Goal: Information Seeking & Learning: Learn about a topic

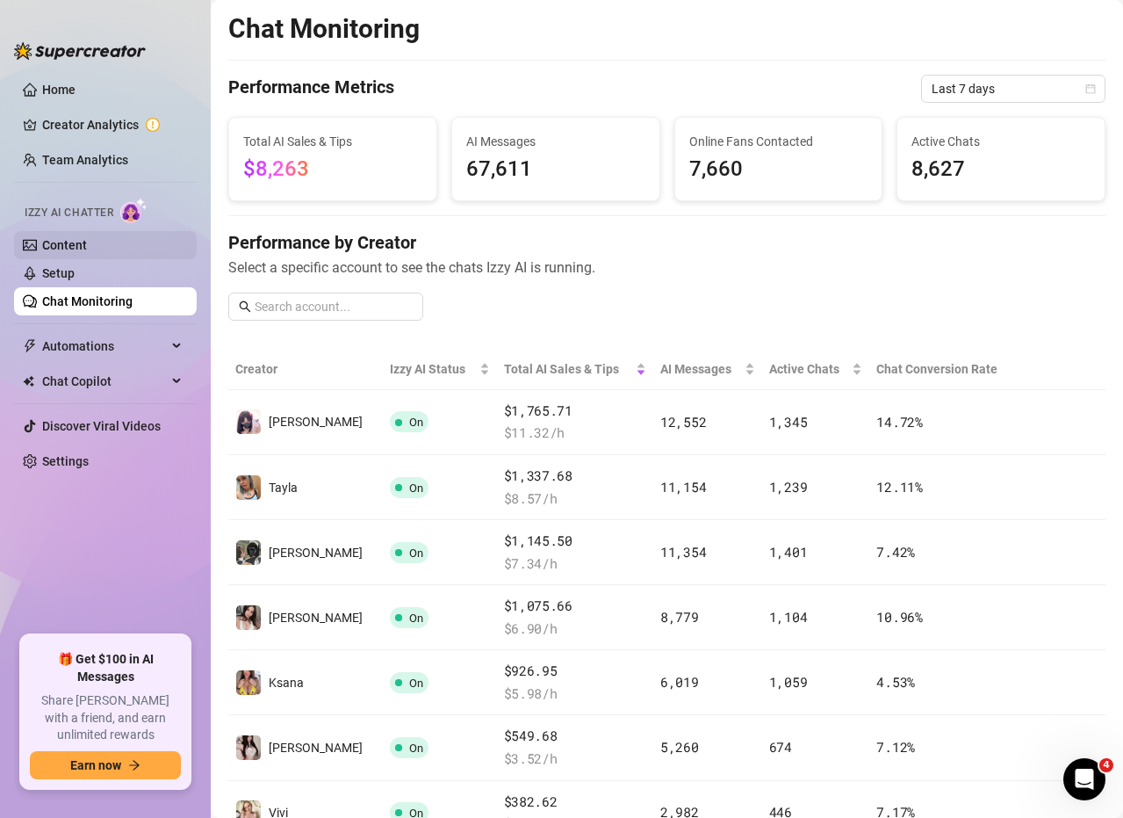
click at [87, 241] on link "Content" at bounding box center [64, 245] width 45 height 14
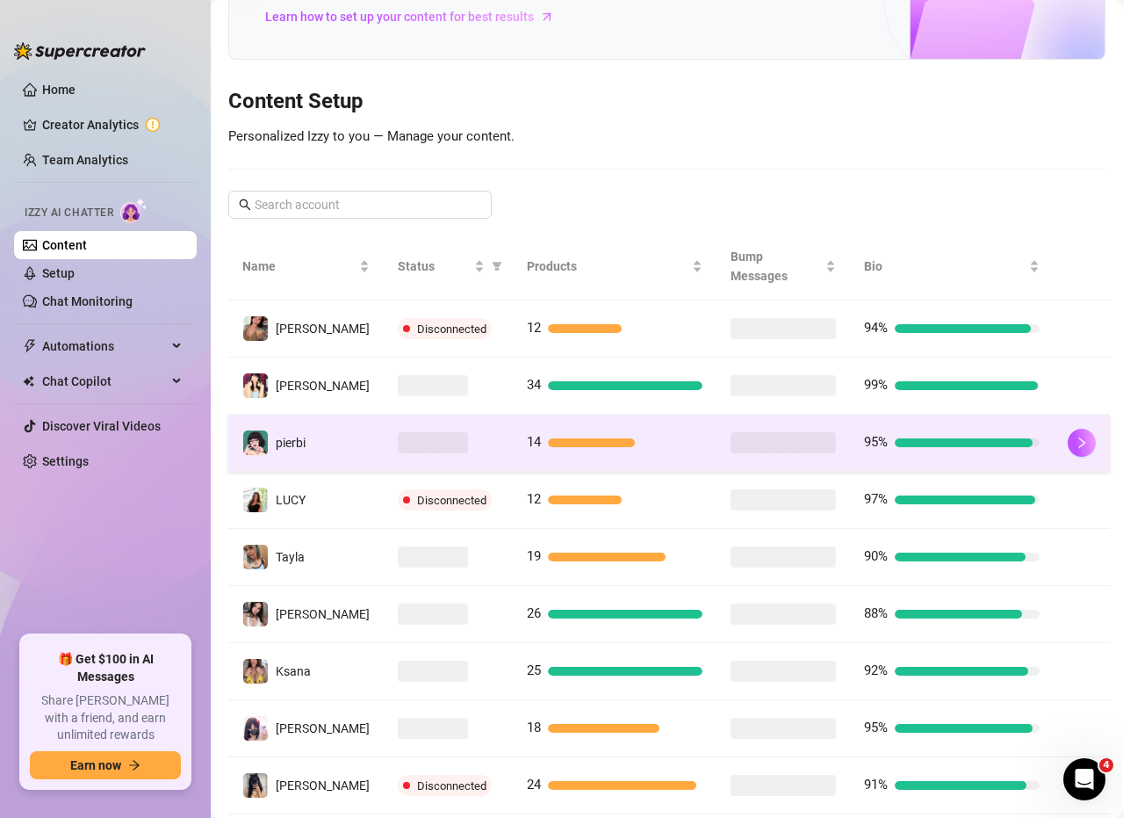
scroll to position [176, 0]
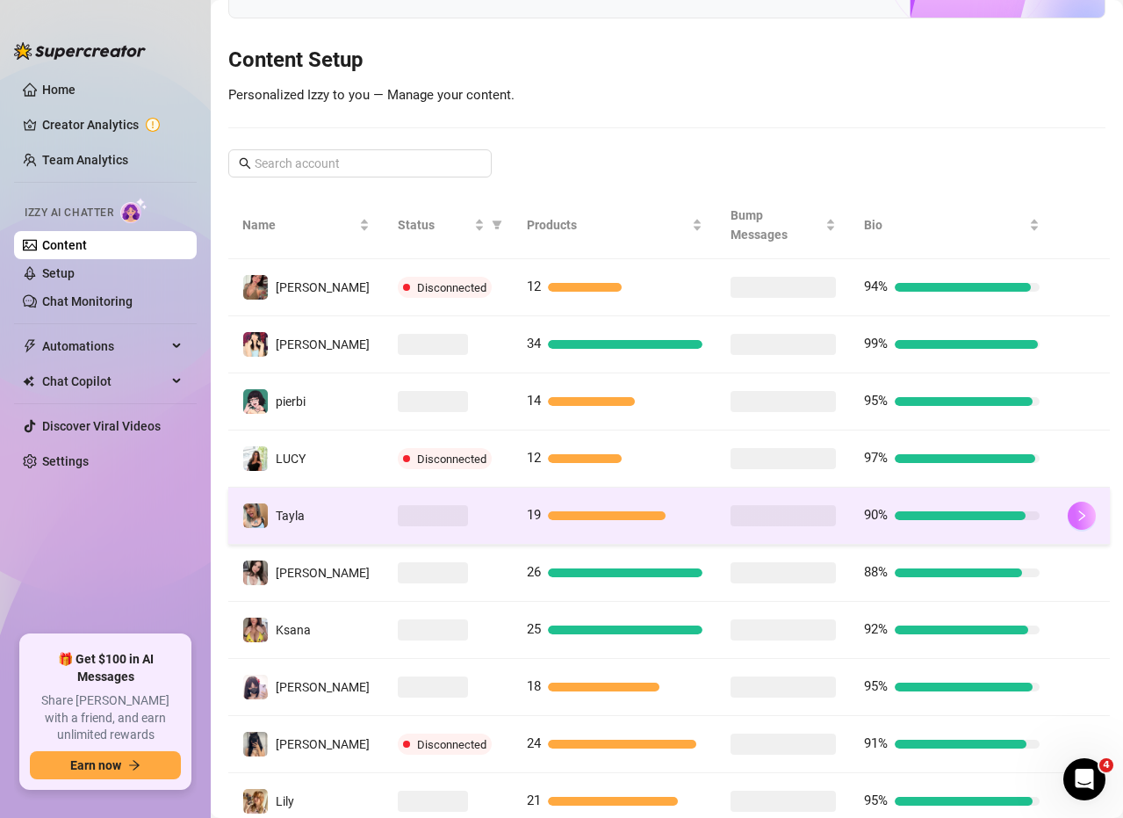
click at [1068, 507] on button "button" at bounding box center [1082, 515] width 28 height 28
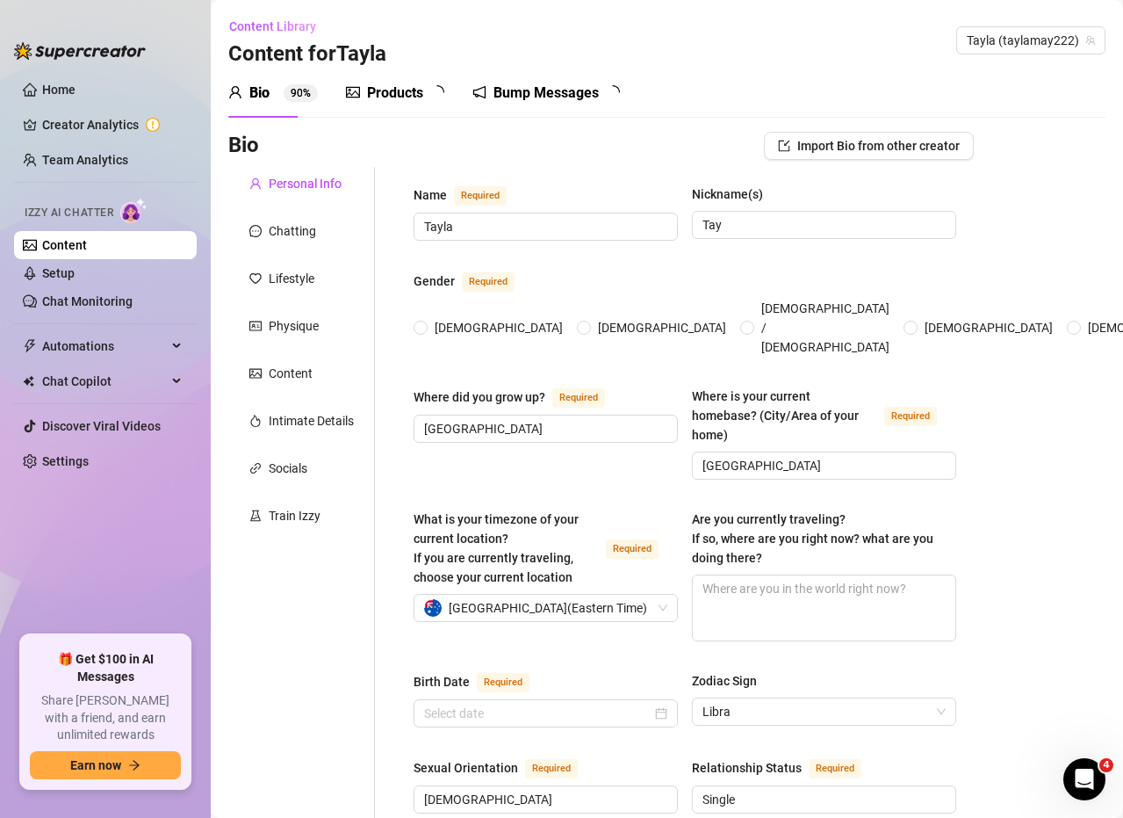
radio input "true"
type input "[DATE]"
click at [427, 87] on div "Products 1 9" at bounding box center [401, 93] width 111 height 21
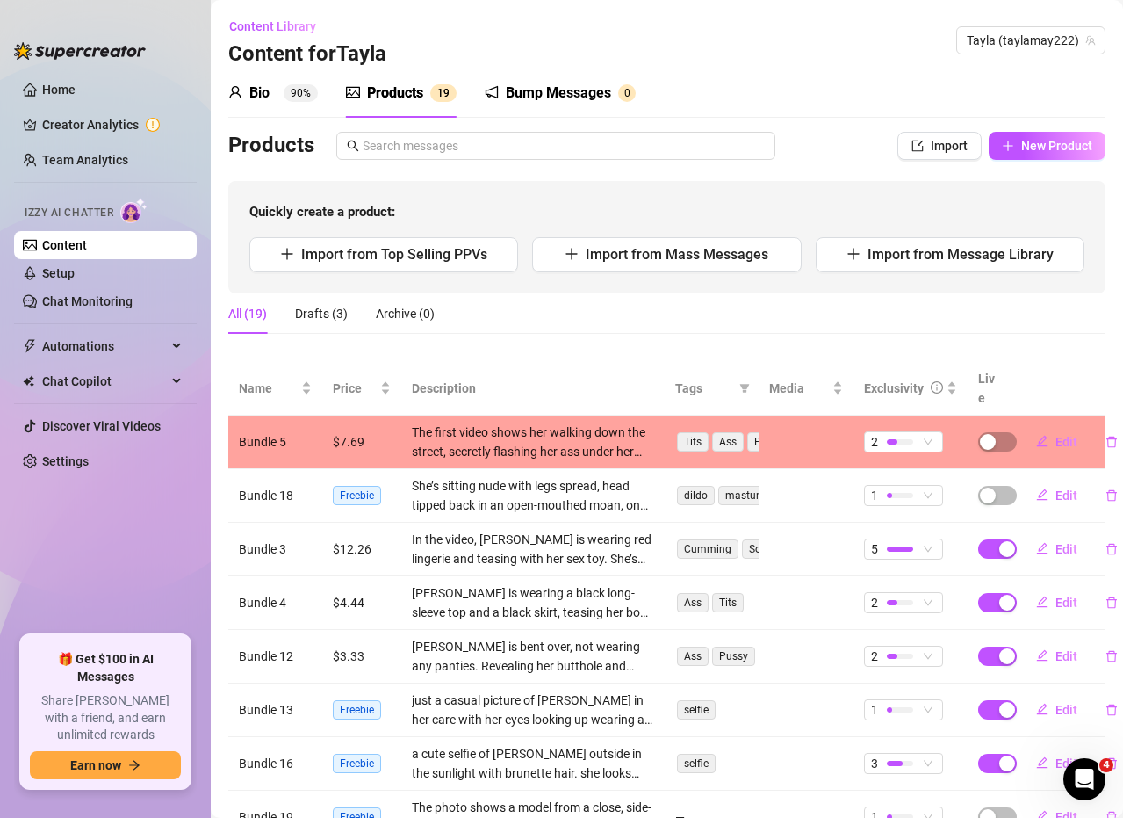
click at [412, 93] on div "Products" at bounding box center [395, 93] width 56 height 21
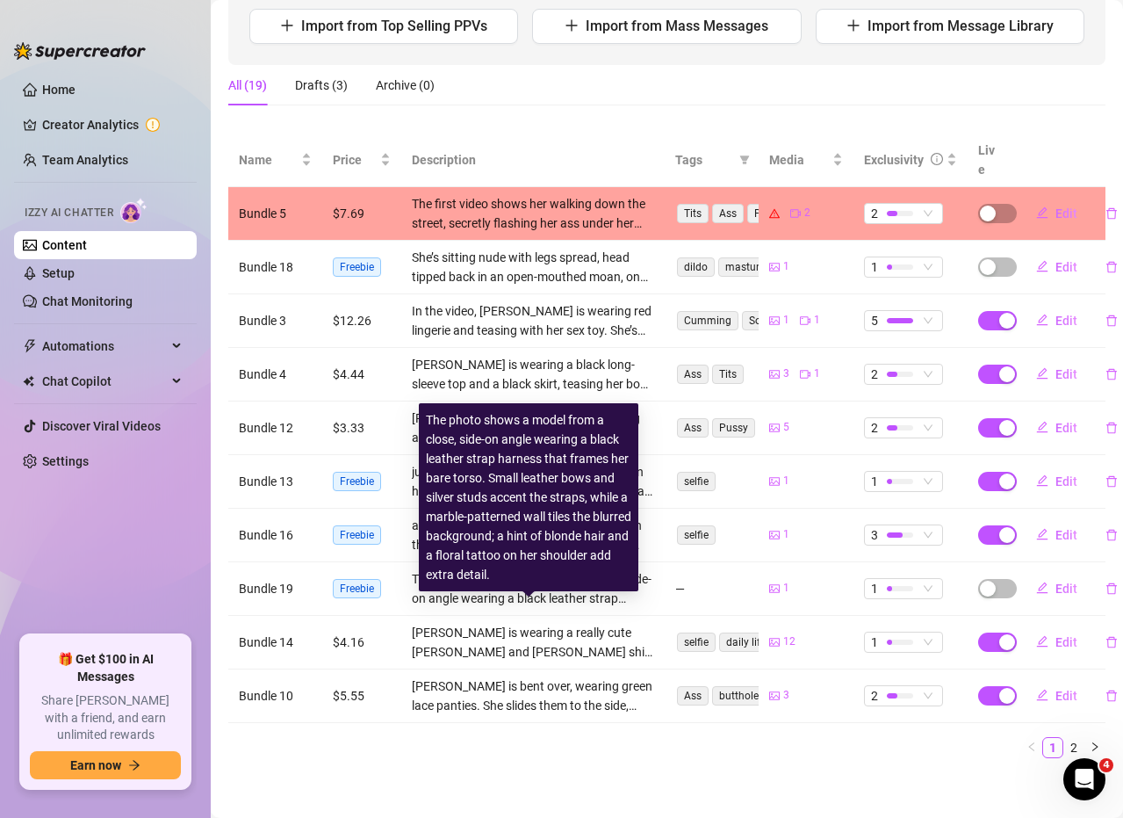
scroll to position [231, 0]
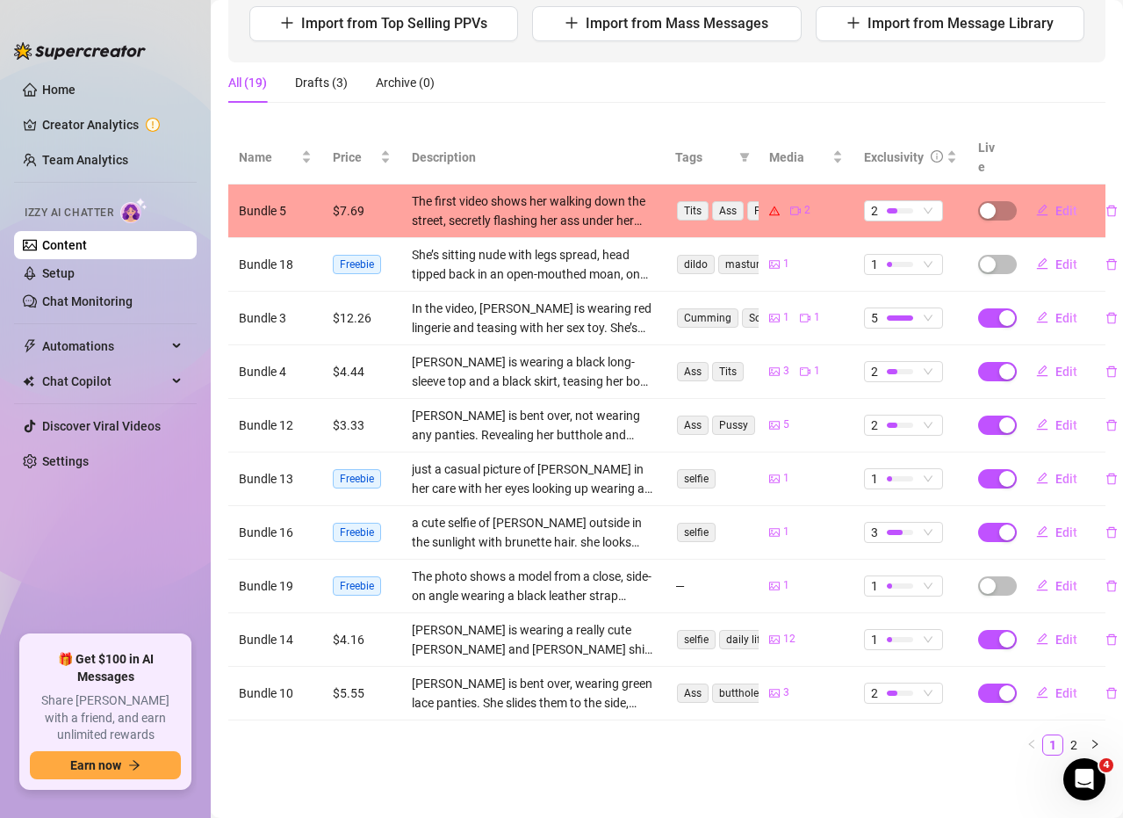
click at [1064, 735] on link "2" at bounding box center [1073, 744] width 19 height 19
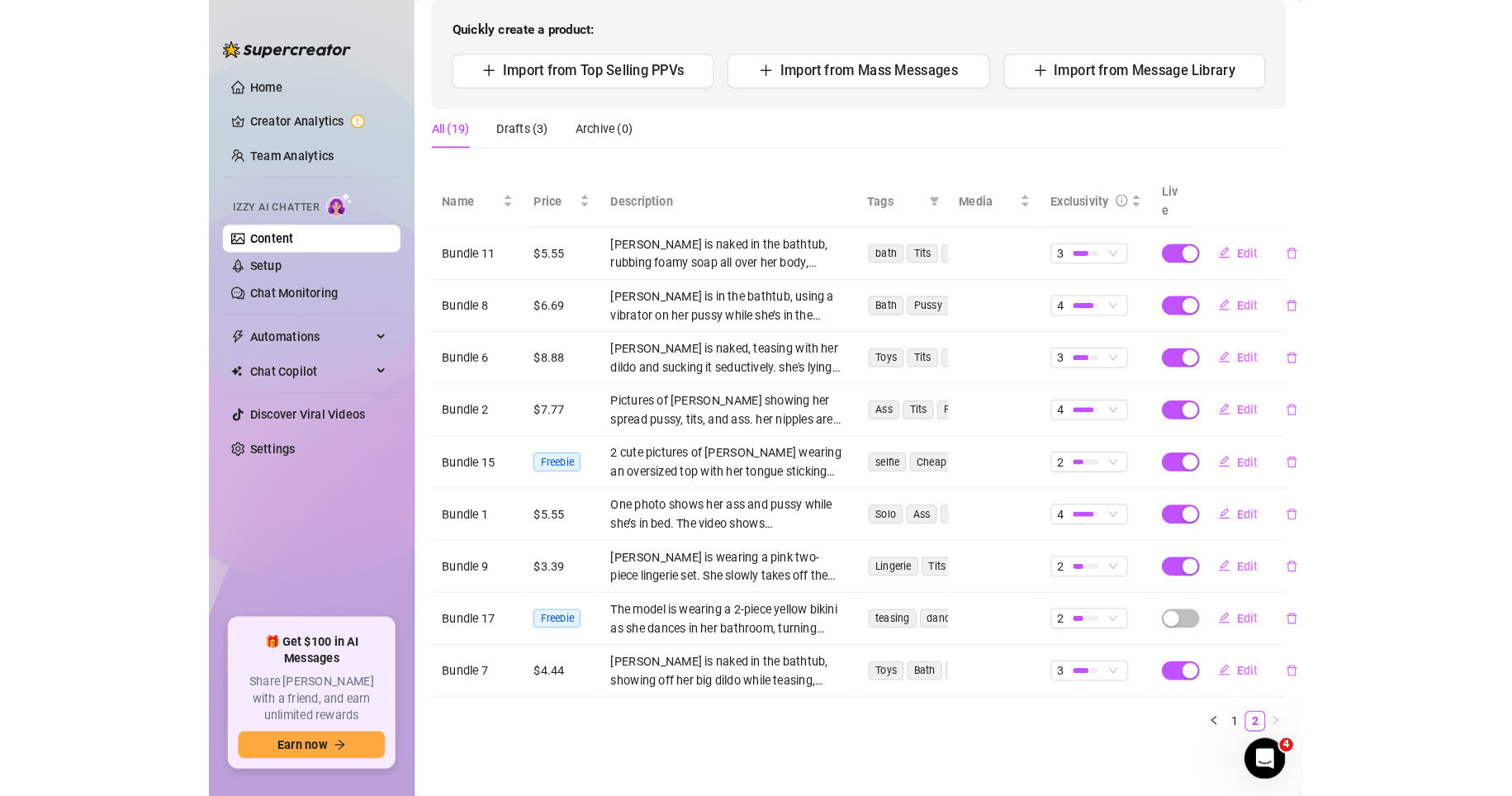
scroll to position [166, 0]
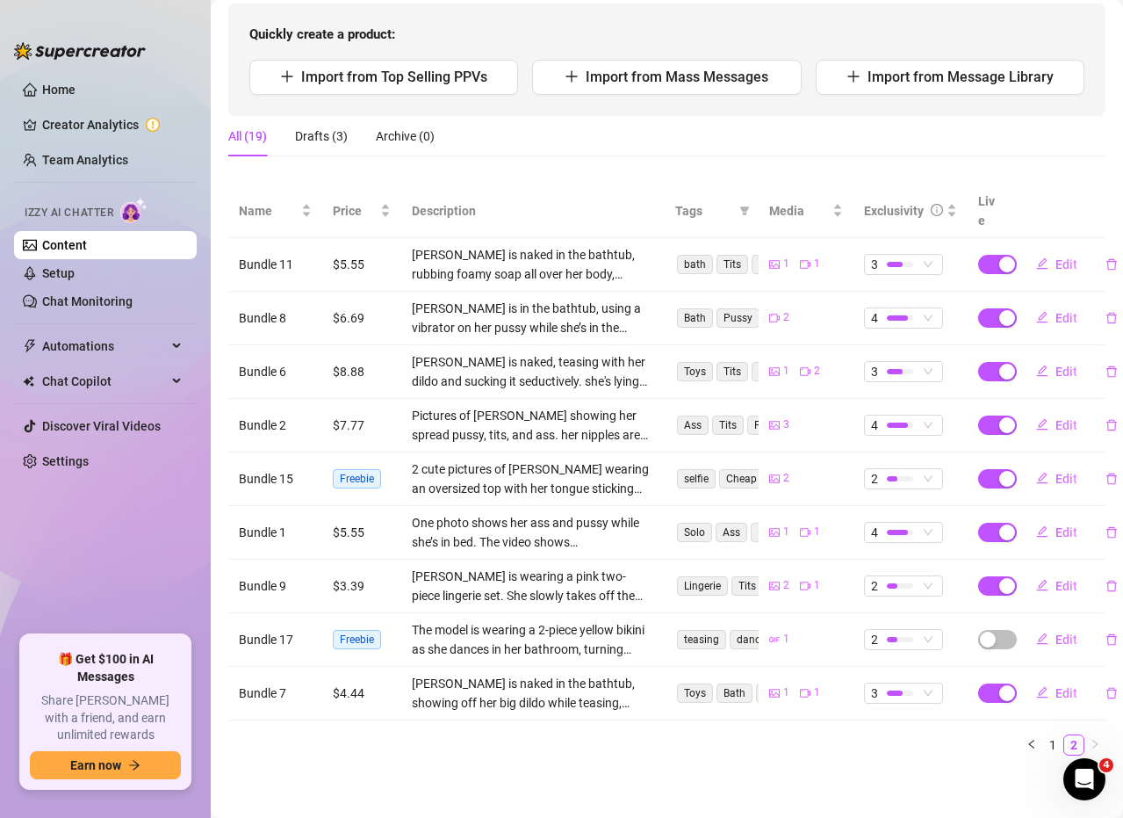
click at [724, 781] on main "Content Library Content for [PERSON_NAME] (taylamay222) Bio 90% Products 1 9 Bu…" at bounding box center [667, 322] width 913 height 999
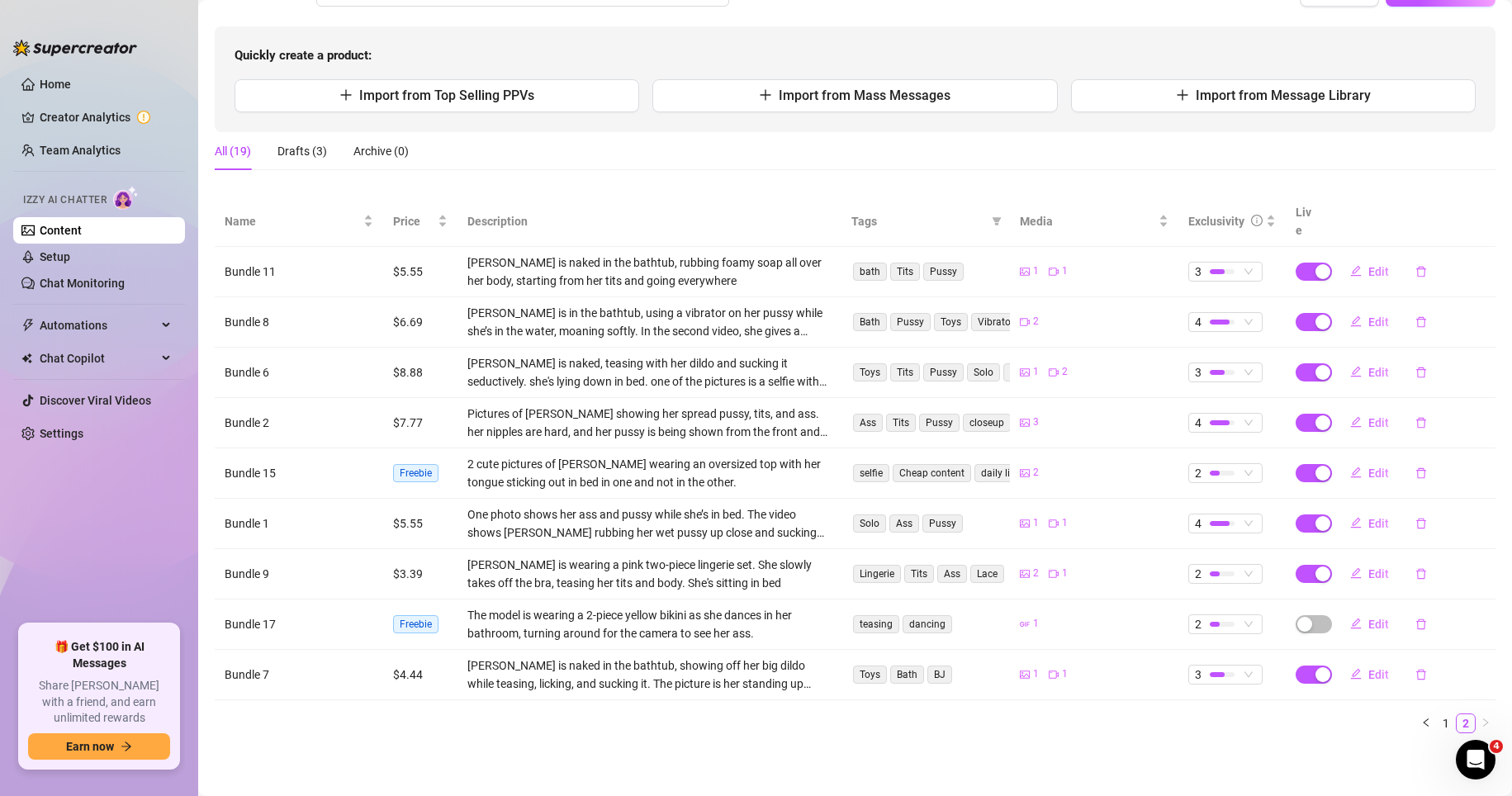
scroll to position [125, 0]
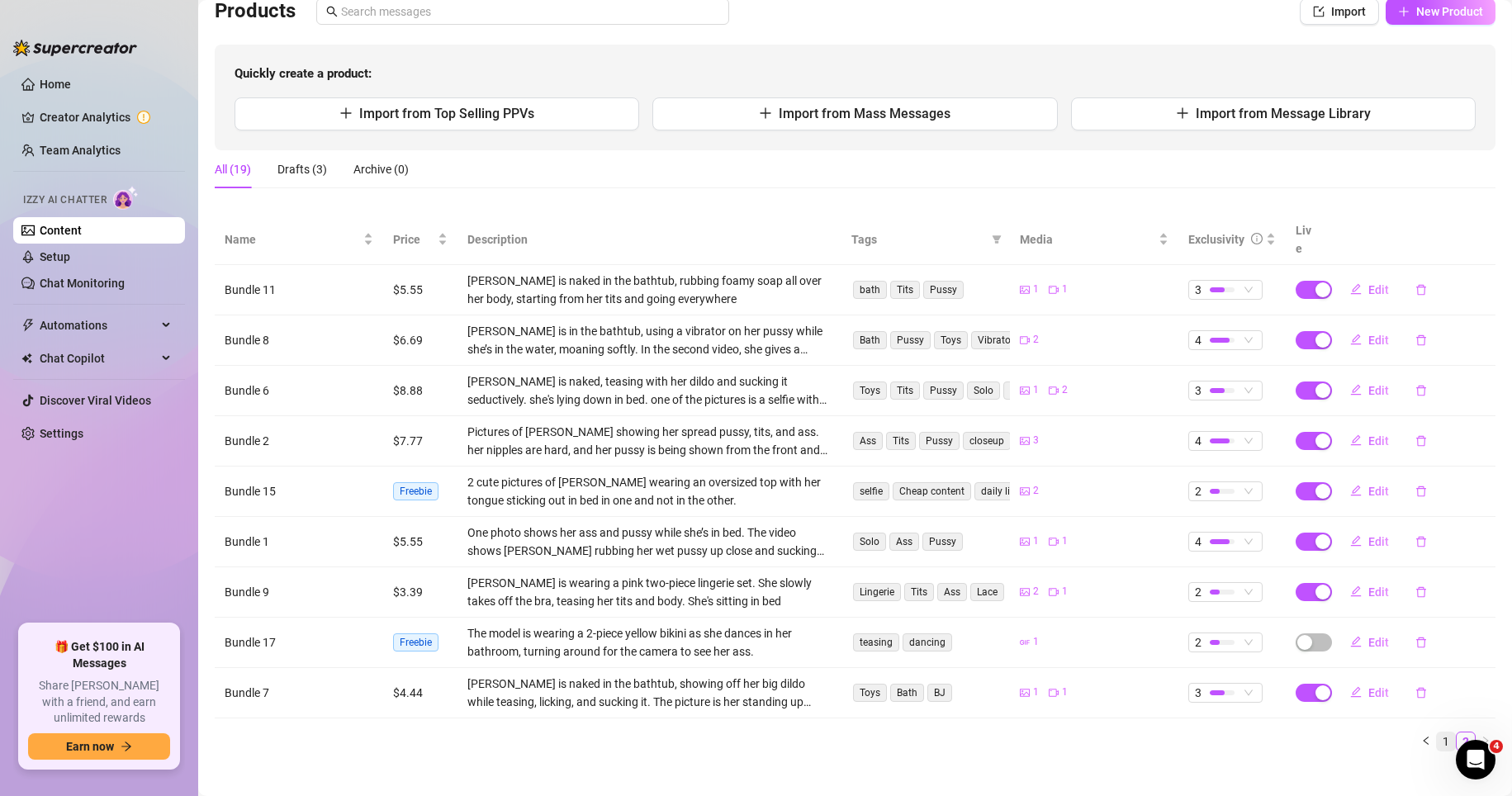
click at [1055, 732] on link "1" at bounding box center [1445, 741] width 18 height 18
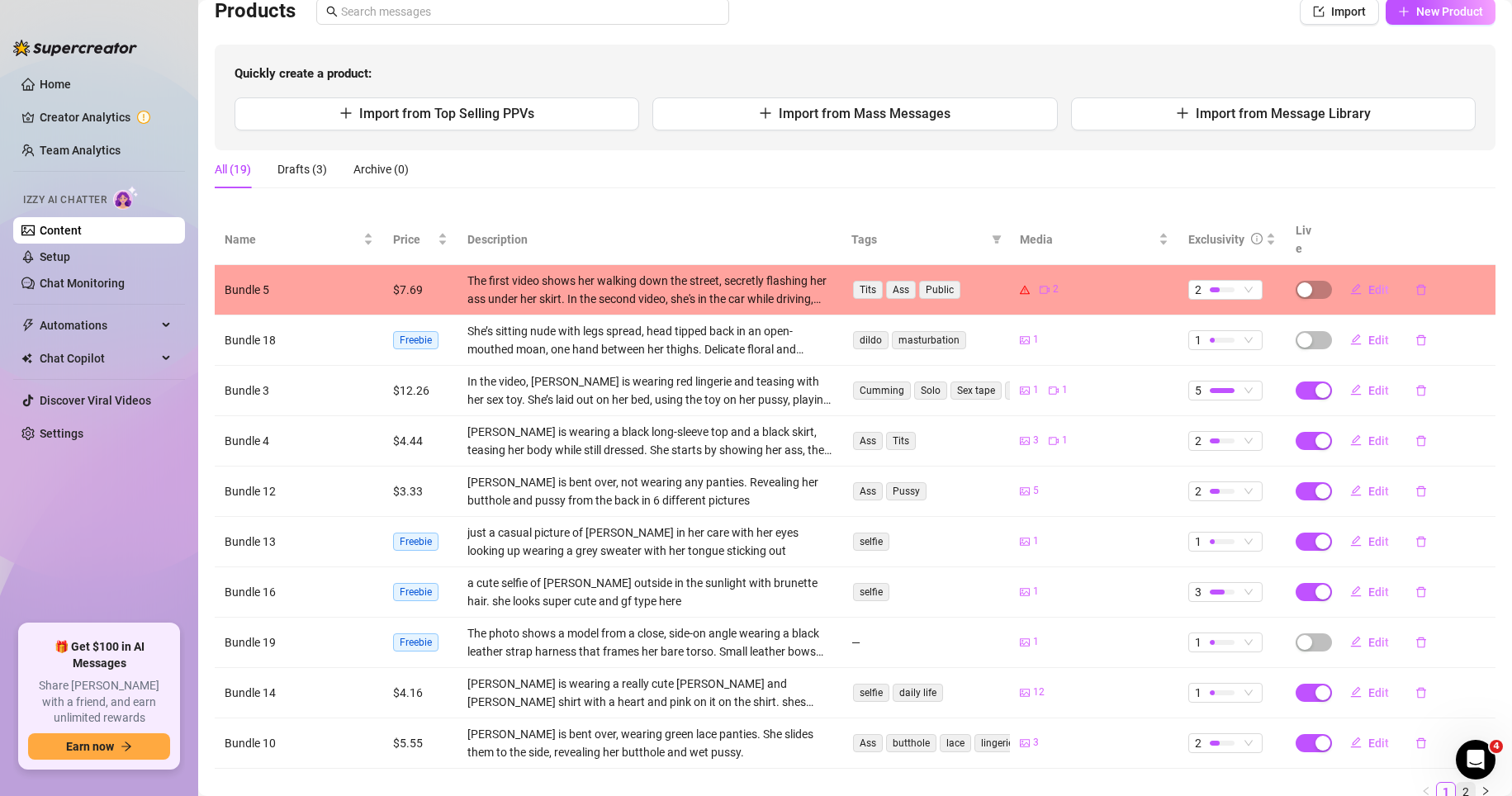
click at [1055, 768] on link "2" at bounding box center [1465, 791] width 18 height 18
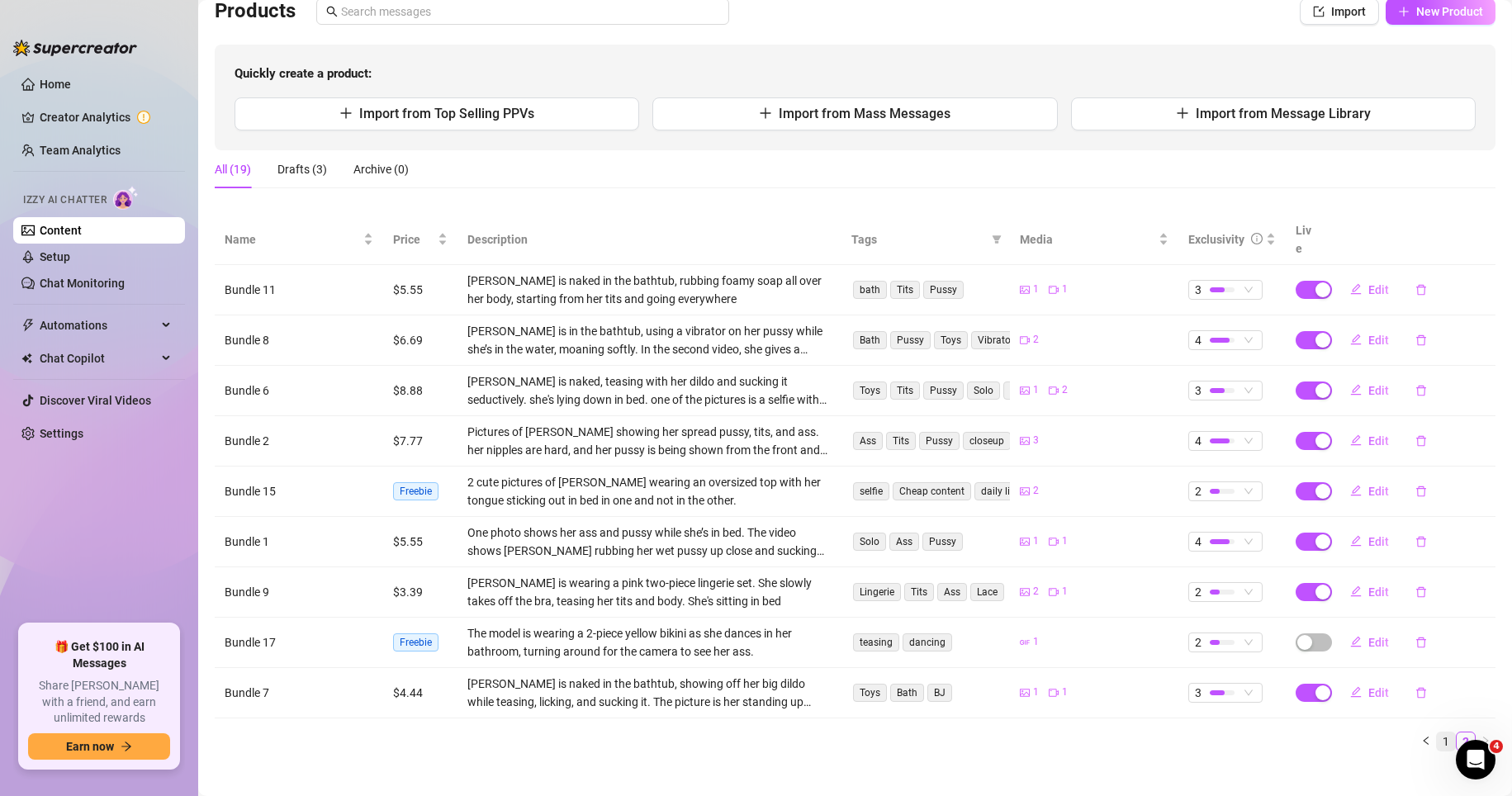
click at [1055, 732] on link "1" at bounding box center [1445, 741] width 18 height 18
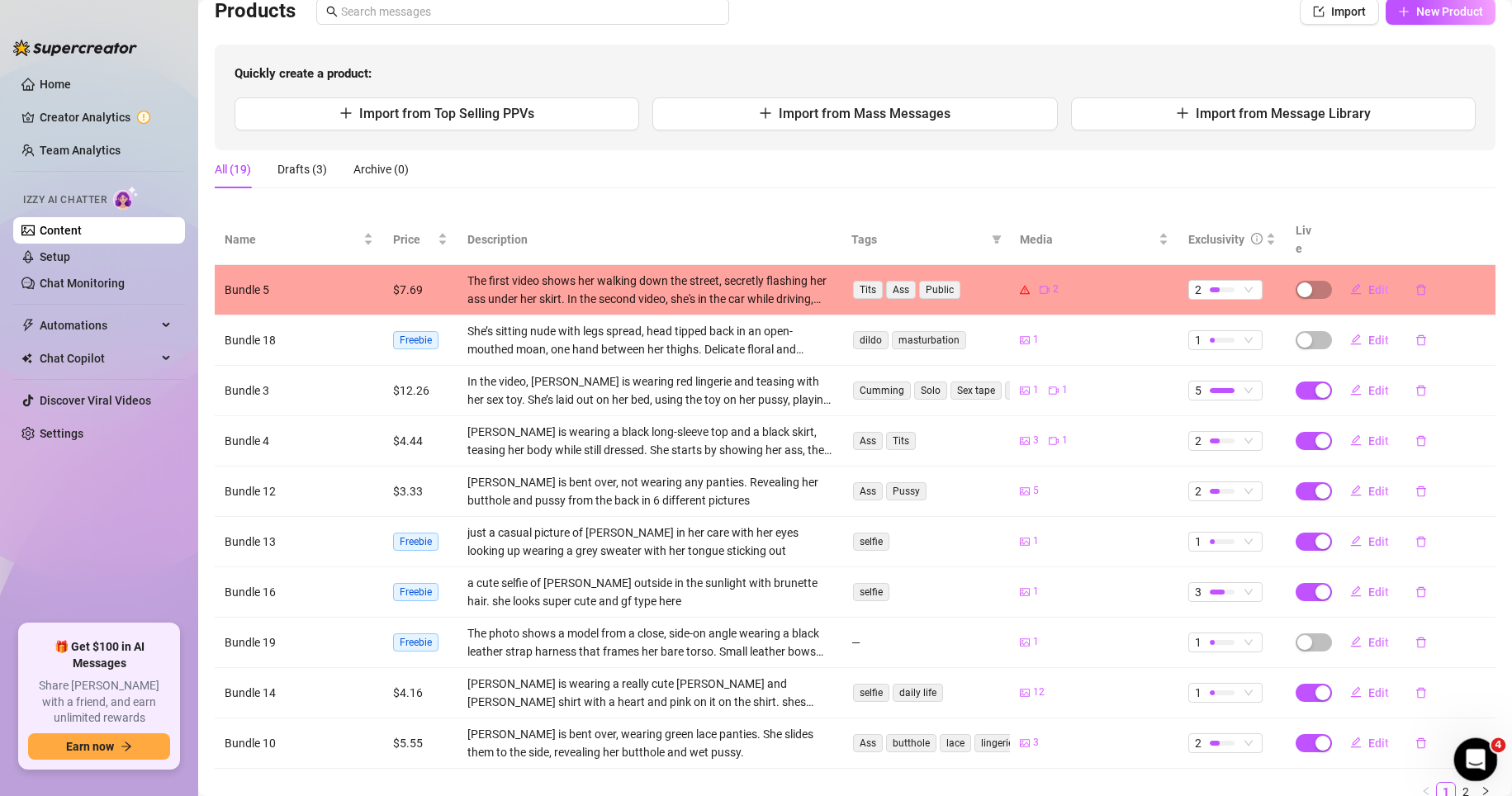
click at [1055, 764] on div "Open Intercom Messenger" at bounding box center [1473, 757] width 55 height 55
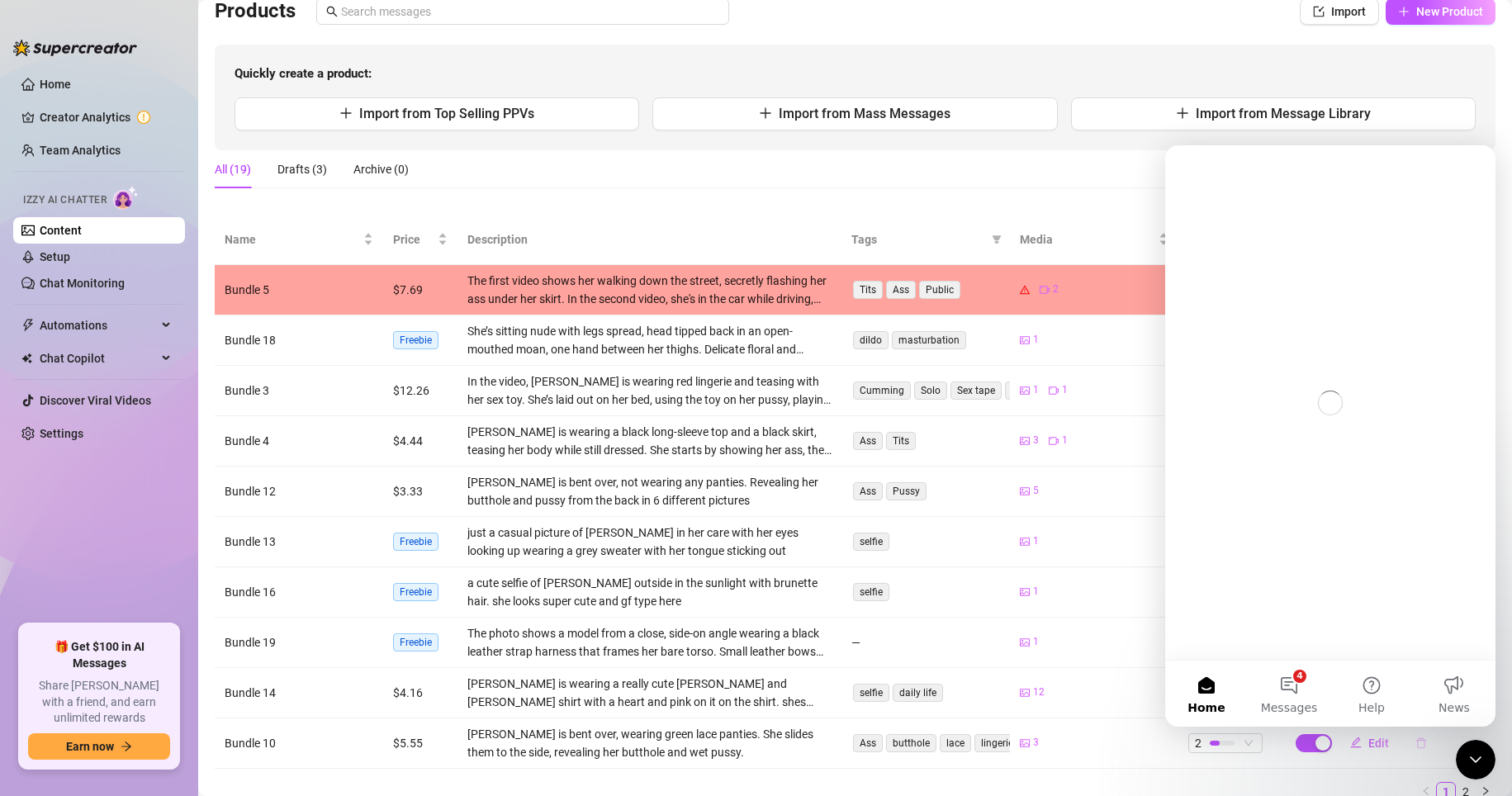
scroll to position [0, 0]
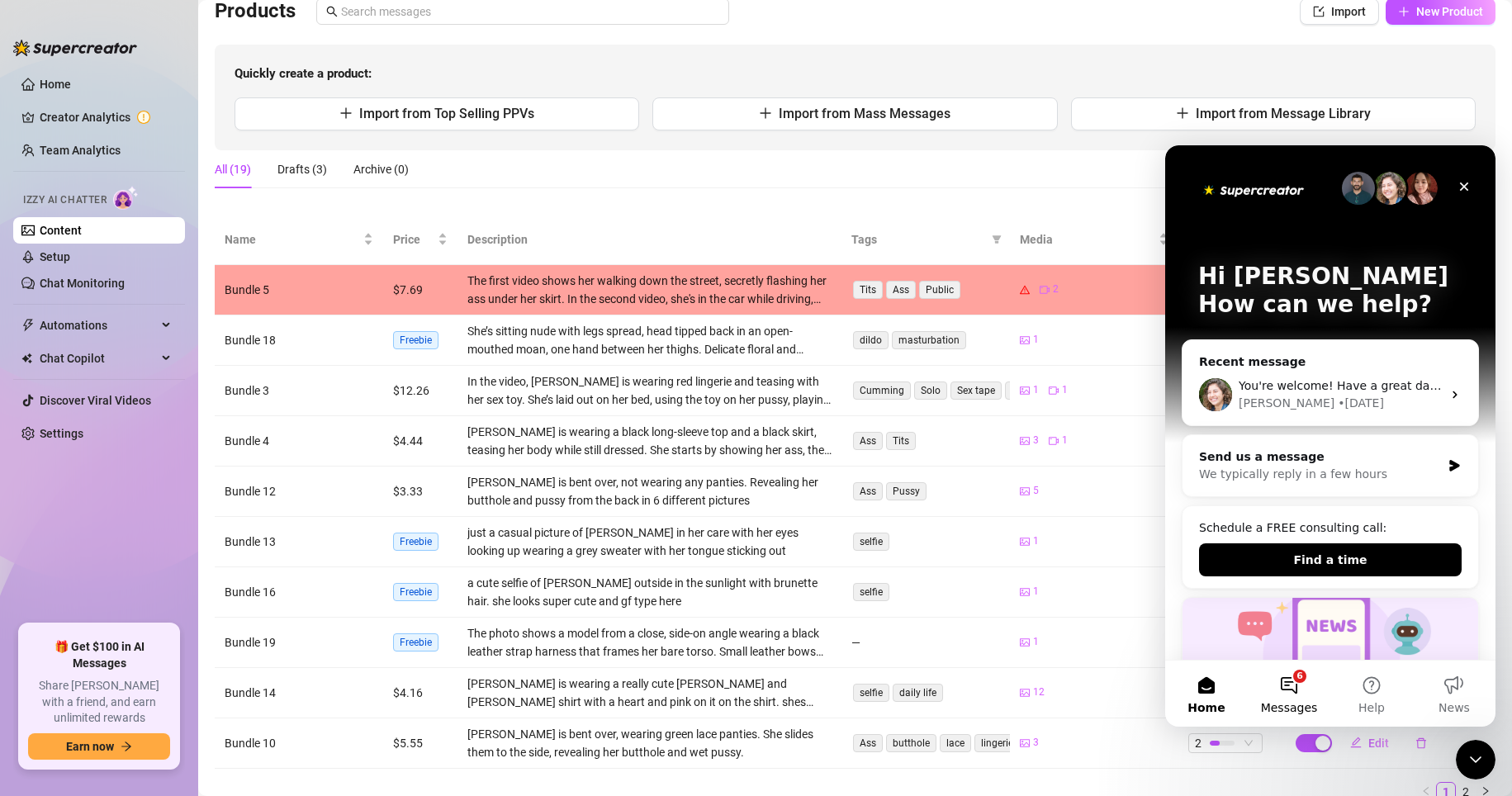
click at [1055, 690] on button "6 Messages" at bounding box center [1289, 694] width 83 height 66
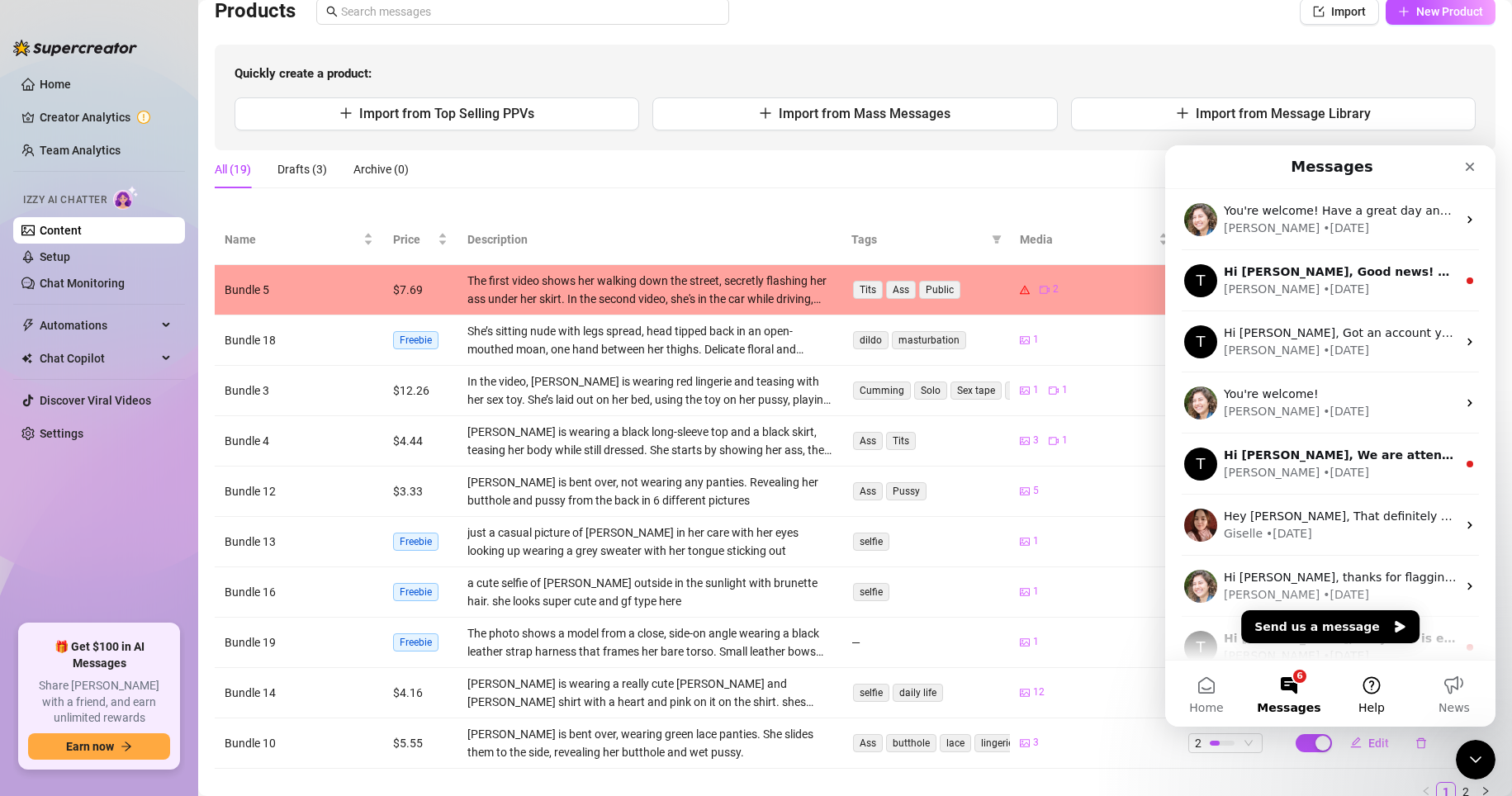
click at [1055, 686] on button "Help" at bounding box center [1372, 694] width 83 height 66
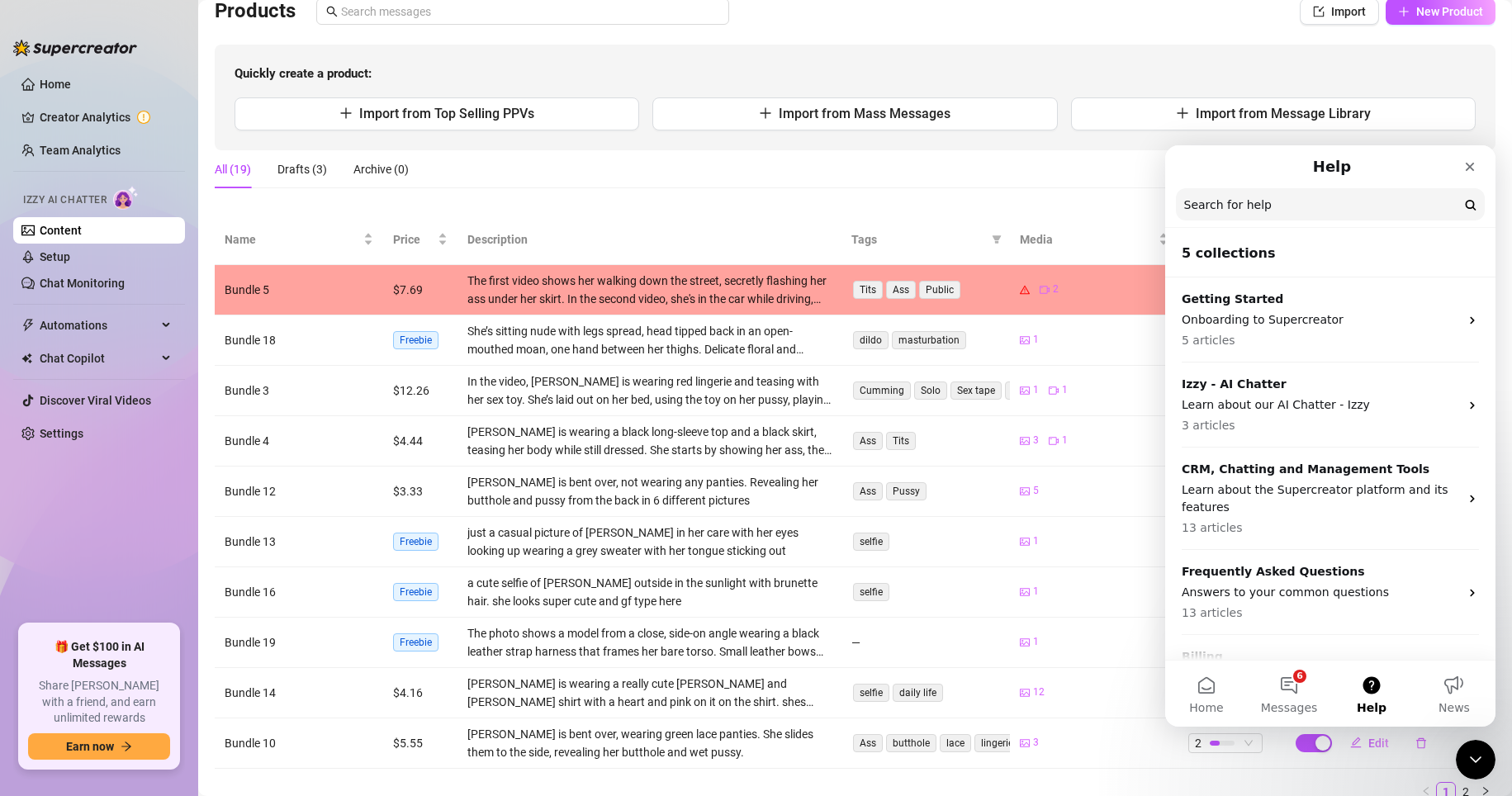
click at [1055, 211] on input "Search for help" at bounding box center [1331, 204] width 308 height 32
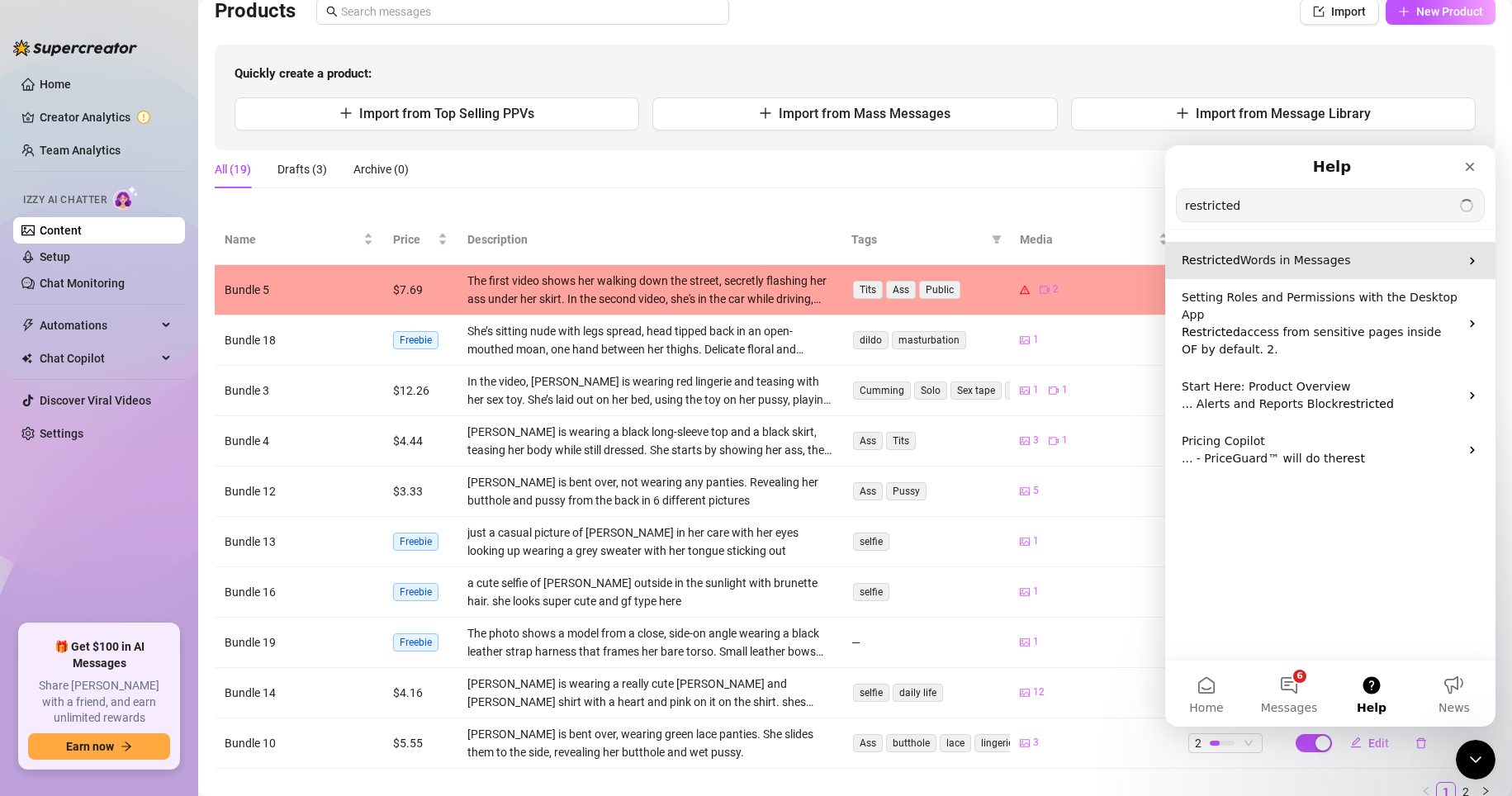
type input "restricted"
click at [1055, 255] on span "Words in Messages" at bounding box center [1296, 260] width 111 height 13
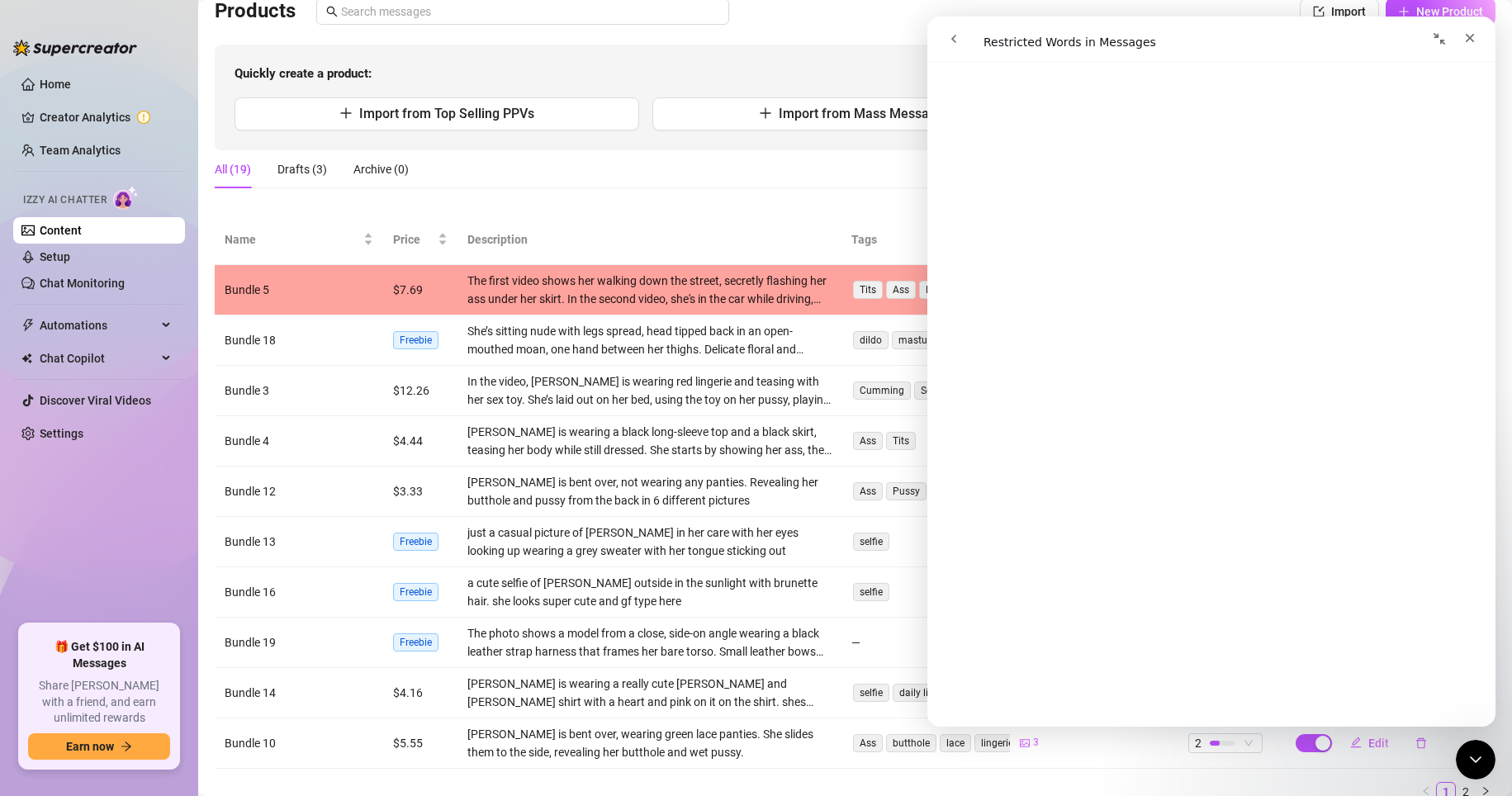
scroll to position [632, 0]
click at [165, 354] on div "Chat Copilot" at bounding box center [99, 358] width 172 height 26
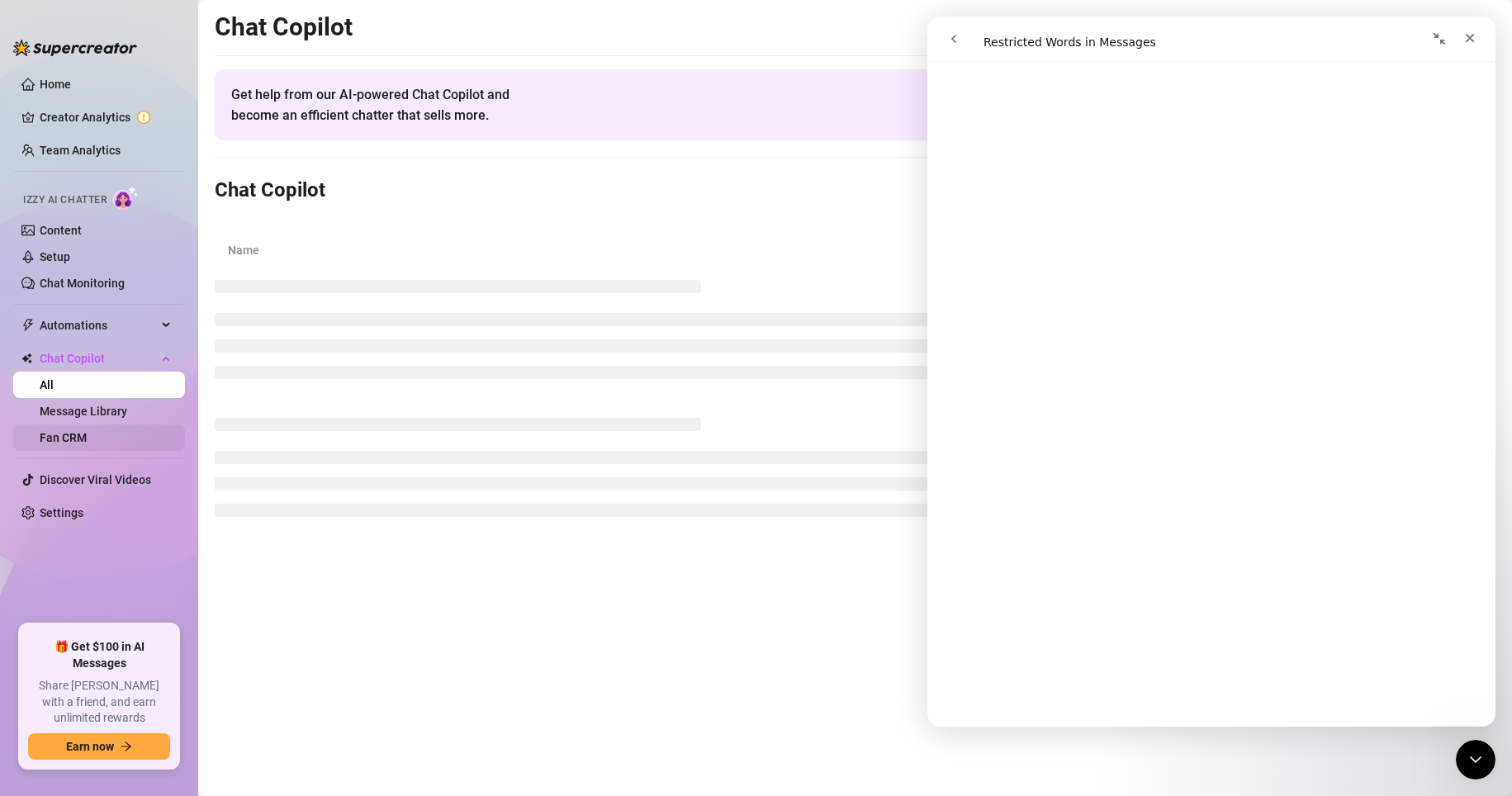
click at [87, 430] on link "Fan CRM" at bounding box center [63, 437] width 47 height 13
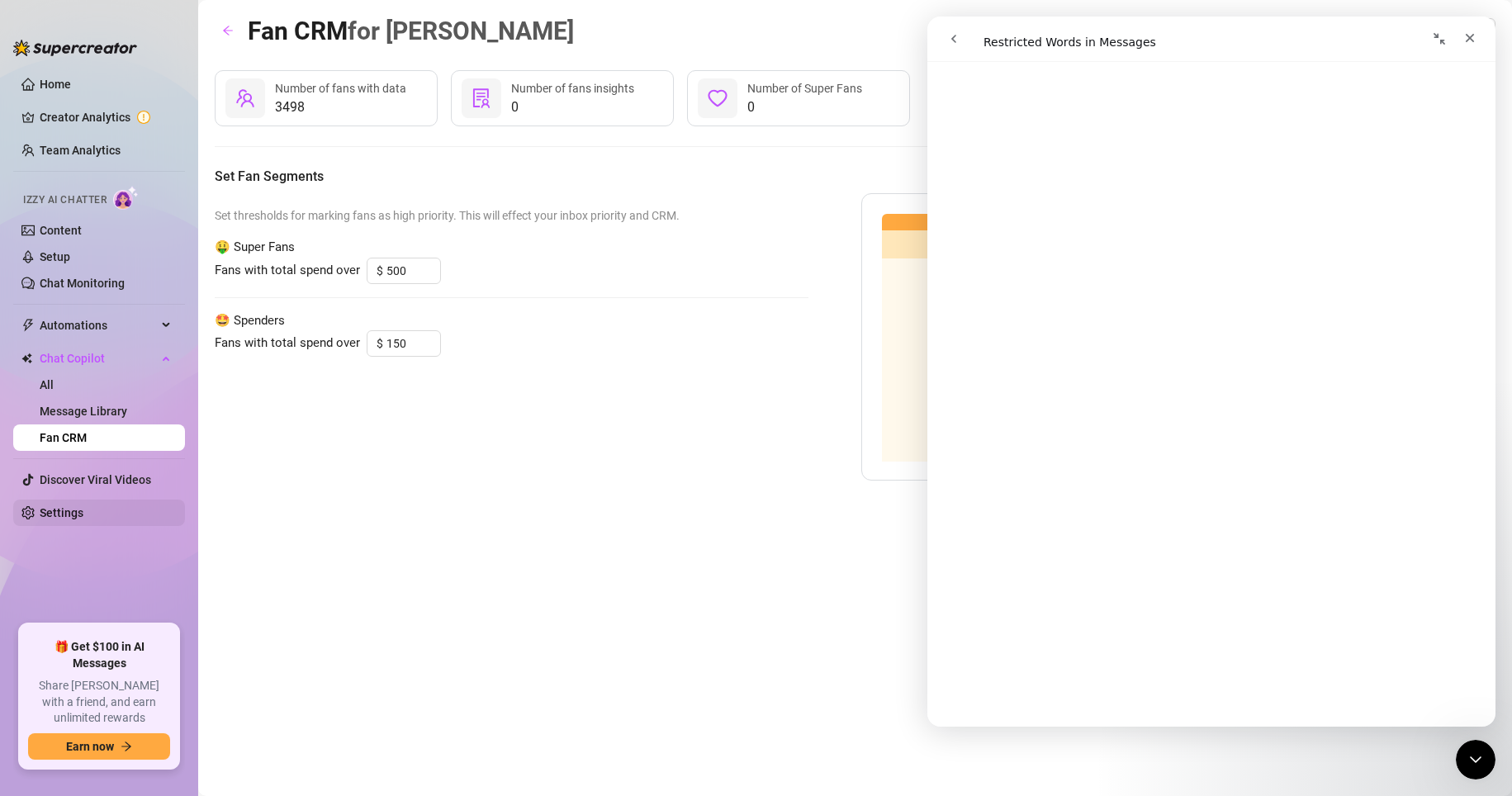
click at [84, 506] on link "Settings" at bounding box center [61, 512] width 44 height 13
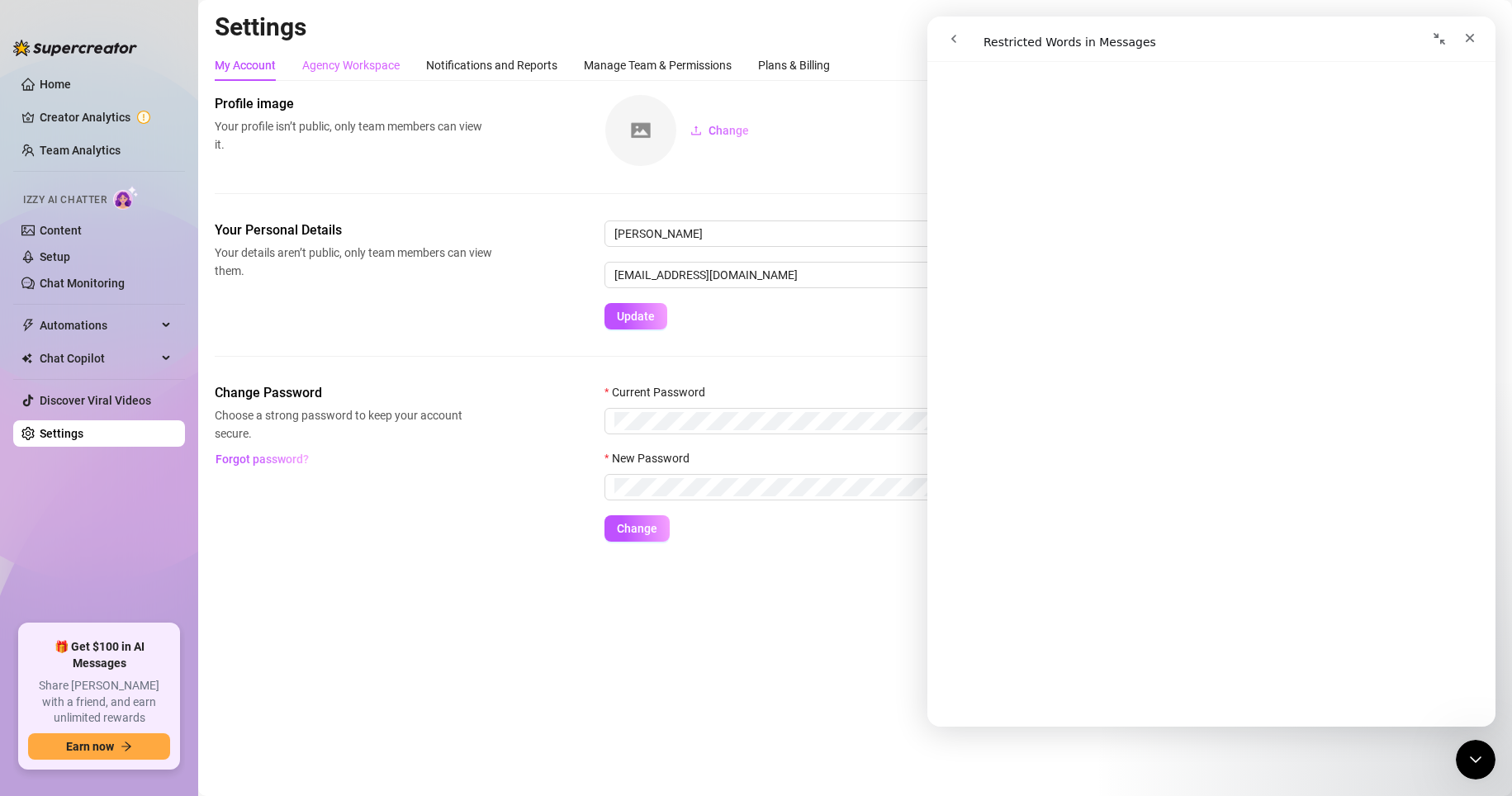
click at [376, 75] on div "Agency Workspace" at bounding box center [351, 65] width 98 height 31
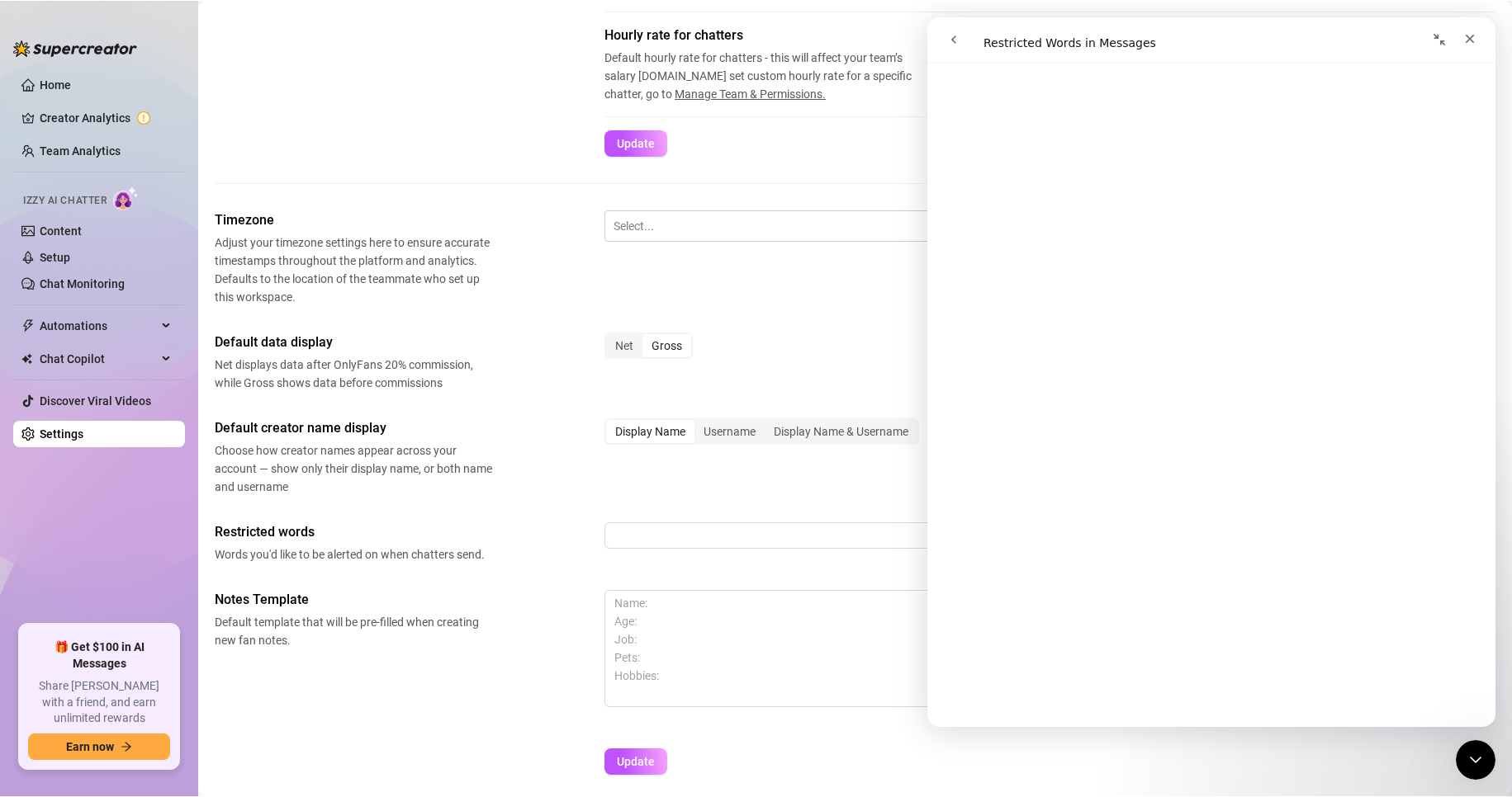
scroll to position [495, 0]
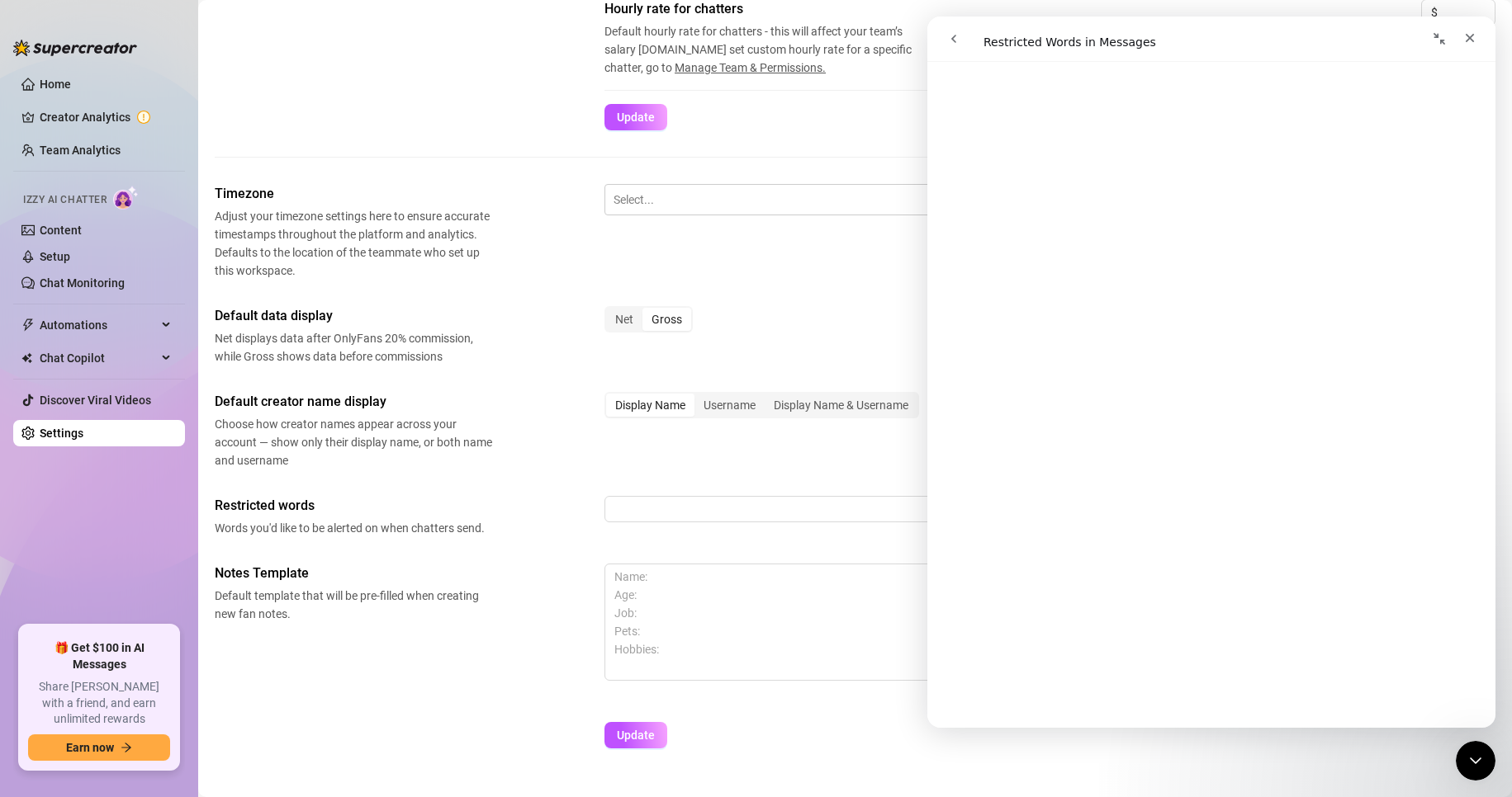
click at [493, 668] on div "Notes Template Default template that will be pre-filled when creating new fan n…" at bounding box center [855, 630] width 1281 height 133
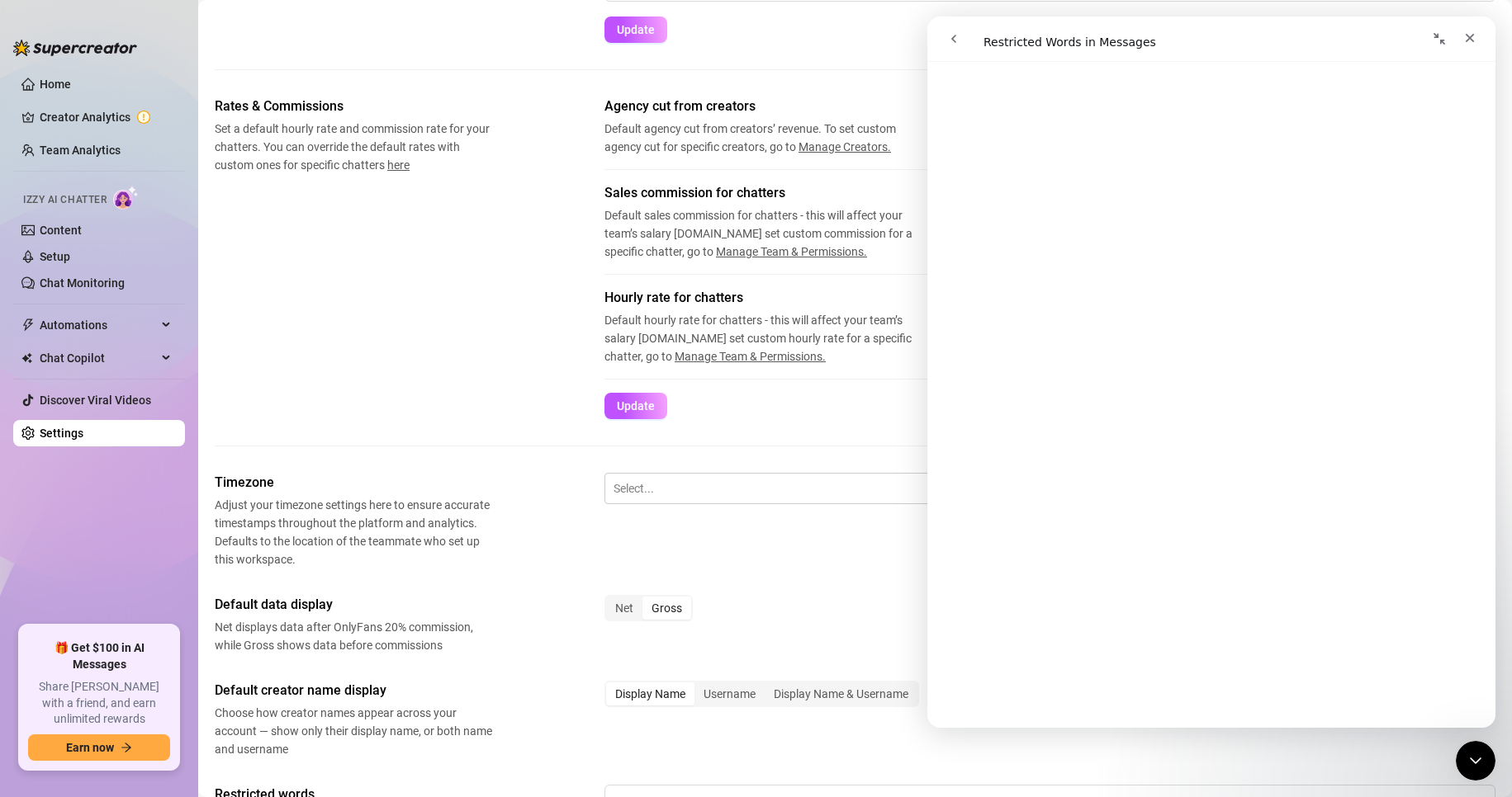
scroll to position [165, 0]
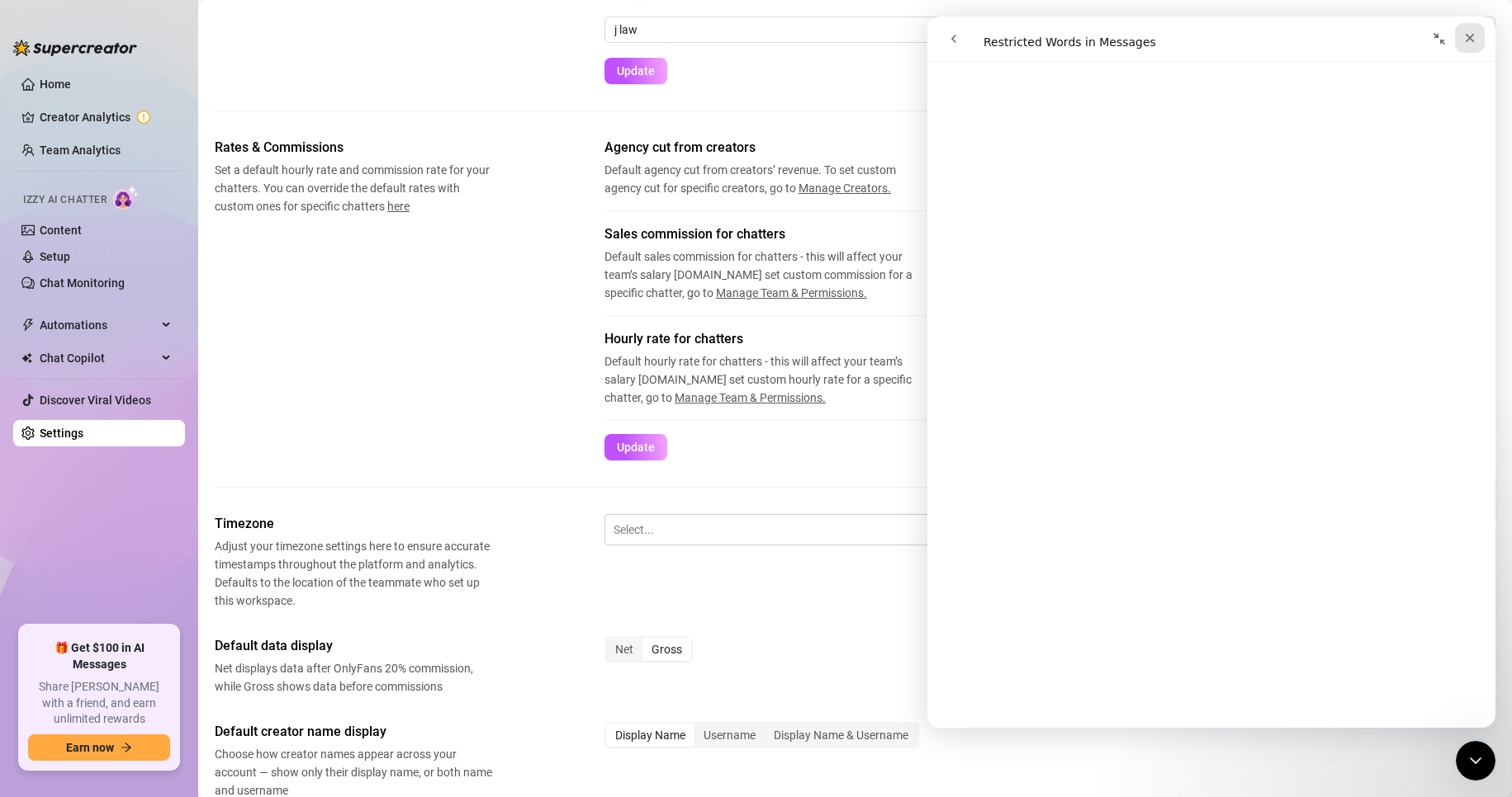
click at [1055, 46] on div "Close" at bounding box center [1470, 39] width 30 height 30
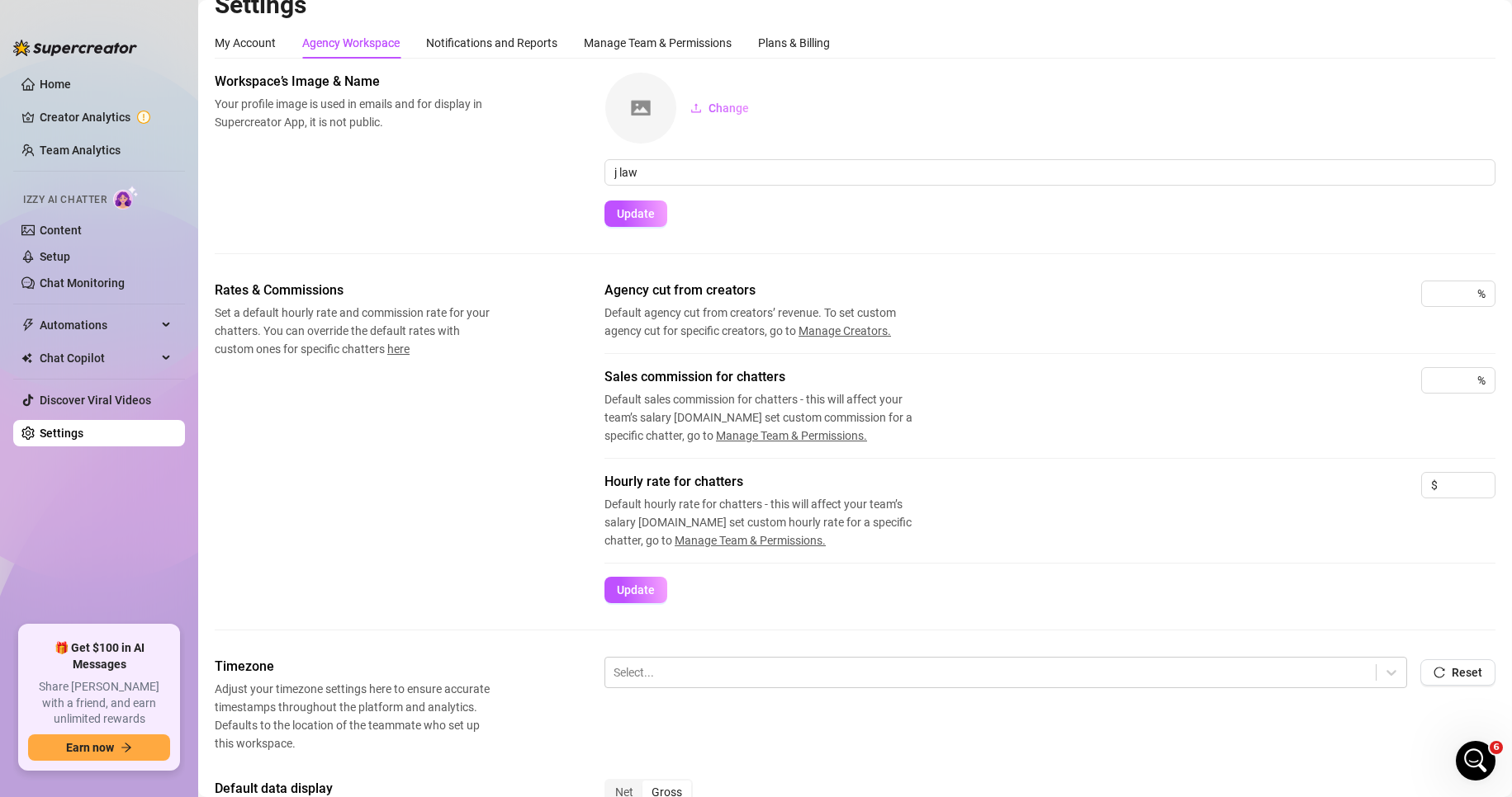
scroll to position [0, 0]
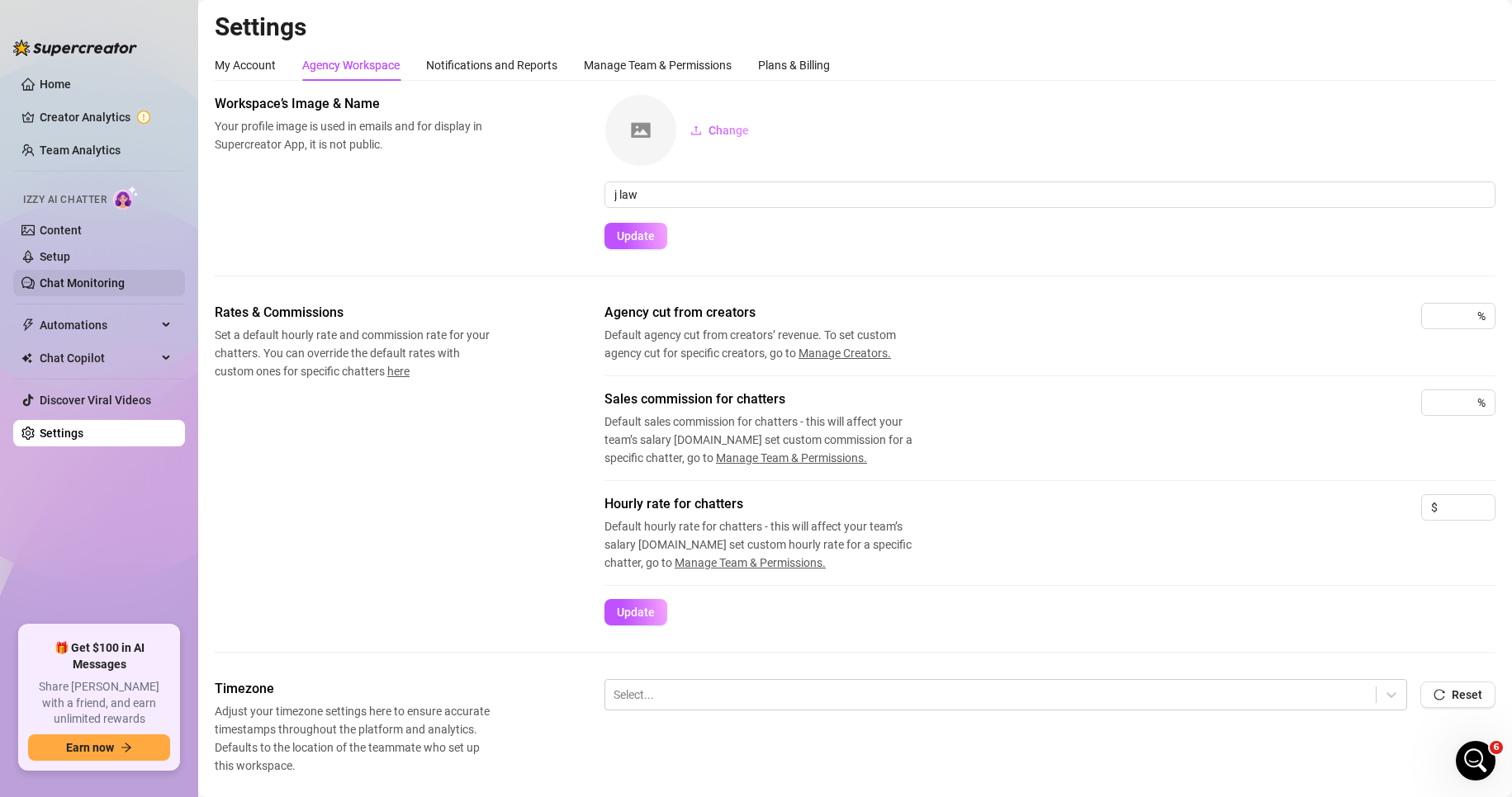
click at [115, 281] on link "Chat Monitoring" at bounding box center [82, 283] width 85 height 13
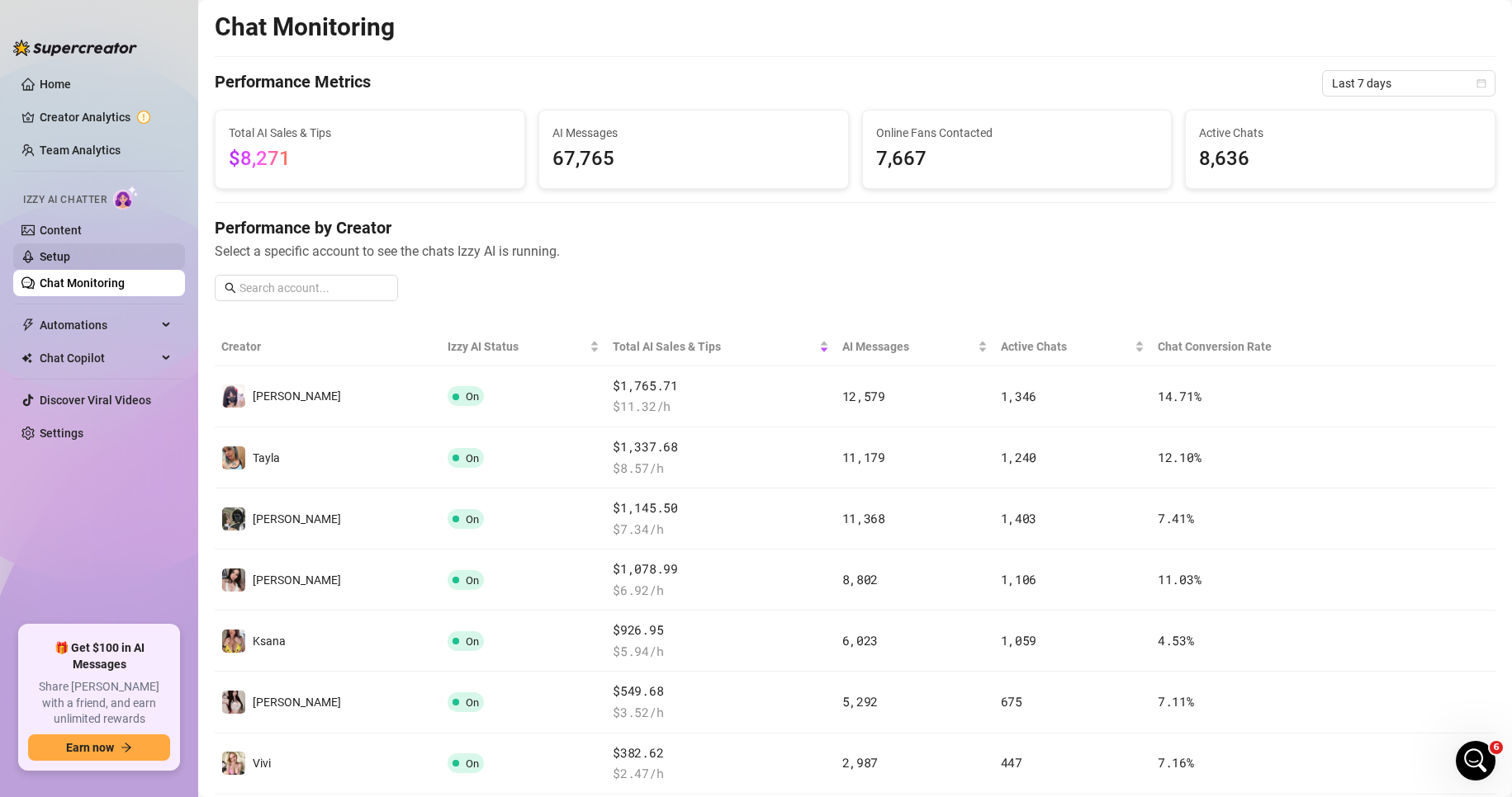
click at [71, 258] on link "Setup" at bounding box center [55, 257] width 30 height 13
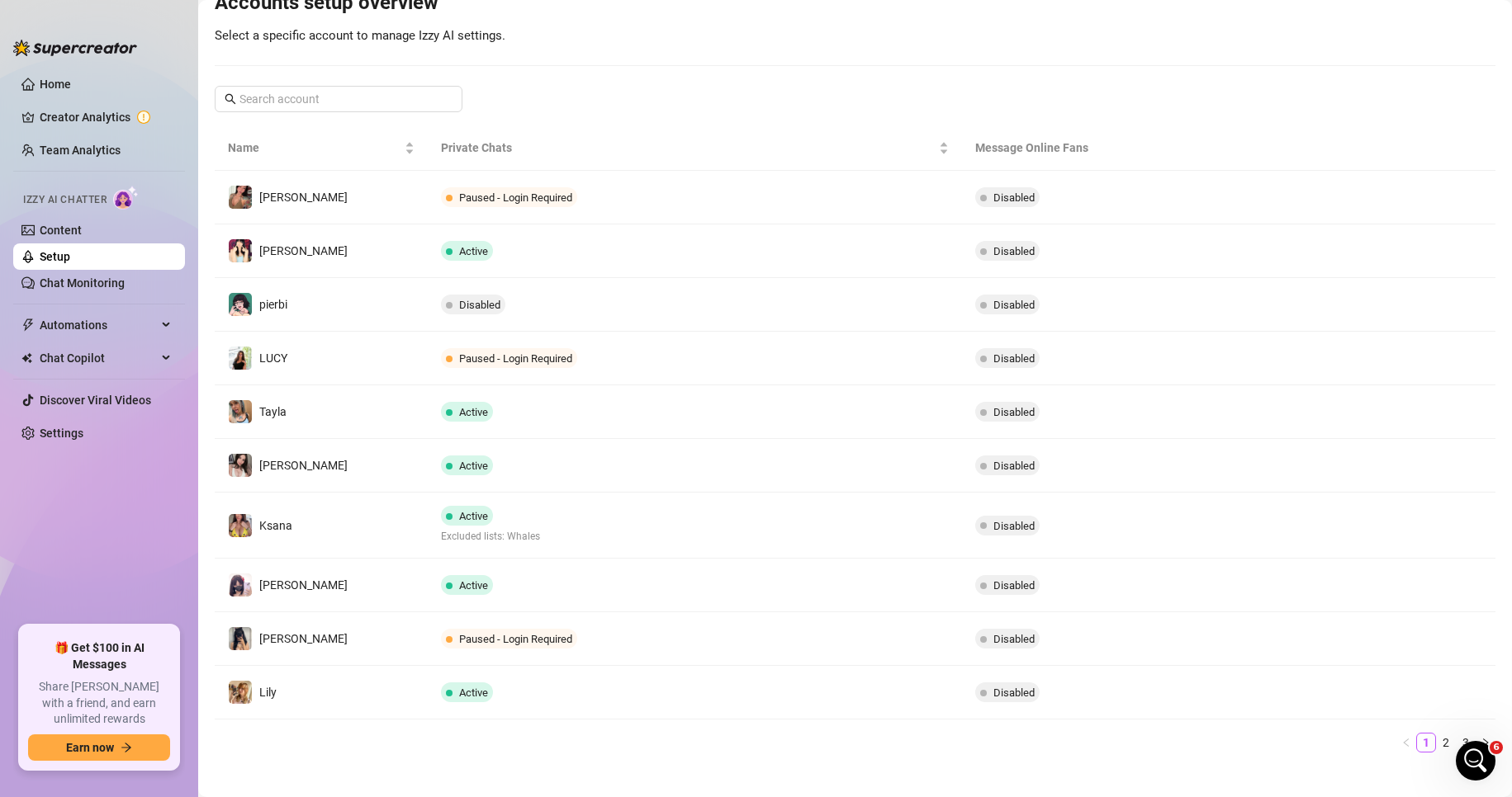
scroll to position [209, 0]
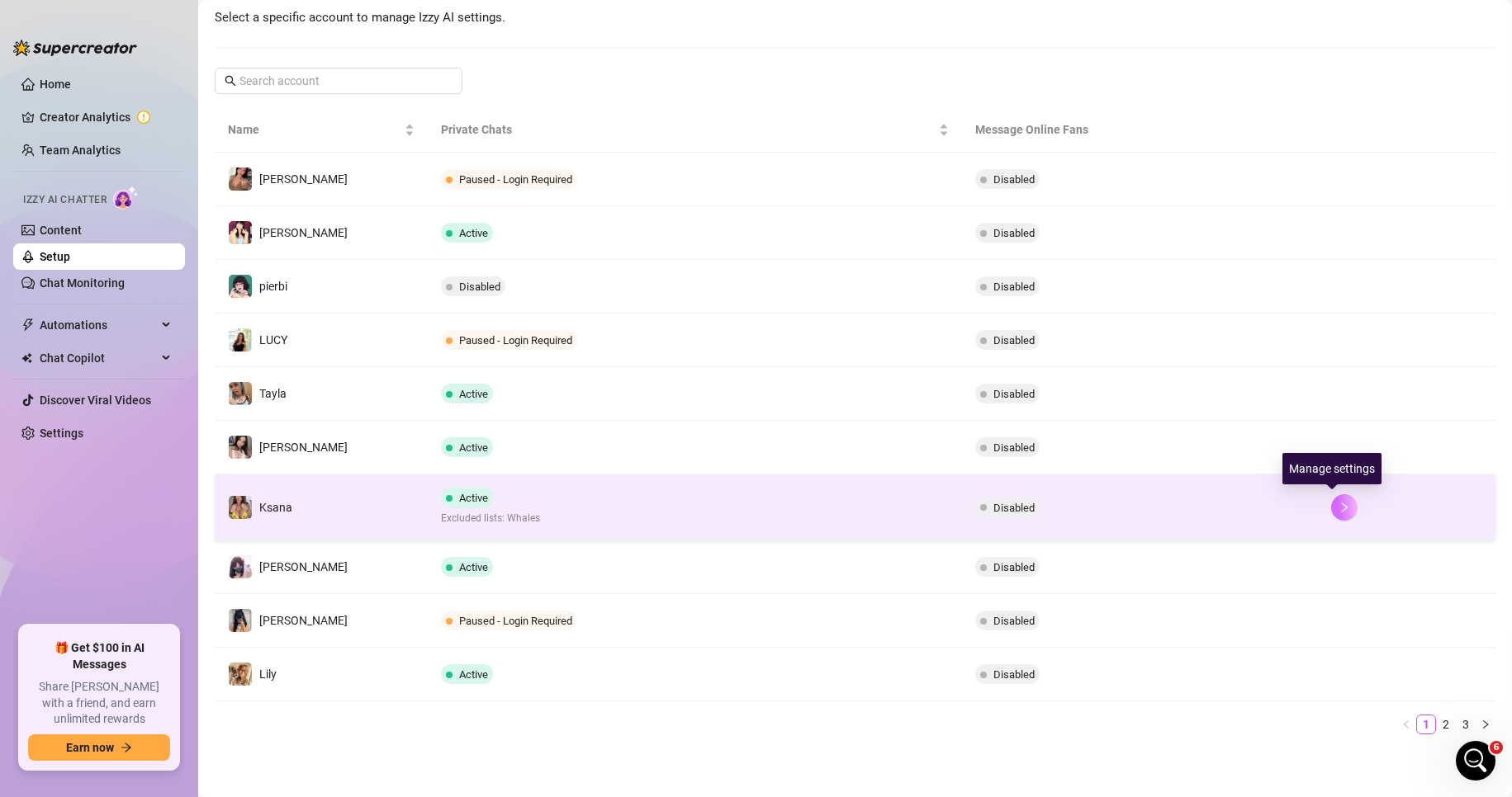
click at [1055, 505] on icon "right" at bounding box center [1345, 508] width 11 height 11
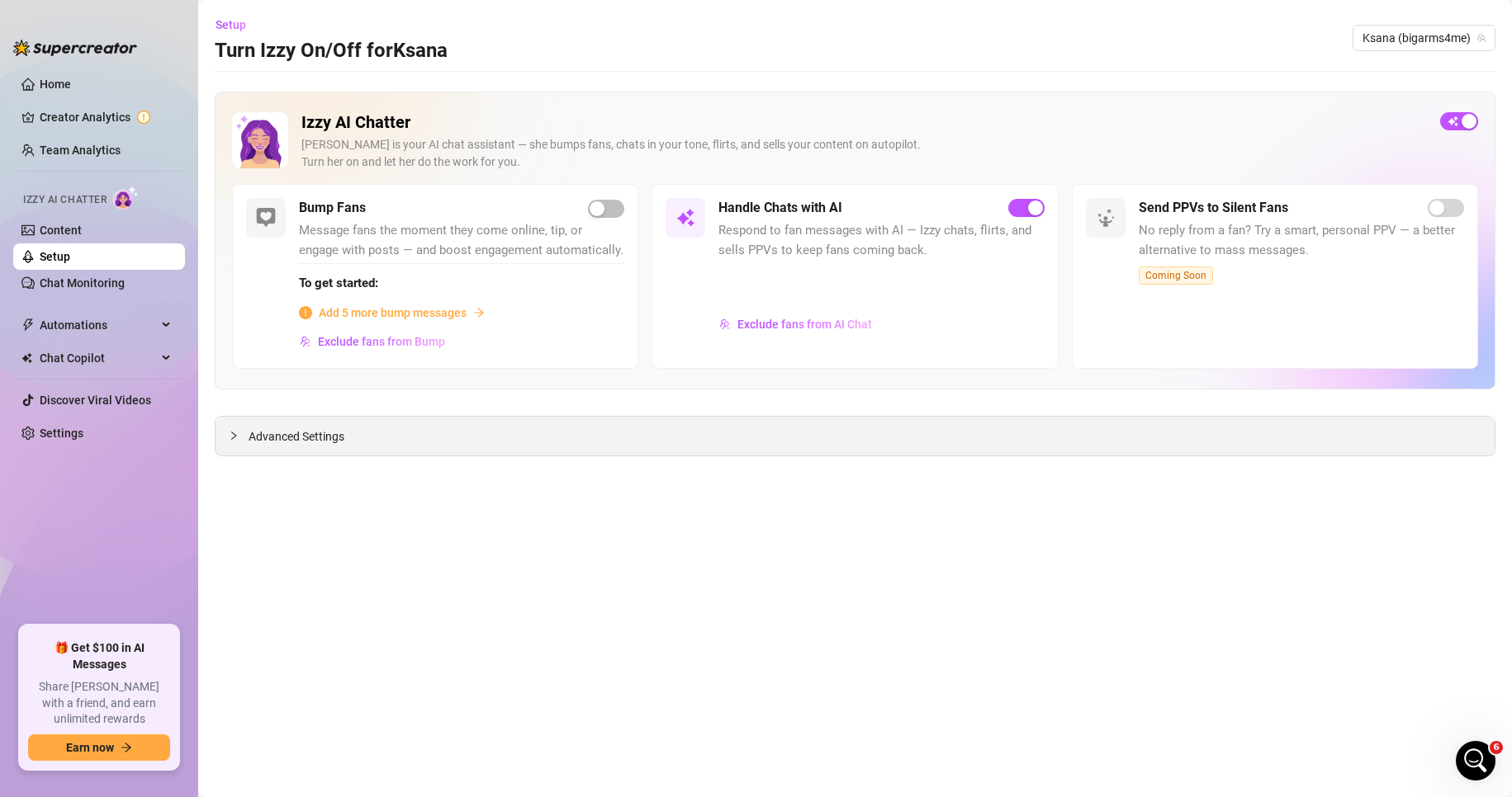
click at [310, 440] on span "Advanced Settings" at bounding box center [296, 436] width 96 height 18
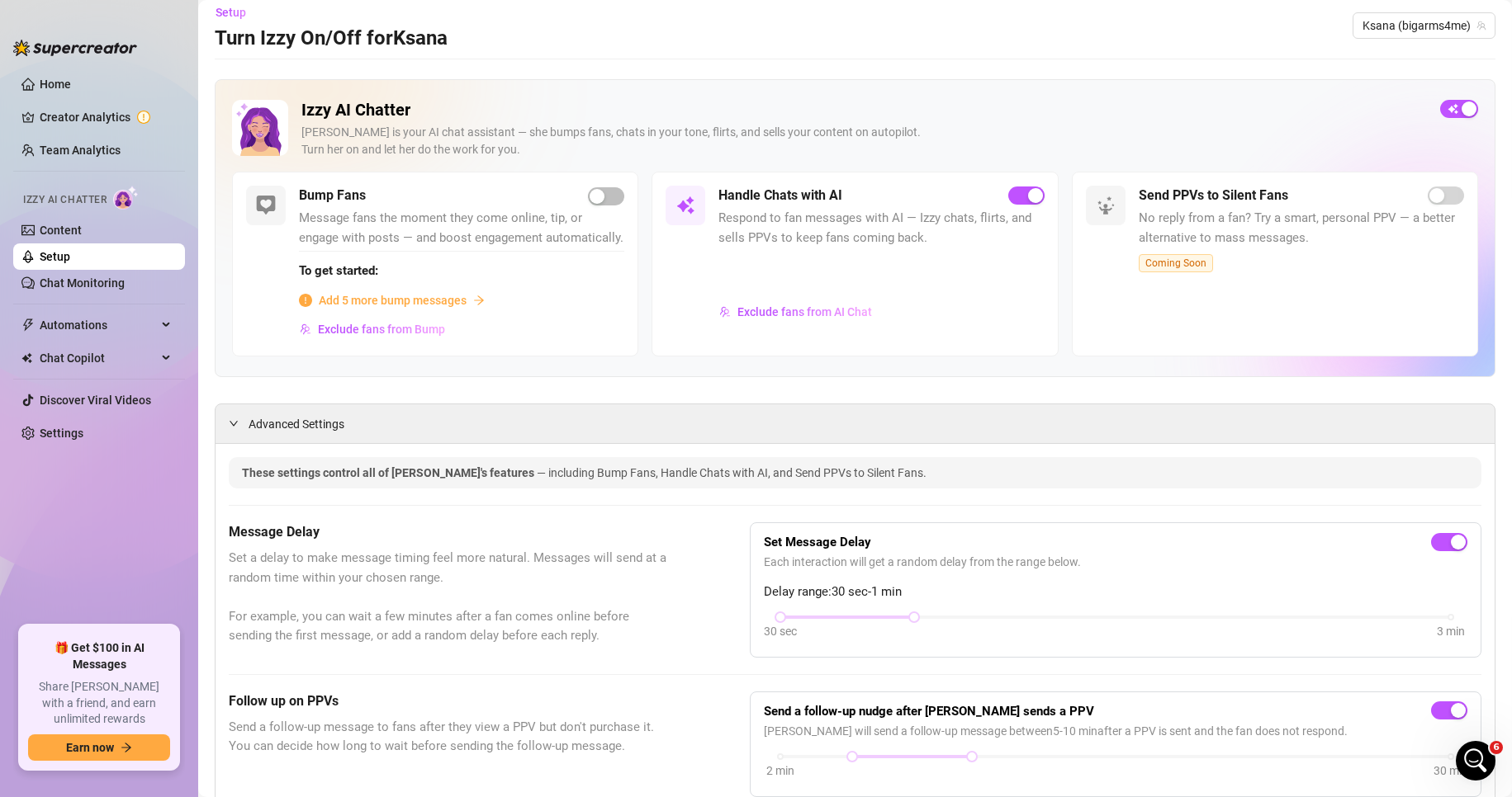
scroll to position [8, 0]
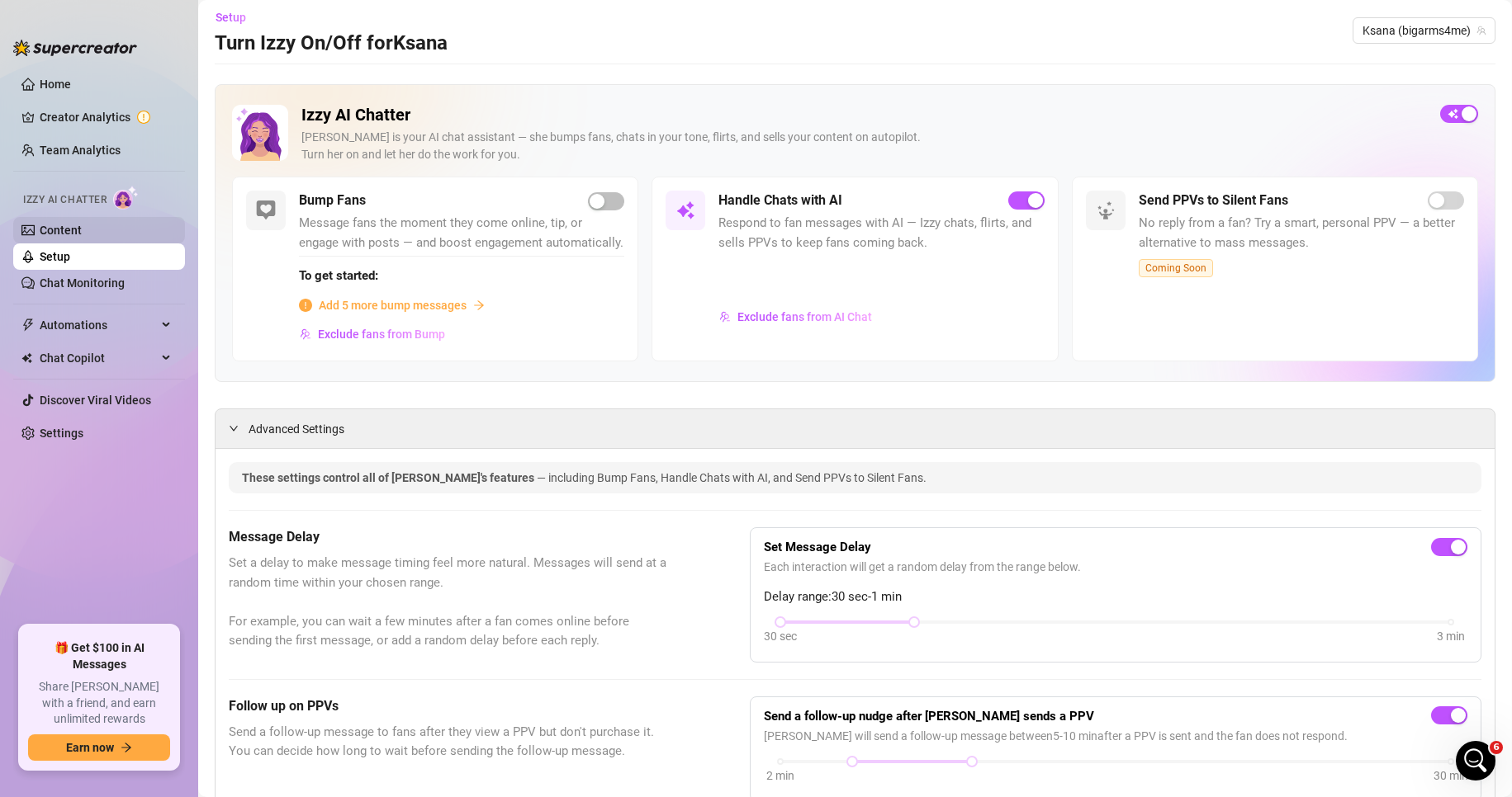
click at [82, 237] on link "Content" at bounding box center [60, 230] width 42 height 13
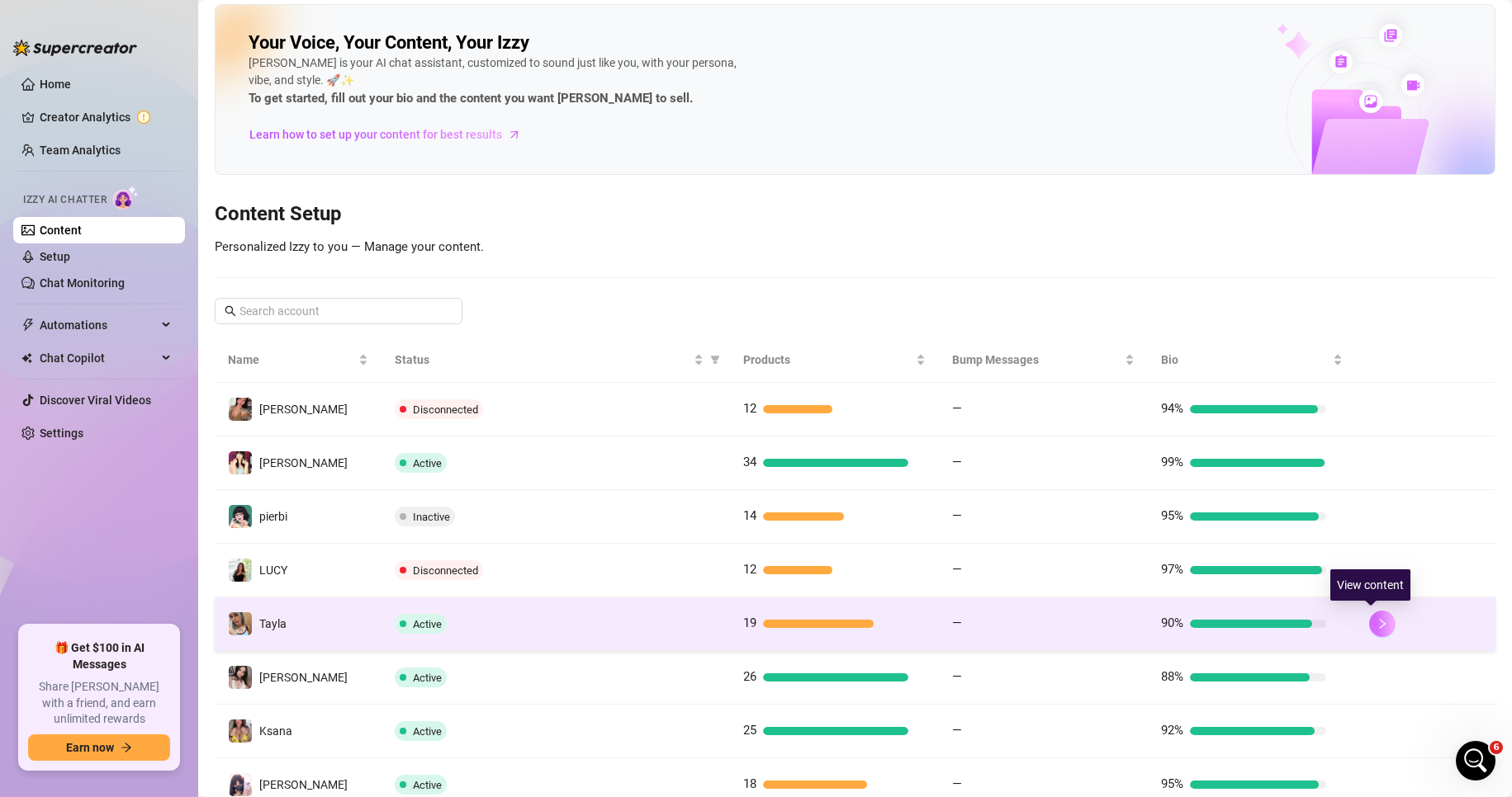
click at [1055, 633] on button "button" at bounding box center [1382, 624] width 26 height 26
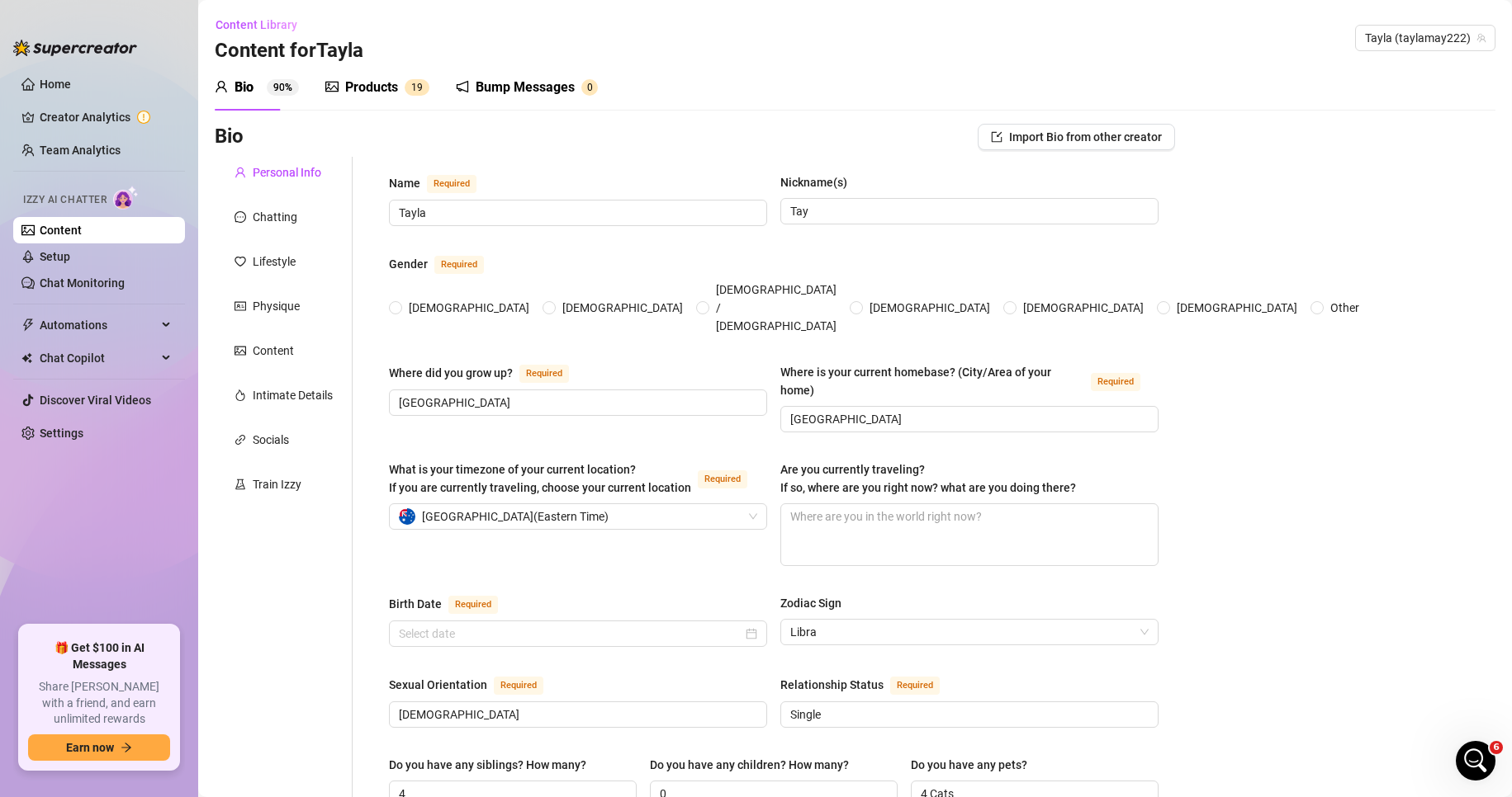
radio input "true"
type input "[DATE]"
click at [278, 206] on div "Chatting" at bounding box center [283, 216] width 138 height 31
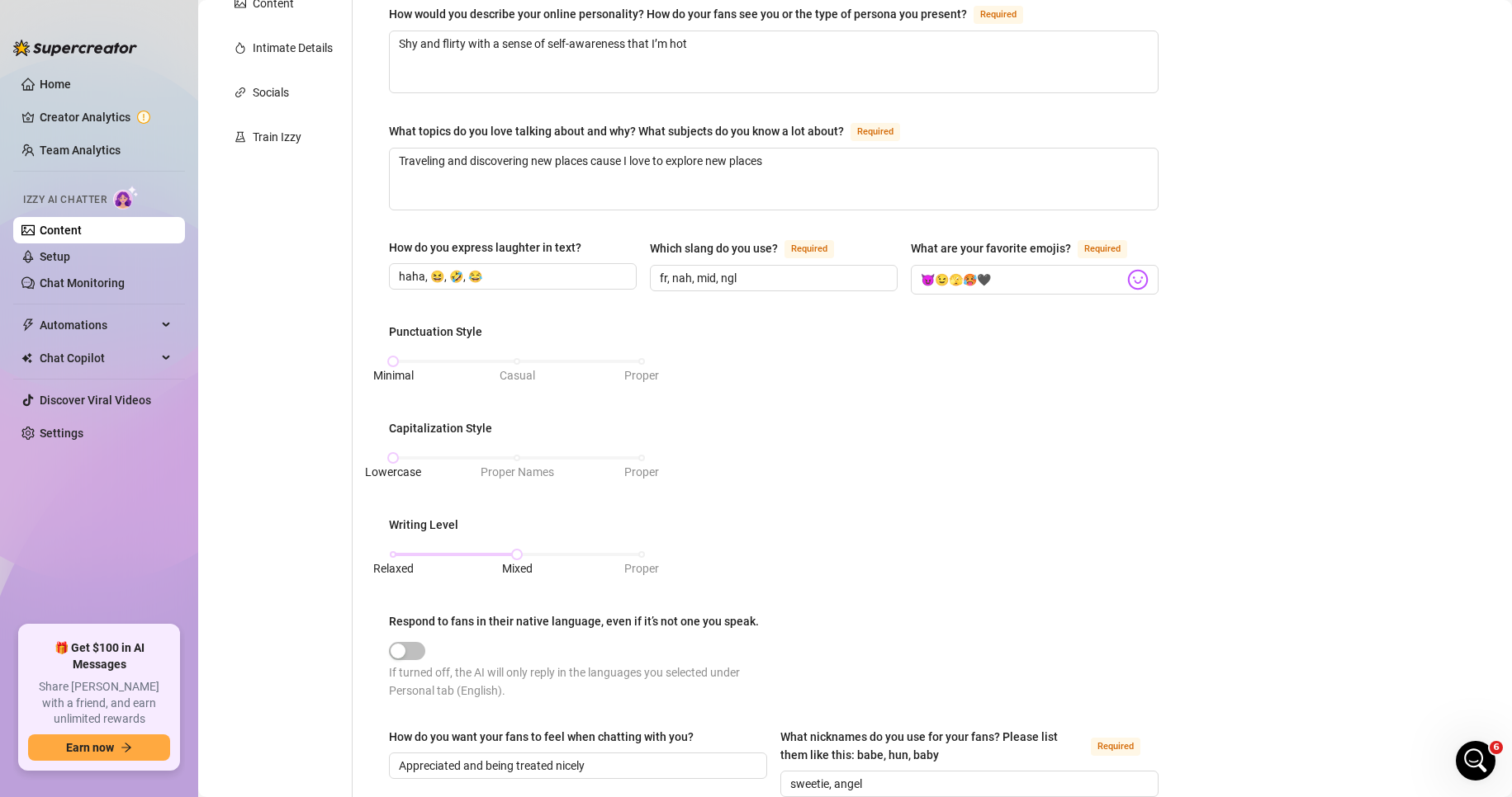
scroll to position [330, 0]
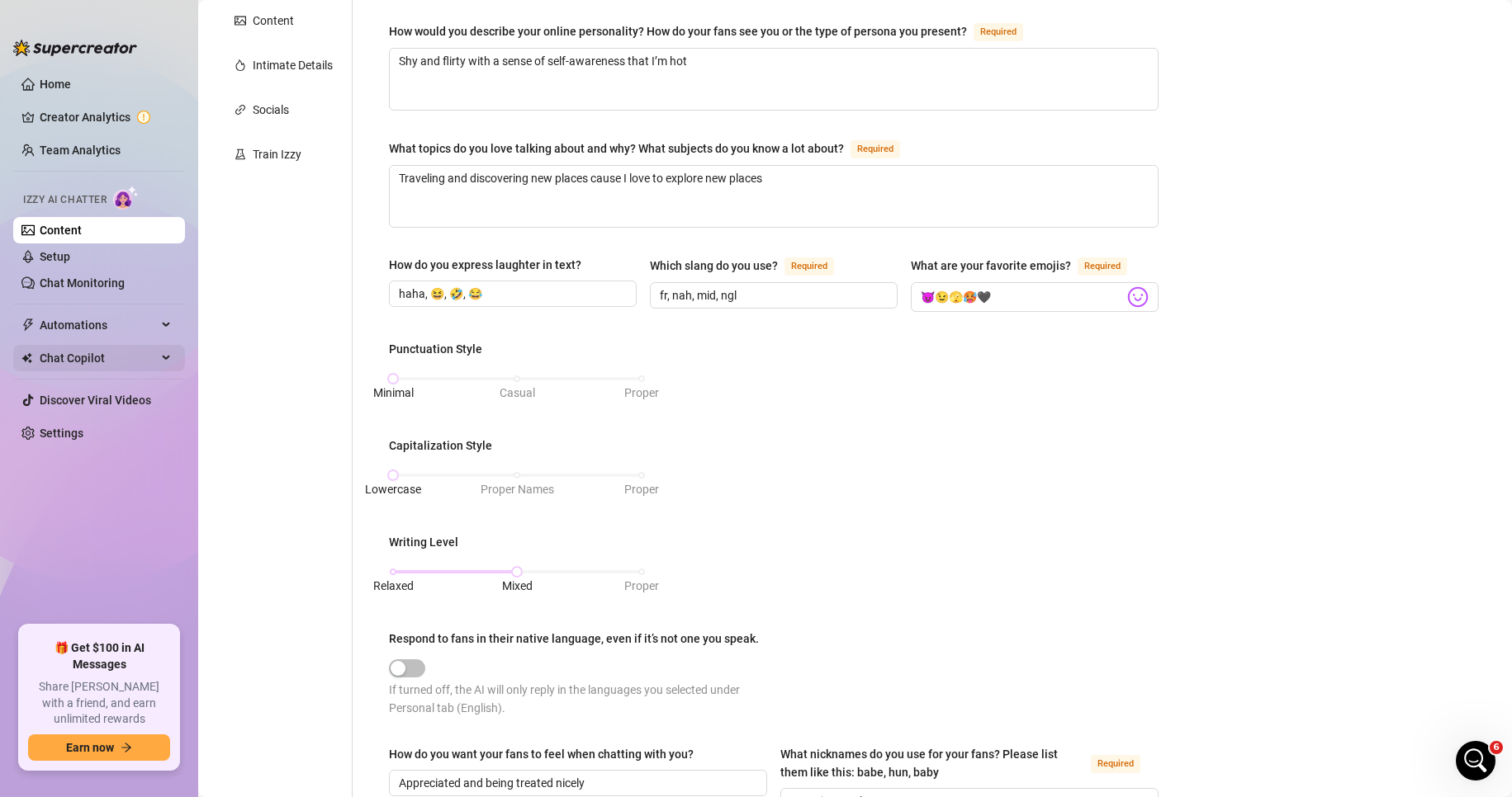
click at [173, 352] on div "Chat Copilot" at bounding box center [99, 358] width 172 height 26
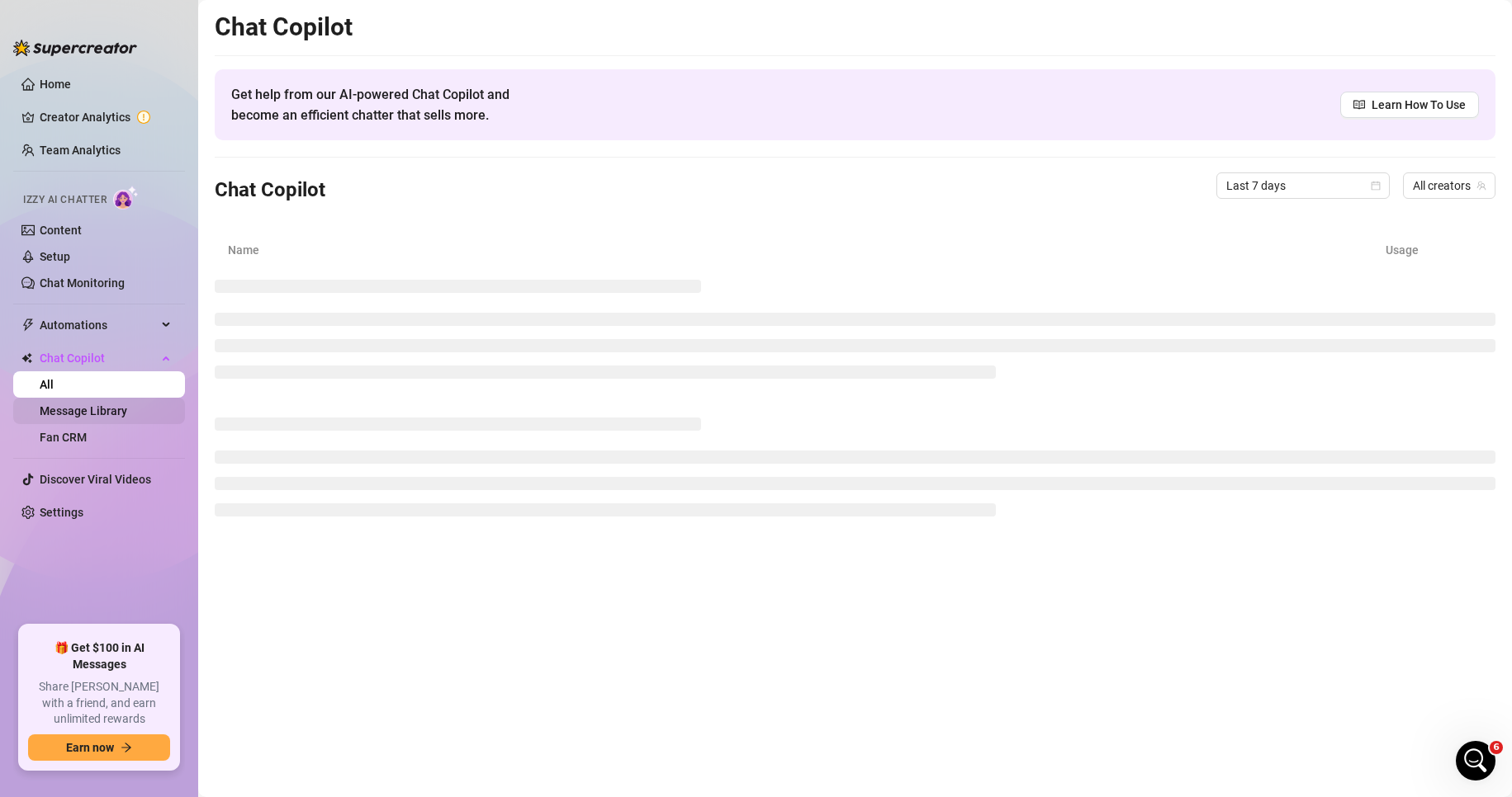
click at [92, 410] on link "Message Library" at bounding box center [83, 411] width 87 height 13
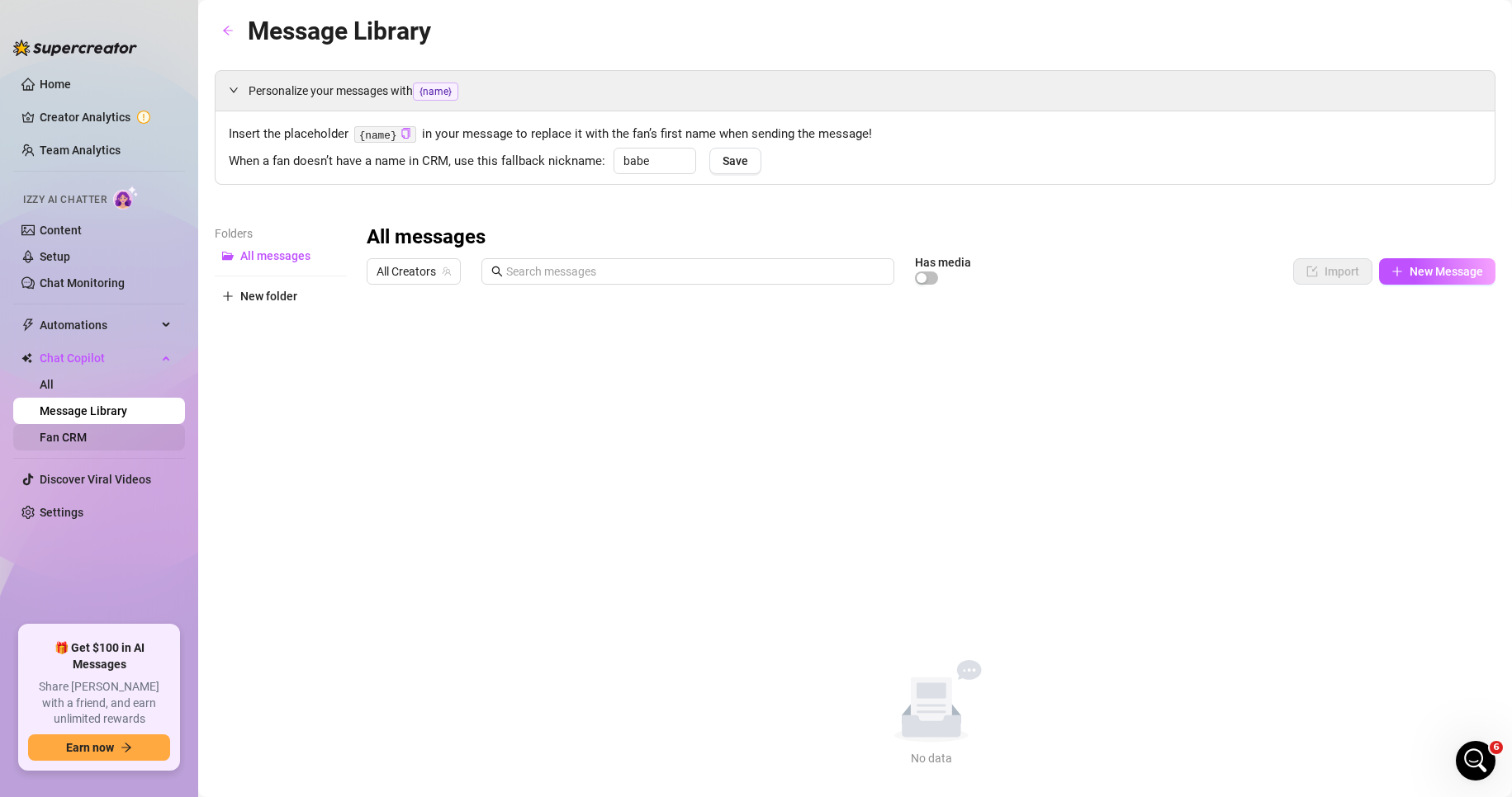
click at [87, 445] on link "Fan CRM" at bounding box center [63, 437] width 47 height 13
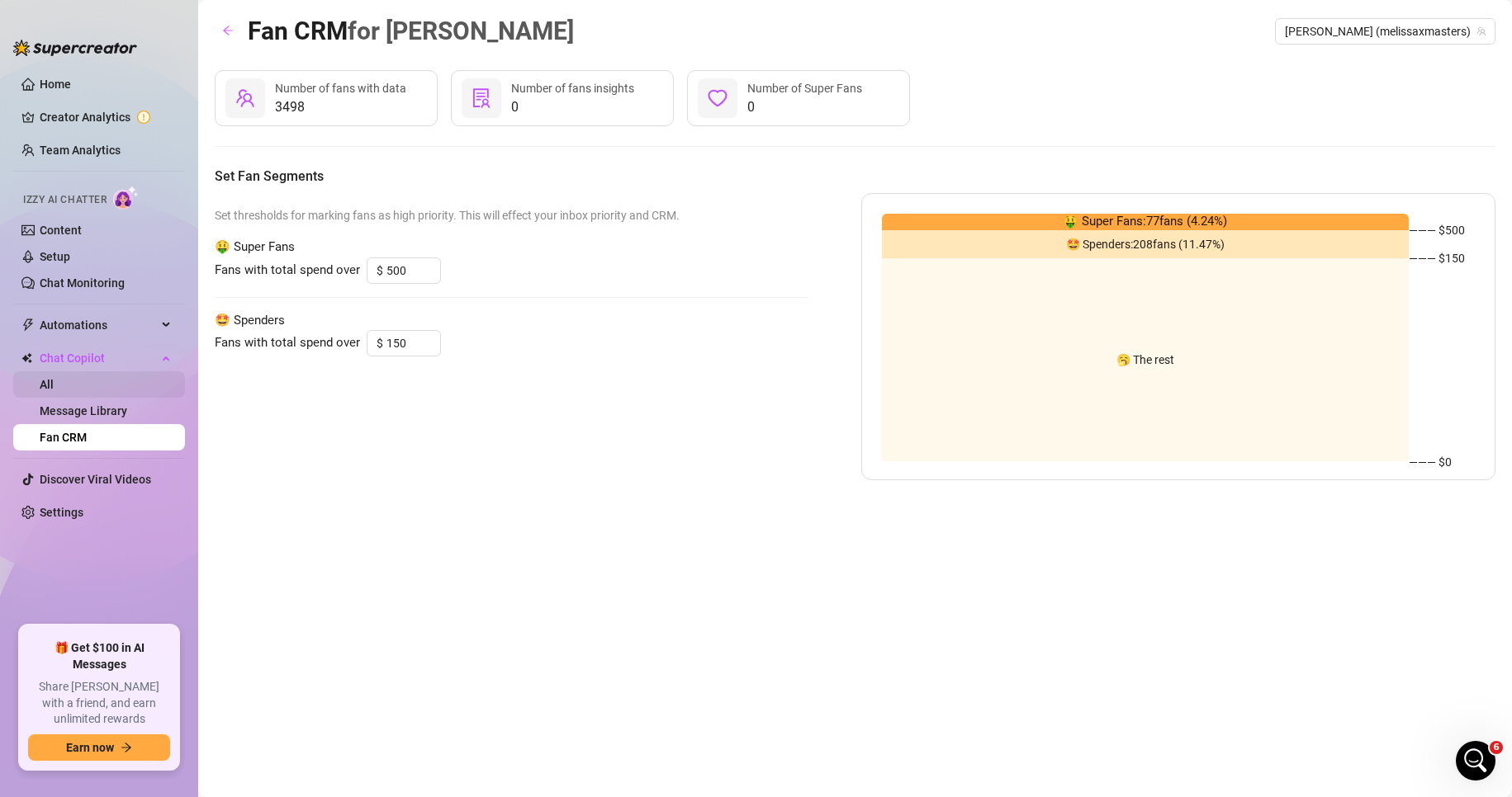
click at [54, 385] on link "All" at bounding box center [46, 384] width 14 height 13
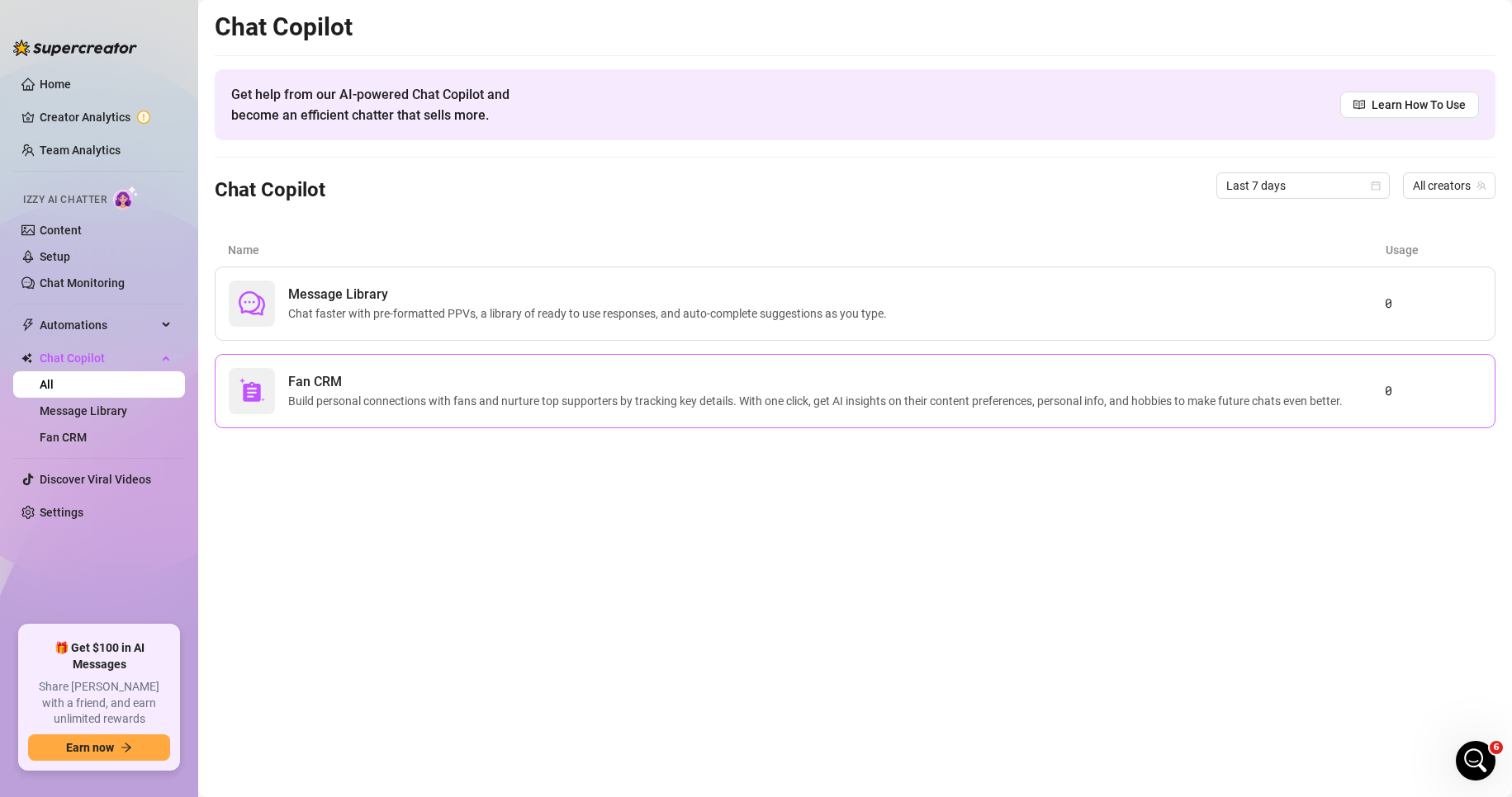
click at [1055, 398] on span "Build personal connections with fans and nurture top supporters by tracking key…" at bounding box center [819, 400] width 1062 height 18
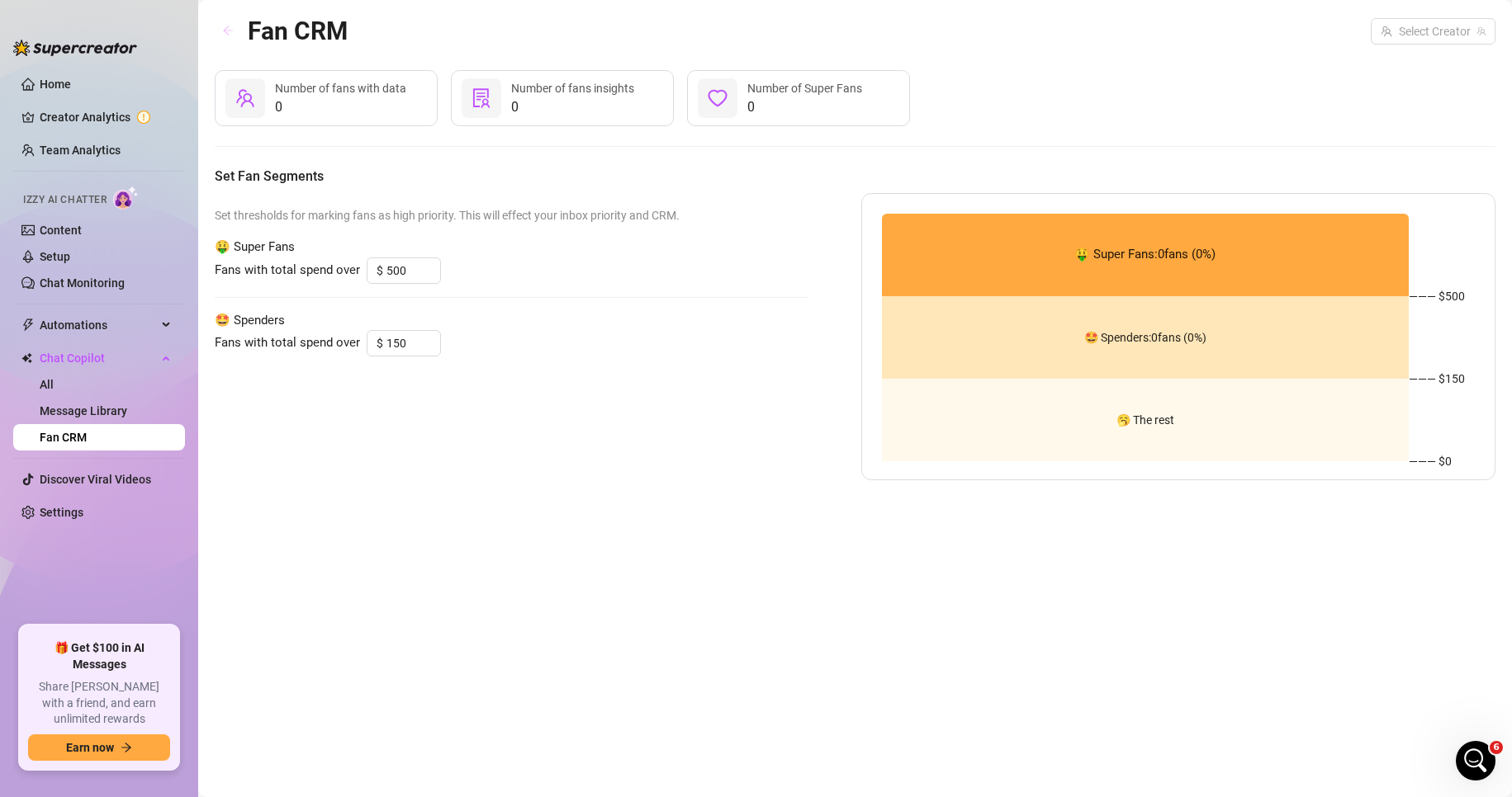
click at [233, 31] on icon "arrow-left" at bounding box center [228, 30] width 11 height 11
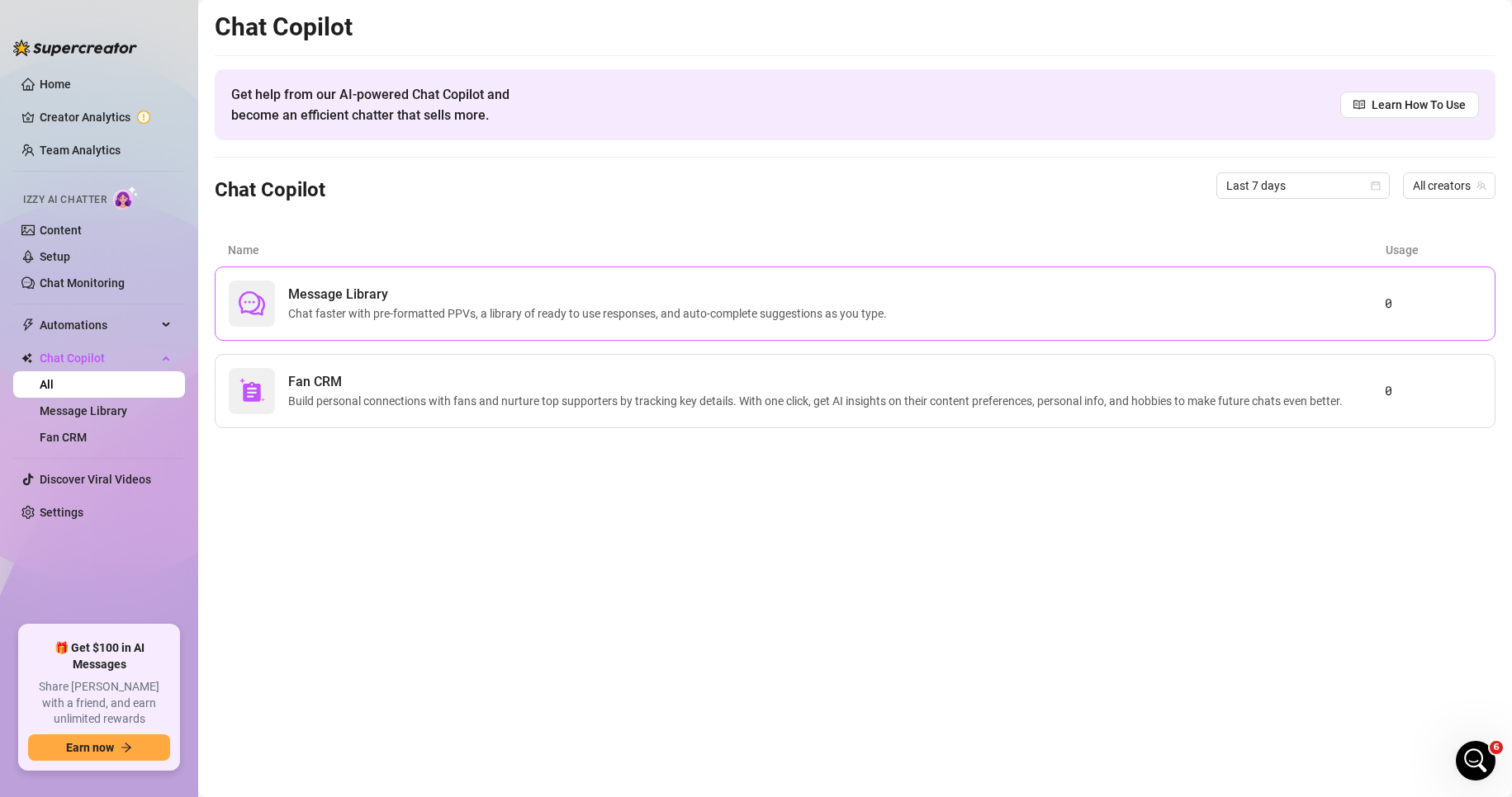
click at [631, 306] on span "Chat faster with pre-formatted PPVs, a library of ready to use responses, and a…" at bounding box center [591, 313] width 606 height 18
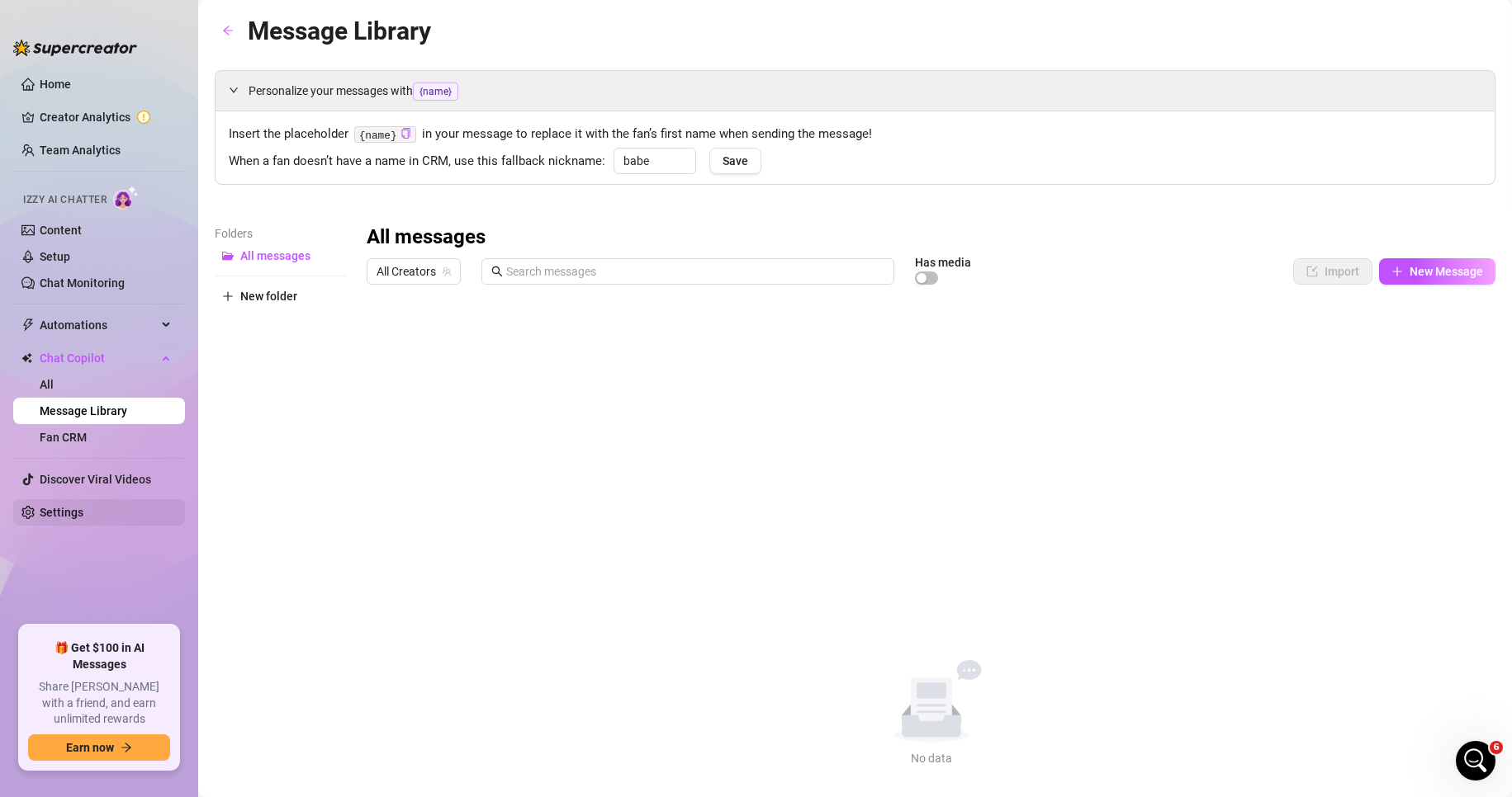
click at [79, 514] on link "Settings" at bounding box center [61, 512] width 44 height 13
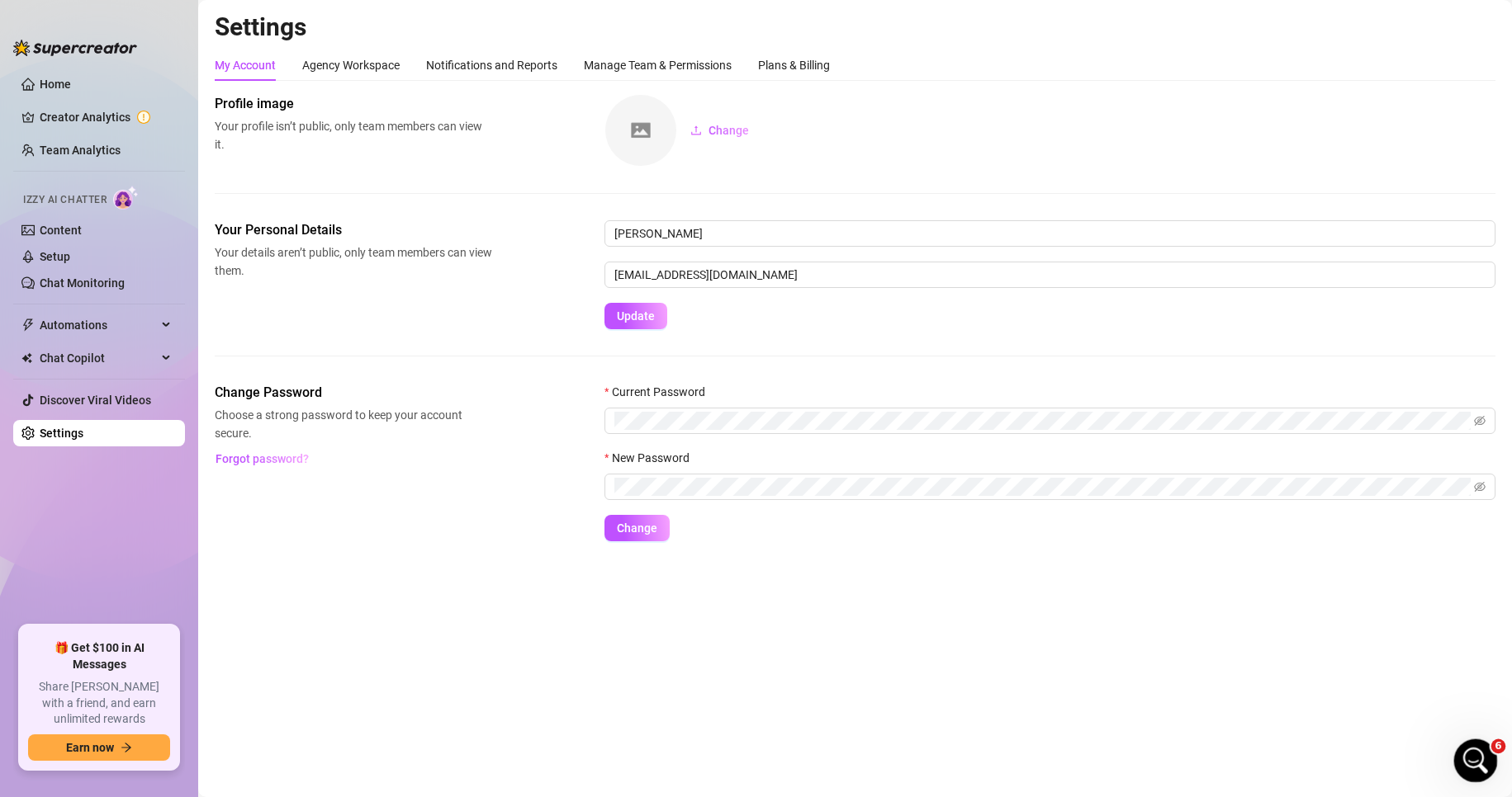
click at [1055, 768] on div "6" at bounding box center [1476, 761] width 44 height 44
click at [1055, 765] on icon "Open Intercom Messenger" at bounding box center [1473, 758] width 27 height 27
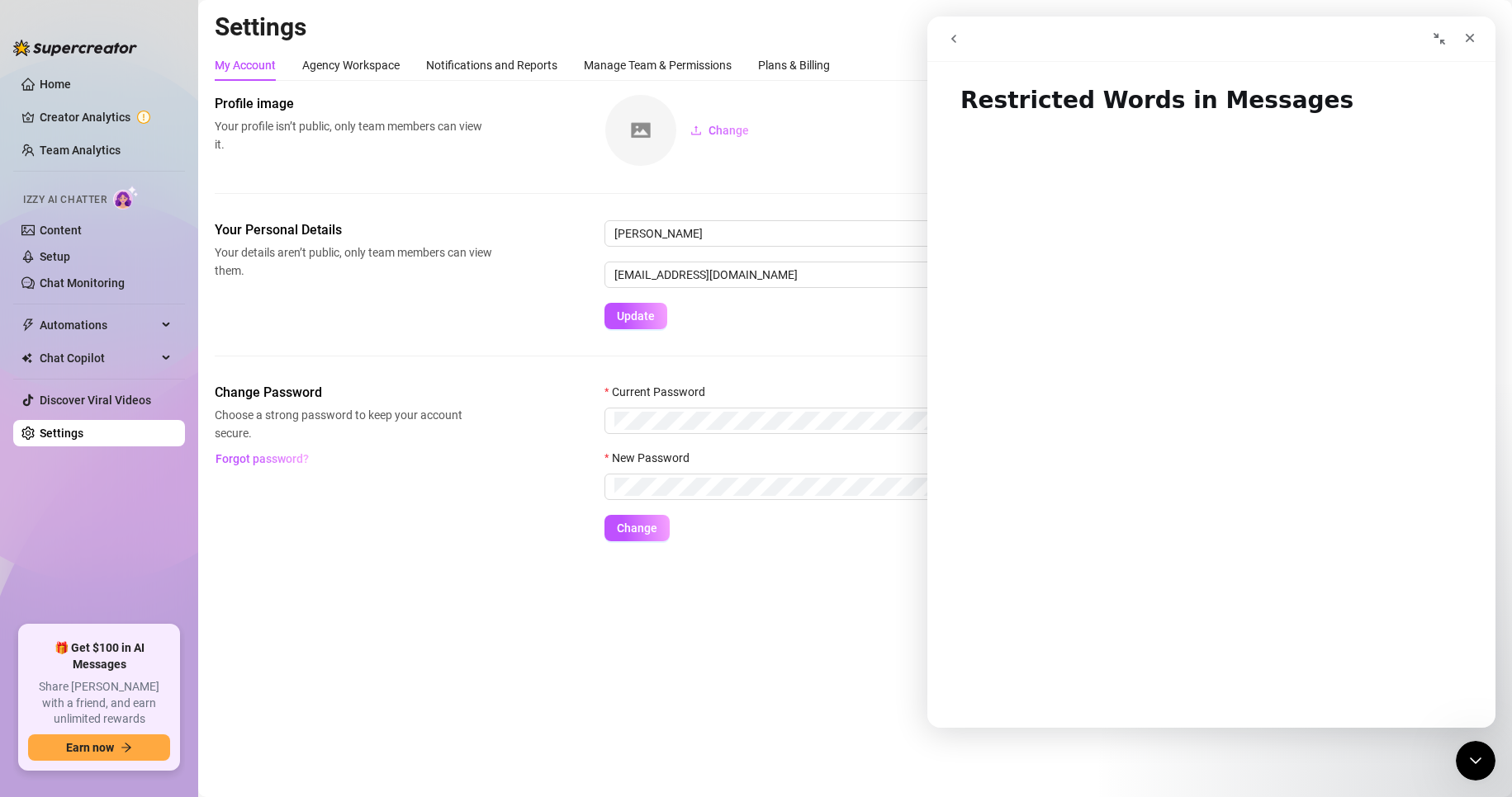
click at [950, 43] on icon "go back" at bounding box center [953, 39] width 13 height 13
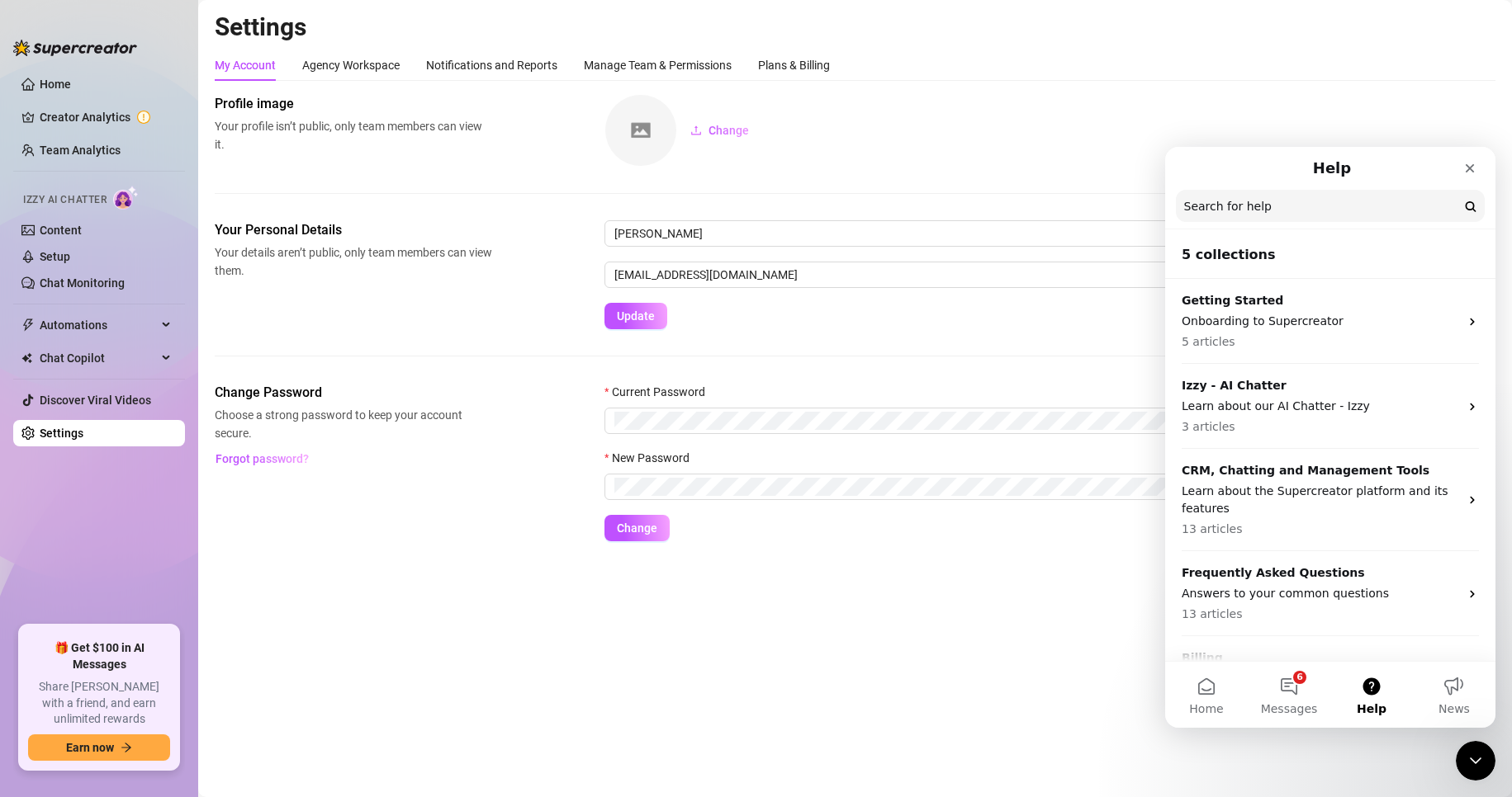
click at [1055, 50] on div "My Account Agency Workspace Notifications and Reports Manage Team & Permissions…" at bounding box center [855, 65] width 1281 height 31
click at [87, 279] on link "Chat Monitoring" at bounding box center [82, 283] width 85 height 13
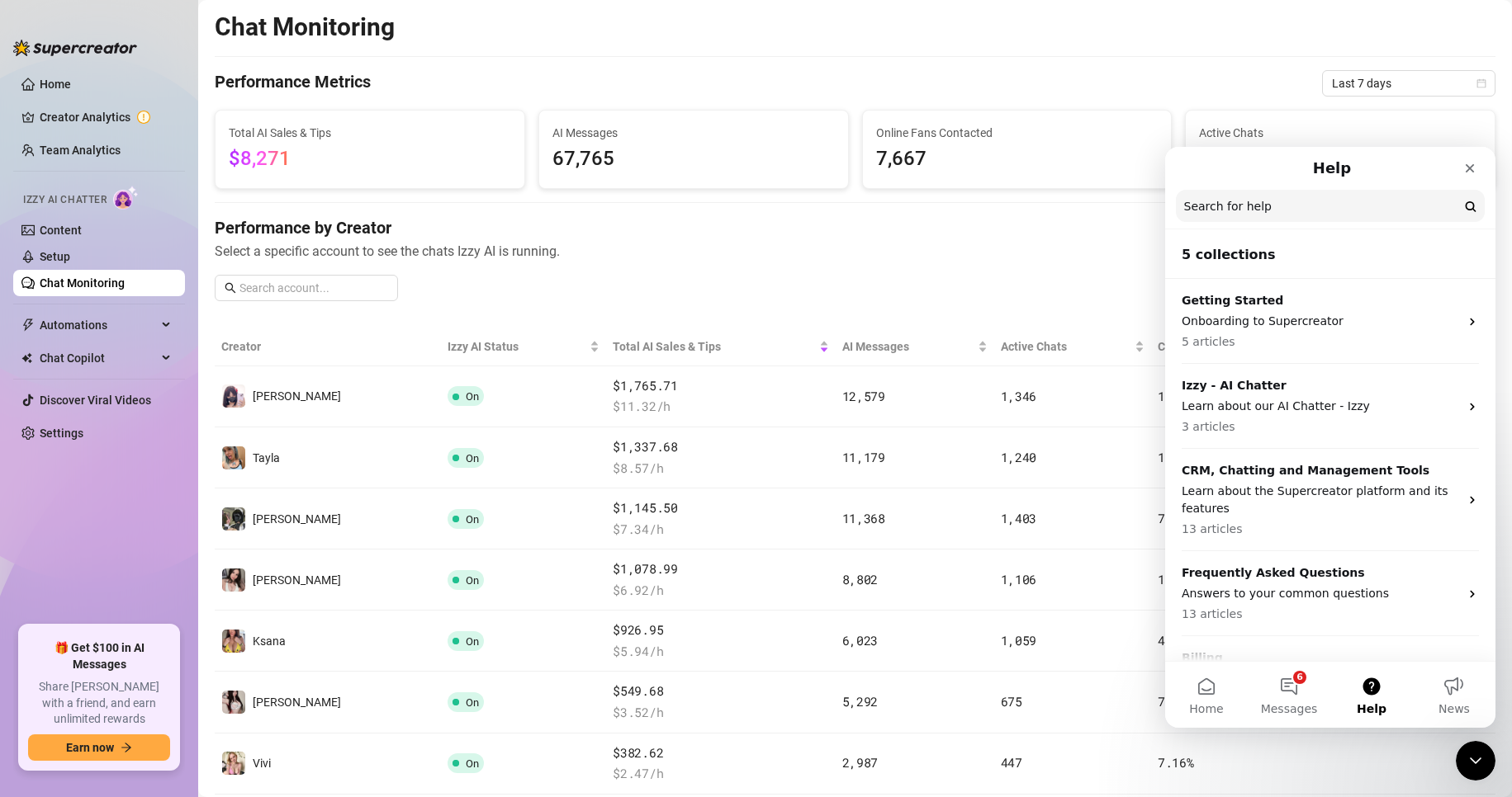
click at [861, 274] on div "Performance by Creator Select a specific account to see the chats Izzy AI is ru…" at bounding box center [855, 265] width 1281 height 99
drag, startPoint x: 1387, startPoint y: 176, endPoint x: 1394, endPoint y: 227, distance: 51.5
click at [1055, 227] on nav "Help Search for help" at bounding box center [1330, 188] width 330 height 83
click at [1055, 178] on div "Close" at bounding box center [1470, 168] width 30 height 30
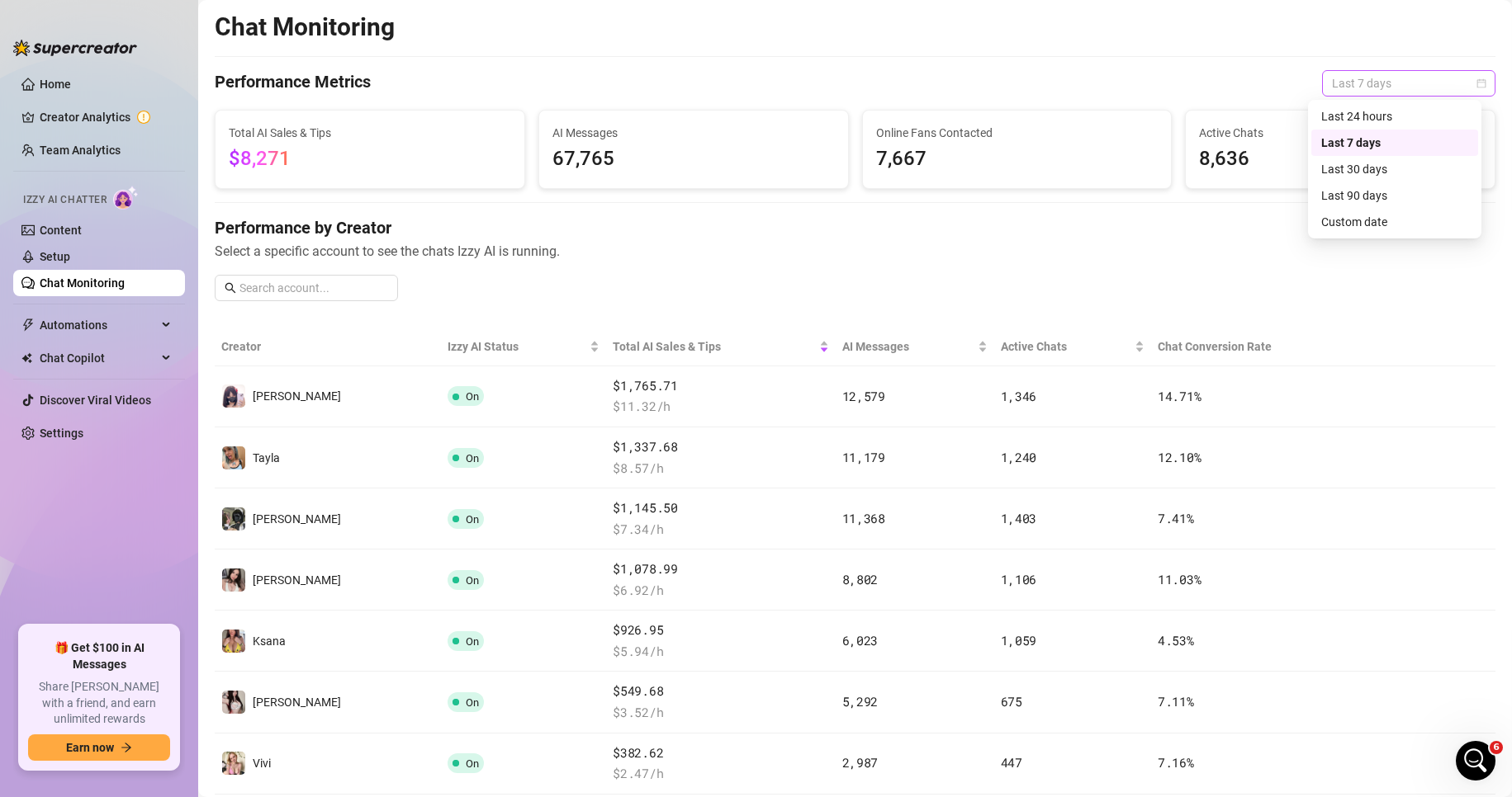
click at [1055, 86] on span "Last 7 days" at bounding box center [1409, 84] width 153 height 24
click at [1055, 215] on div "Custom date" at bounding box center [1394, 222] width 147 height 18
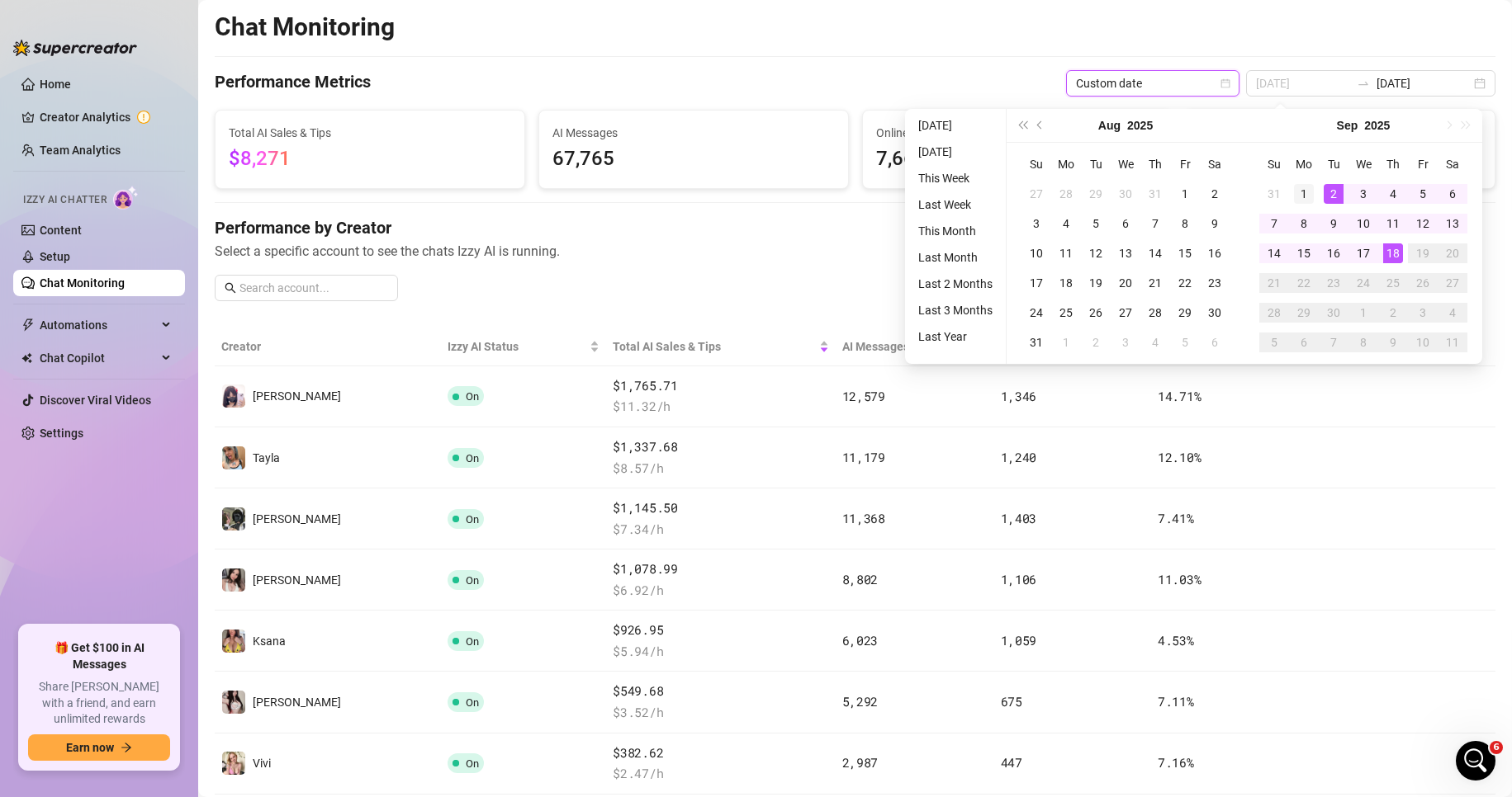
type input "[DATE]"
click at [1055, 193] on div "1" at bounding box center [1303, 194] width 20 height 20
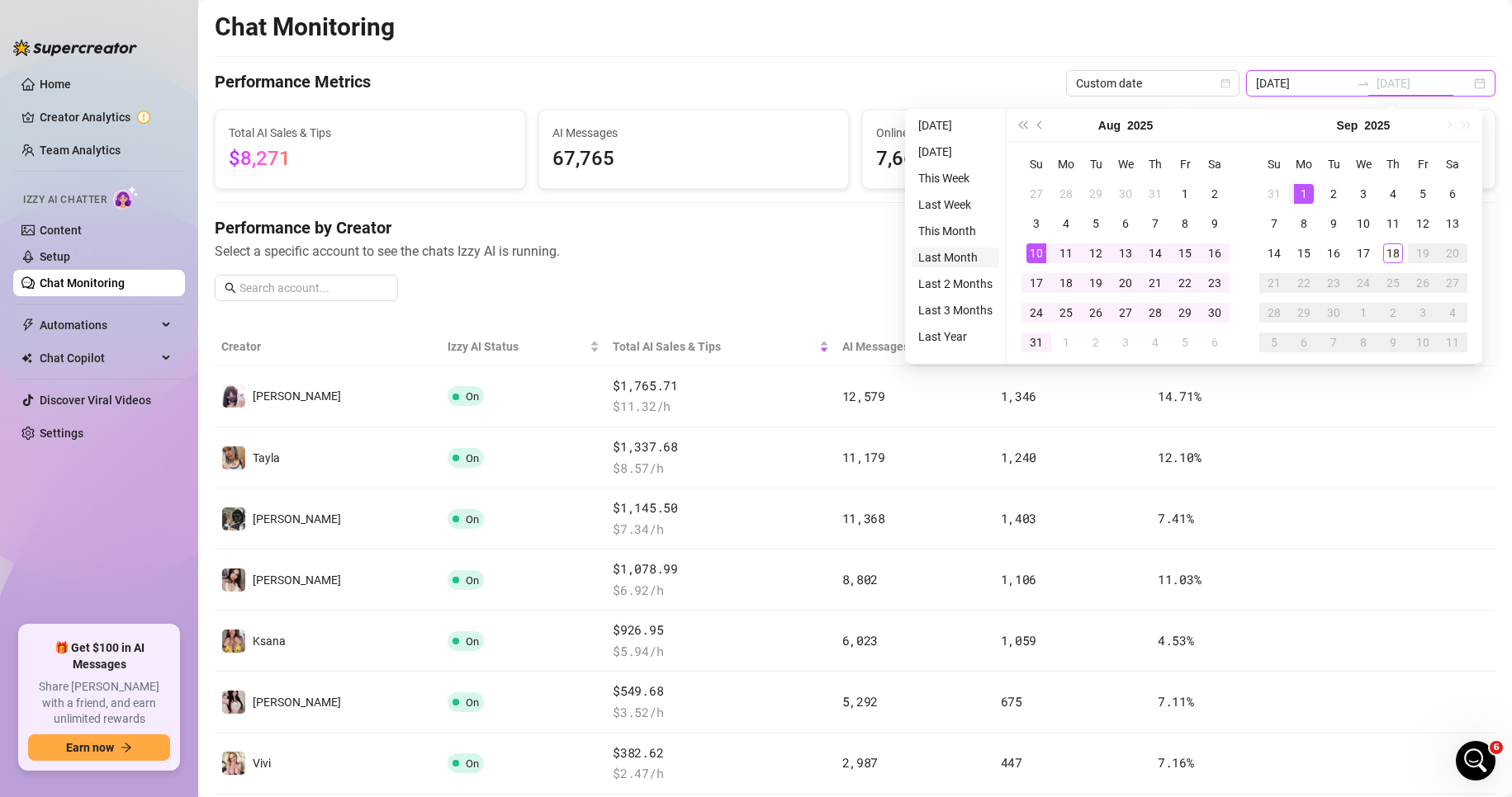
type input "[DATE]"
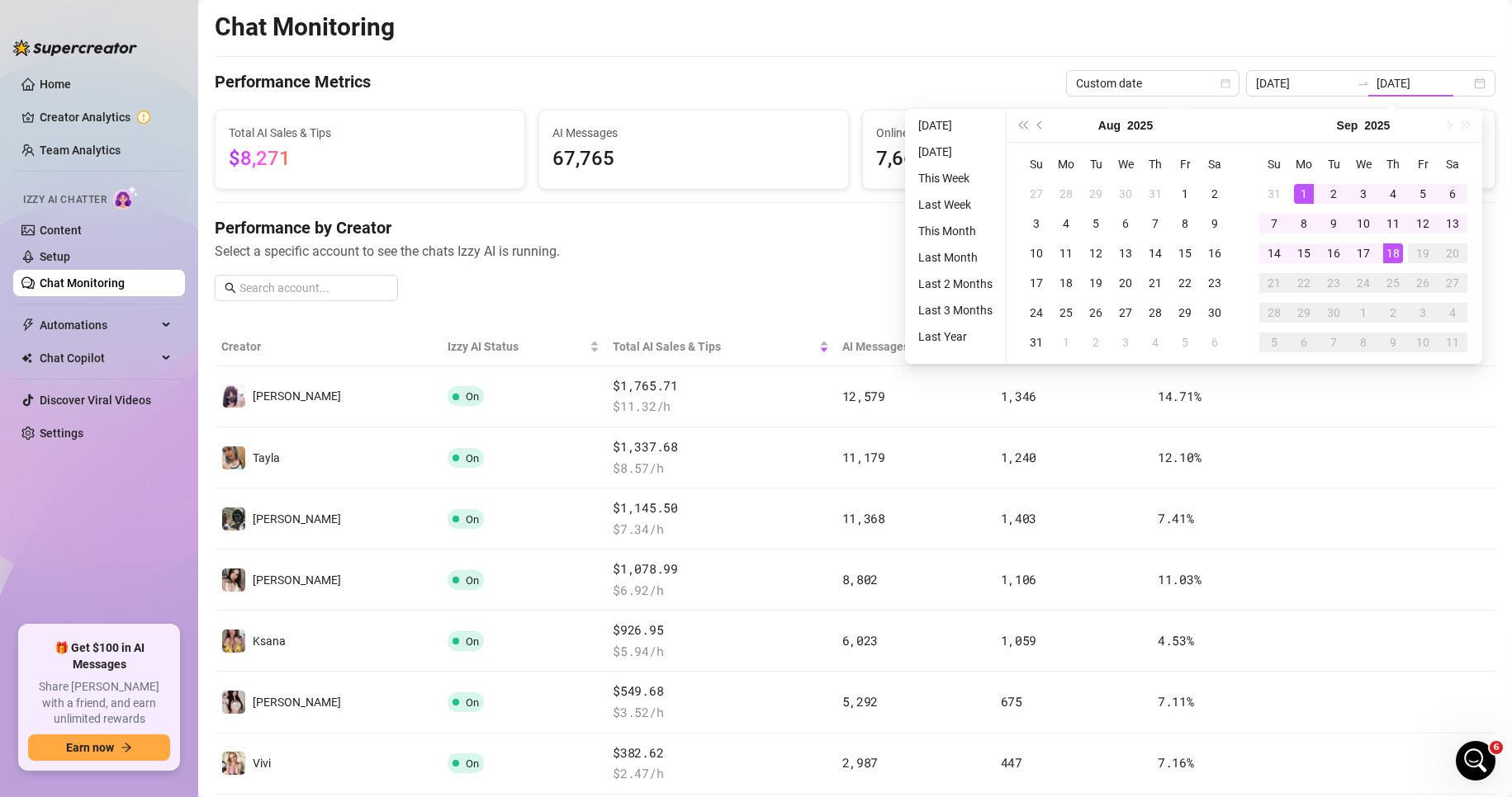
click at [796, 247] on span "Select a specific account to see the chats Izzy AI is running." at bounding box center [855, 251] width 1281 height 21
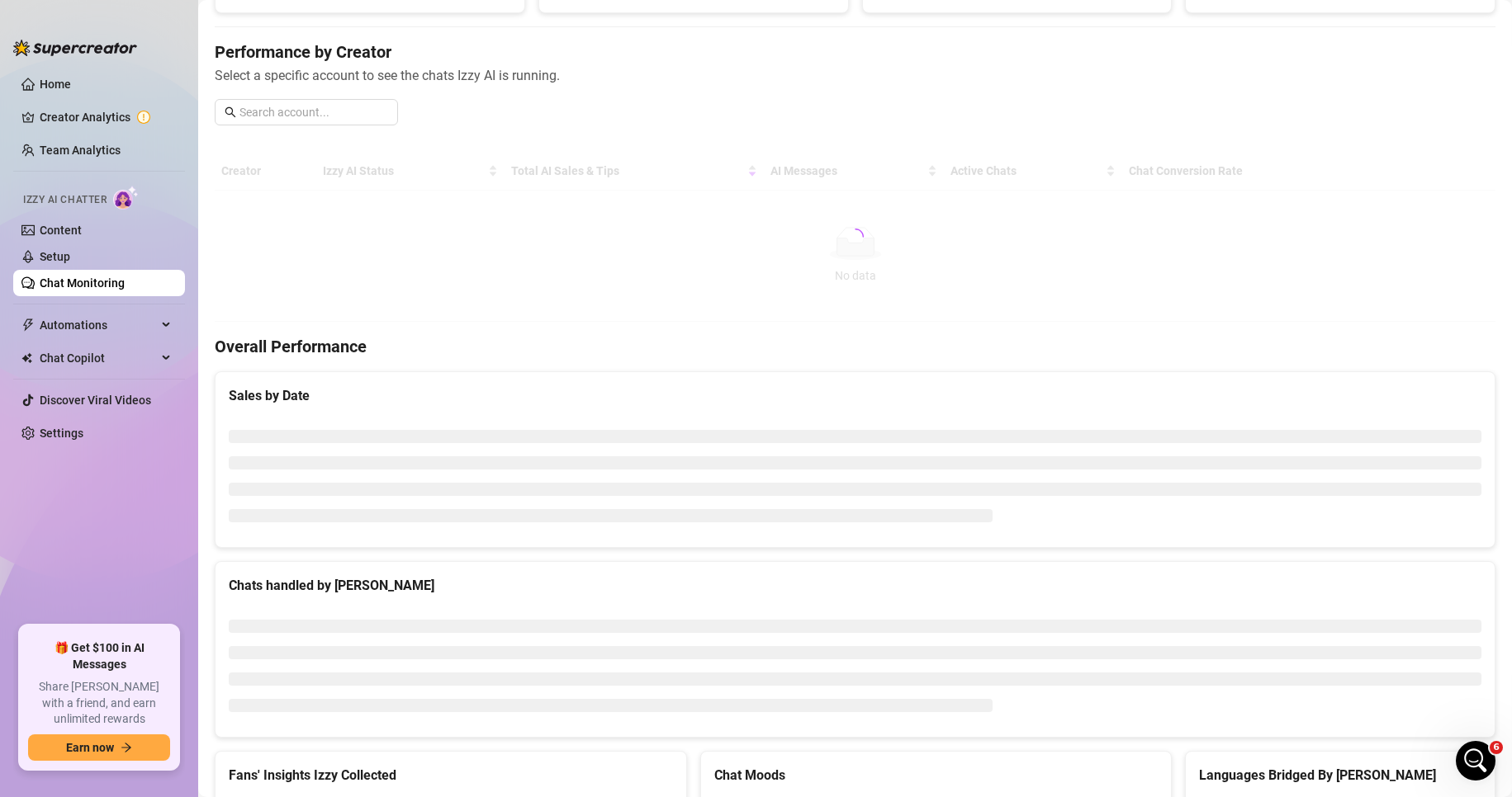
scroll to position [173, 0]
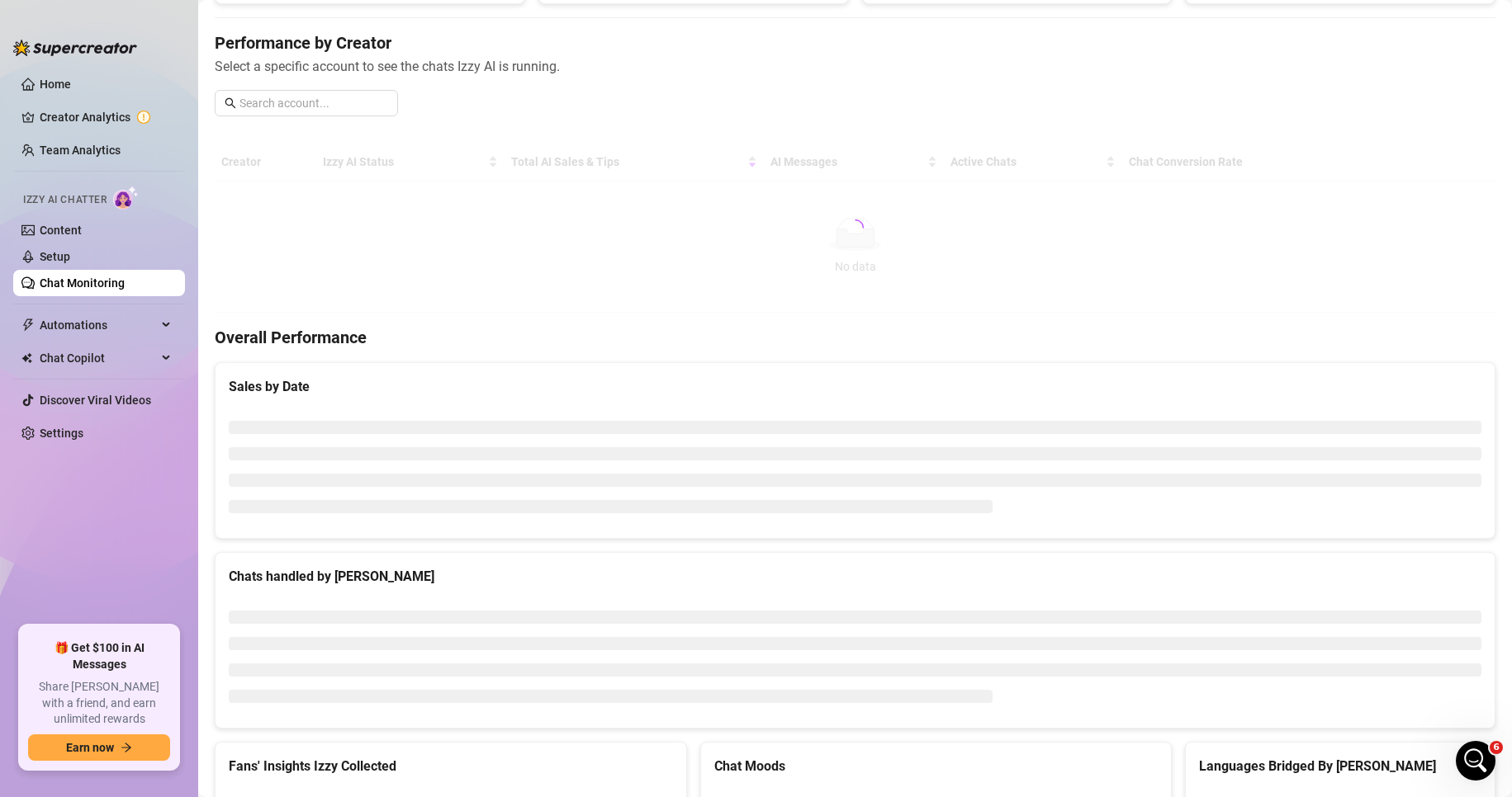
click at [1055, 239] on div at bounding box center [855, 227] width 1281 height 170
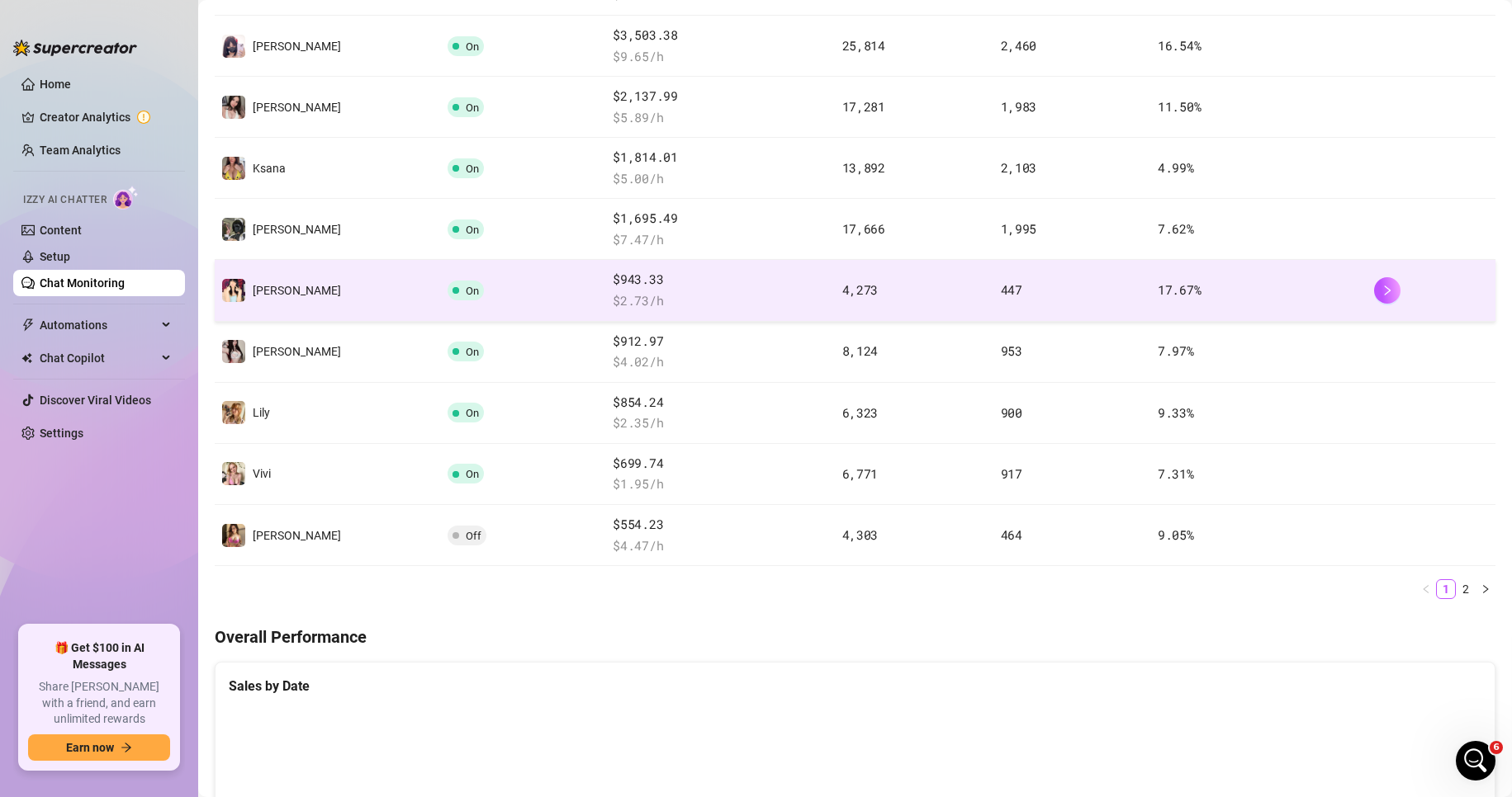
scroll to position [421, 0]
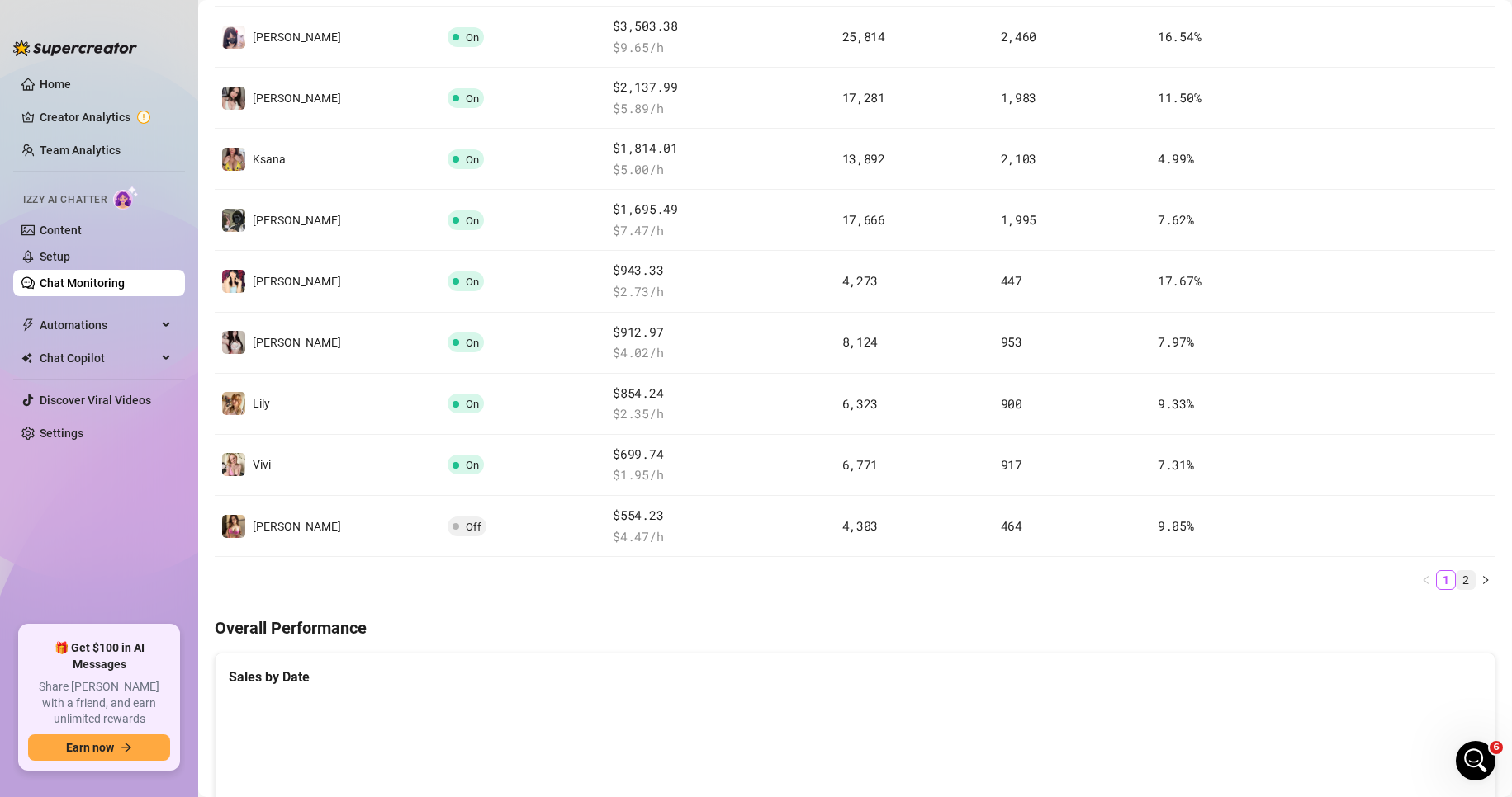
click at [1055, 580] on link "2" at bounding box center [1465, 580] width 18 height 18
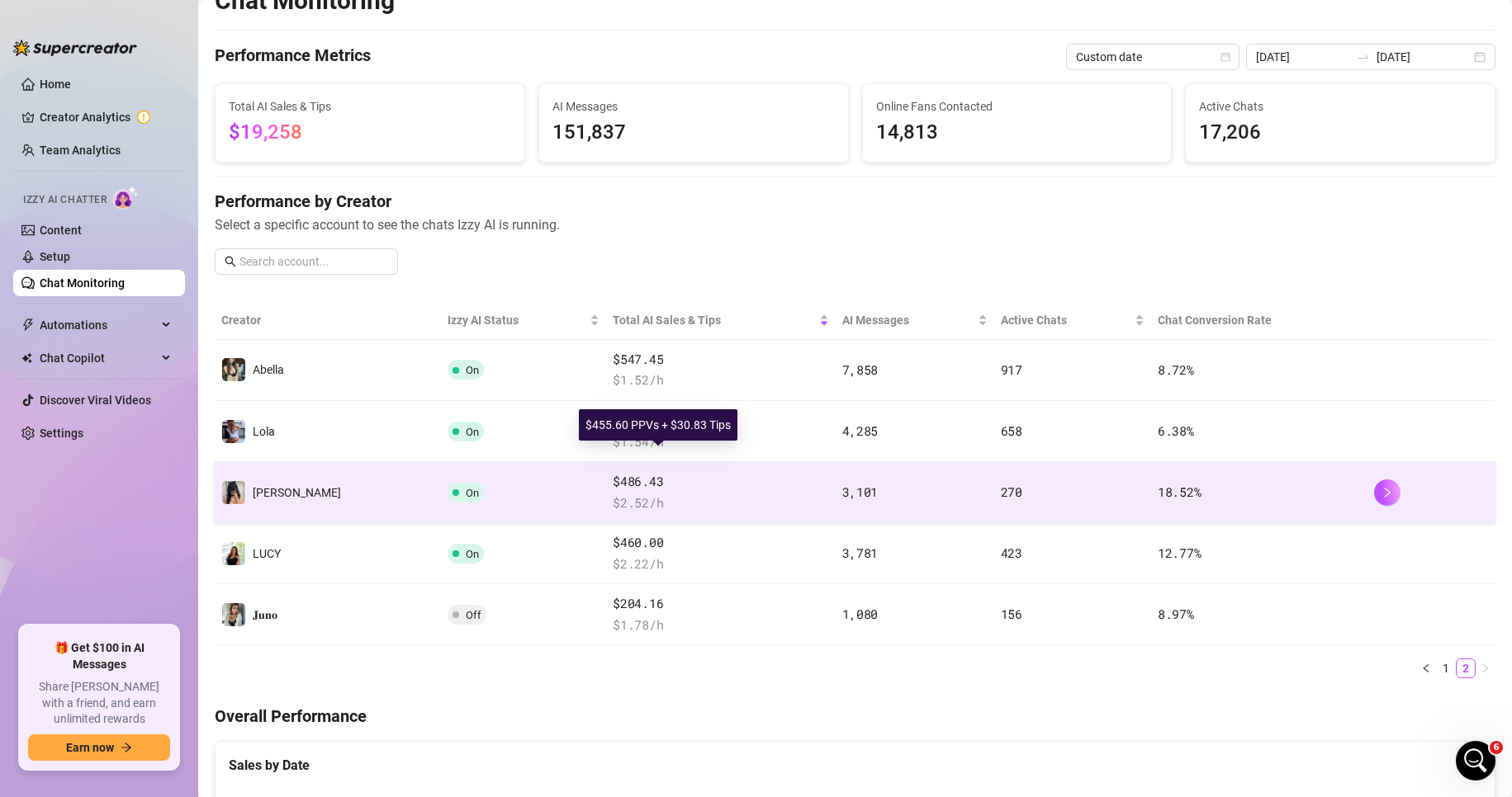
scroll to position [83, 0]
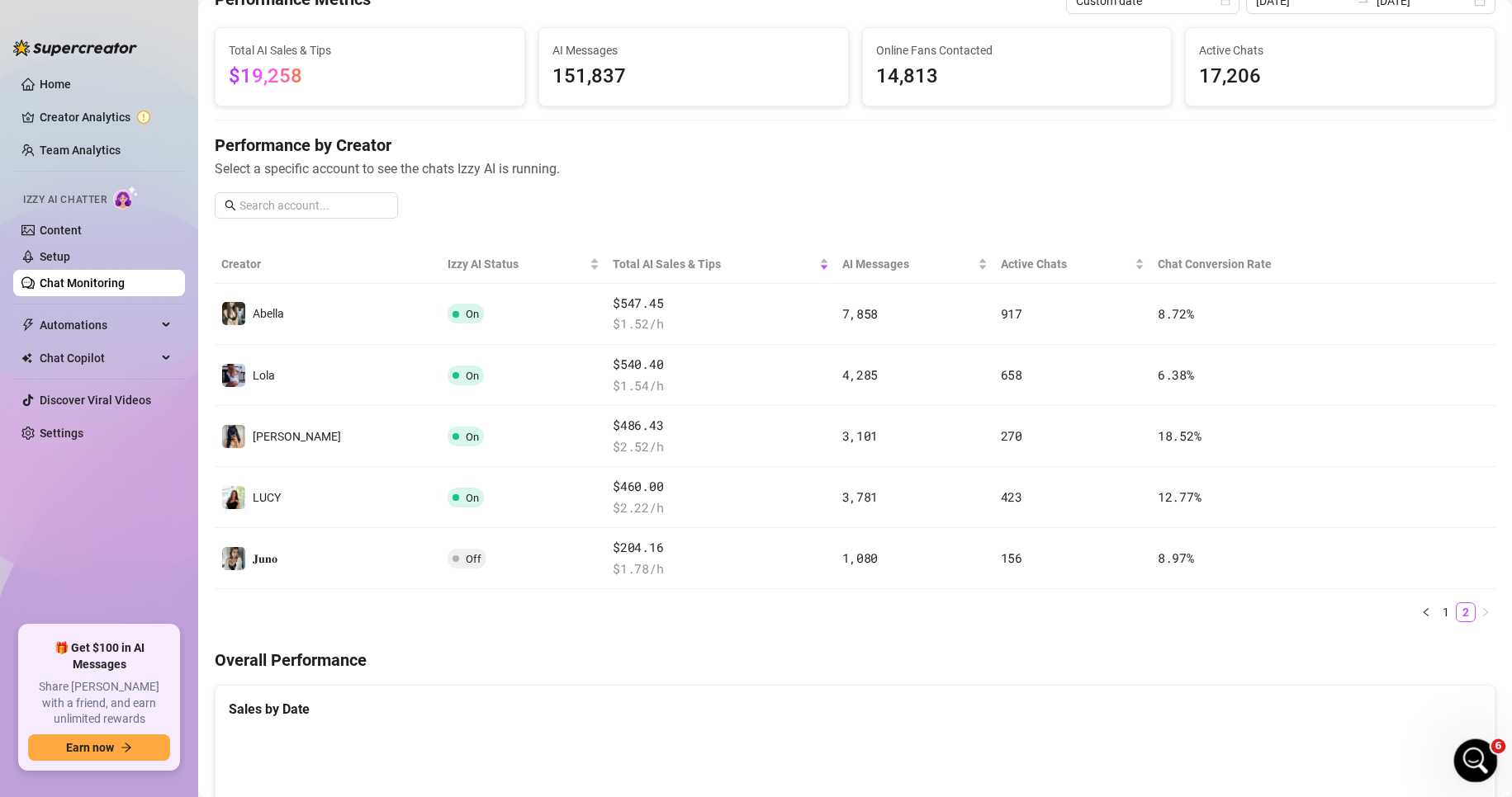
click at [1055, 761] on icon "Open Intercom Messenger" at bounding box center [1473, 758] width 27 height 27
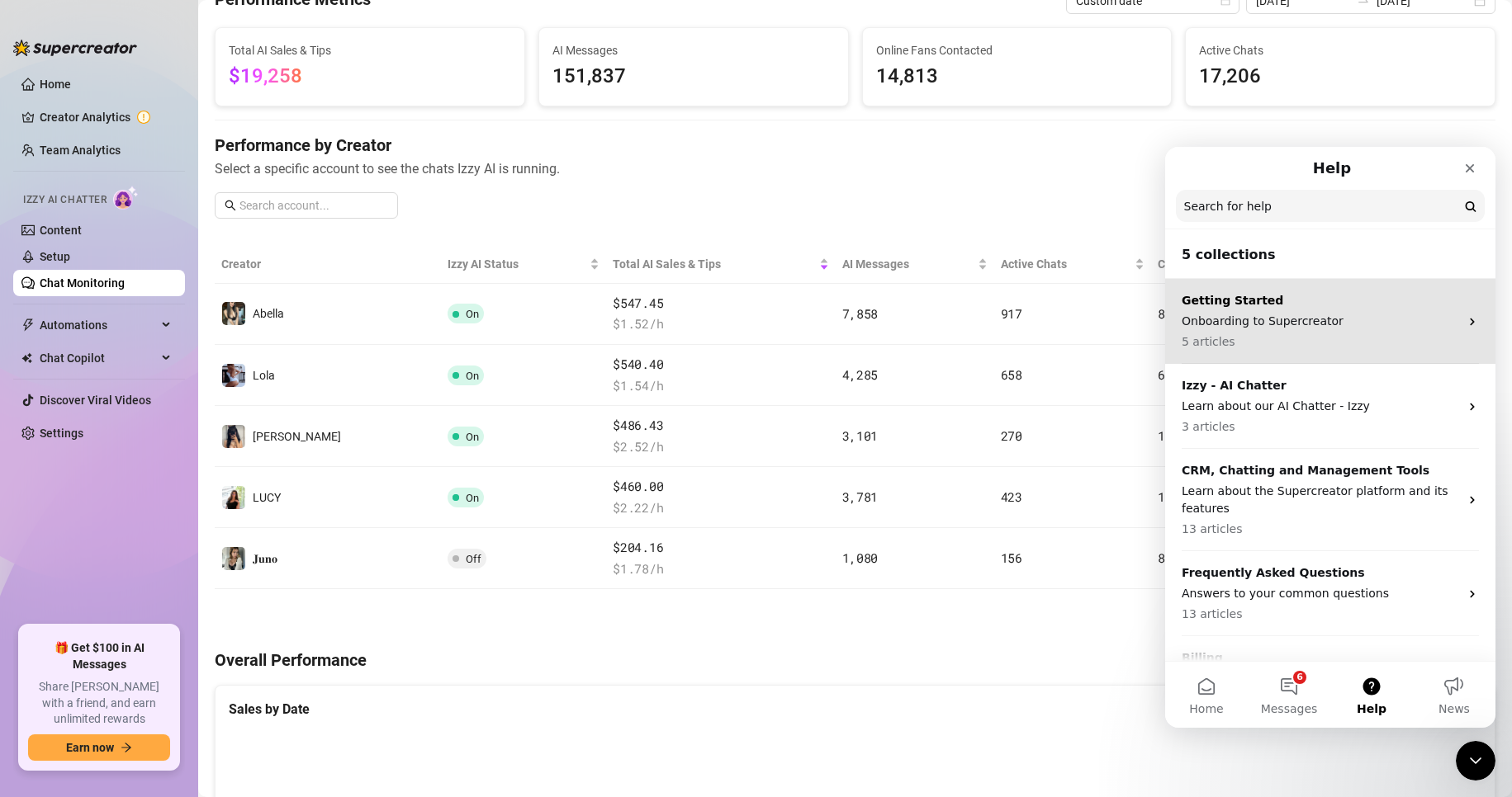
click at [1055, 306] on p "Getting Started" at bounding box center [1320, 301] width 277 height 17
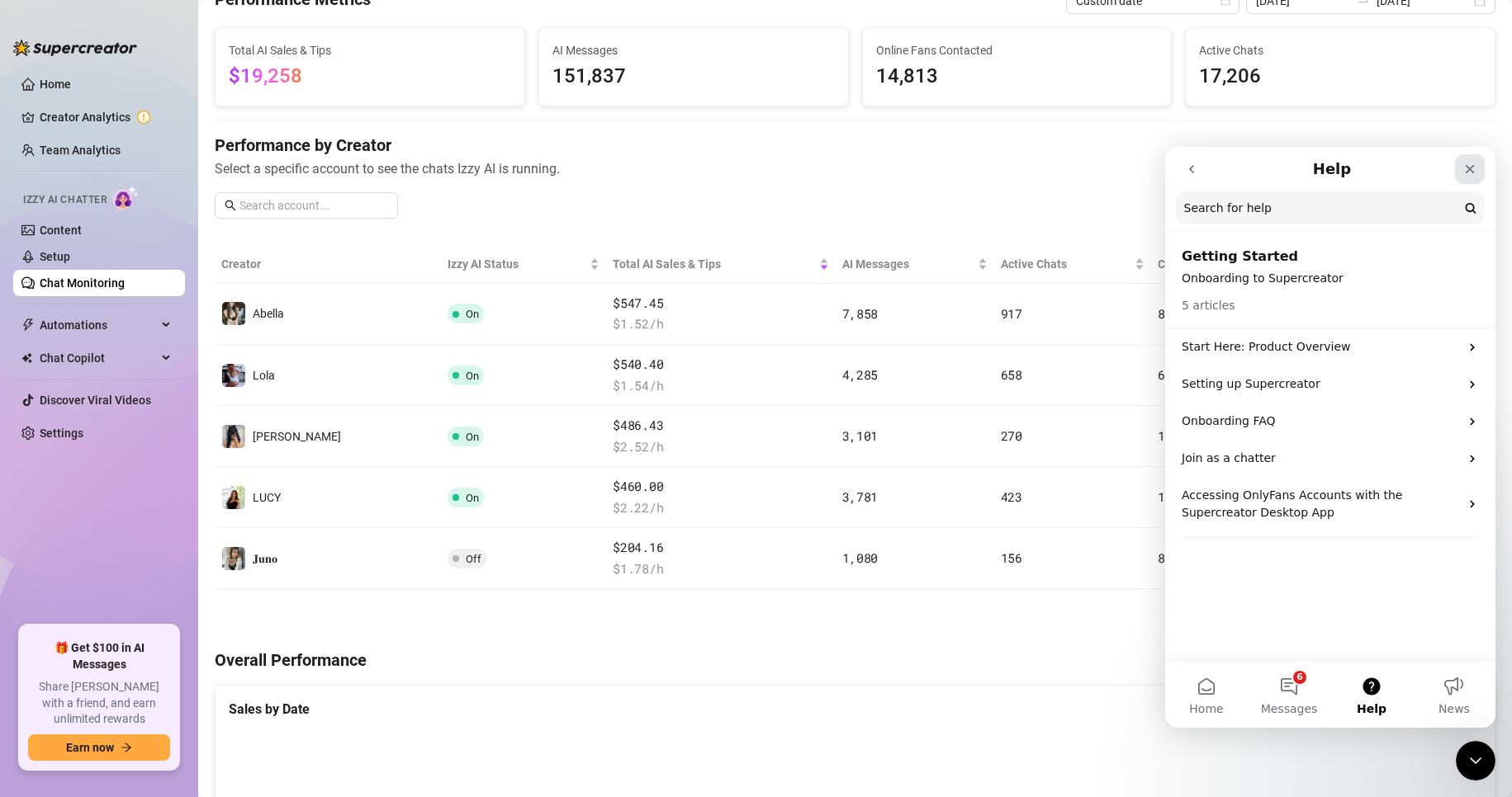
click at [1055, 173] on icon "Close" at bounding box center [1470, 169] width 13 height 13
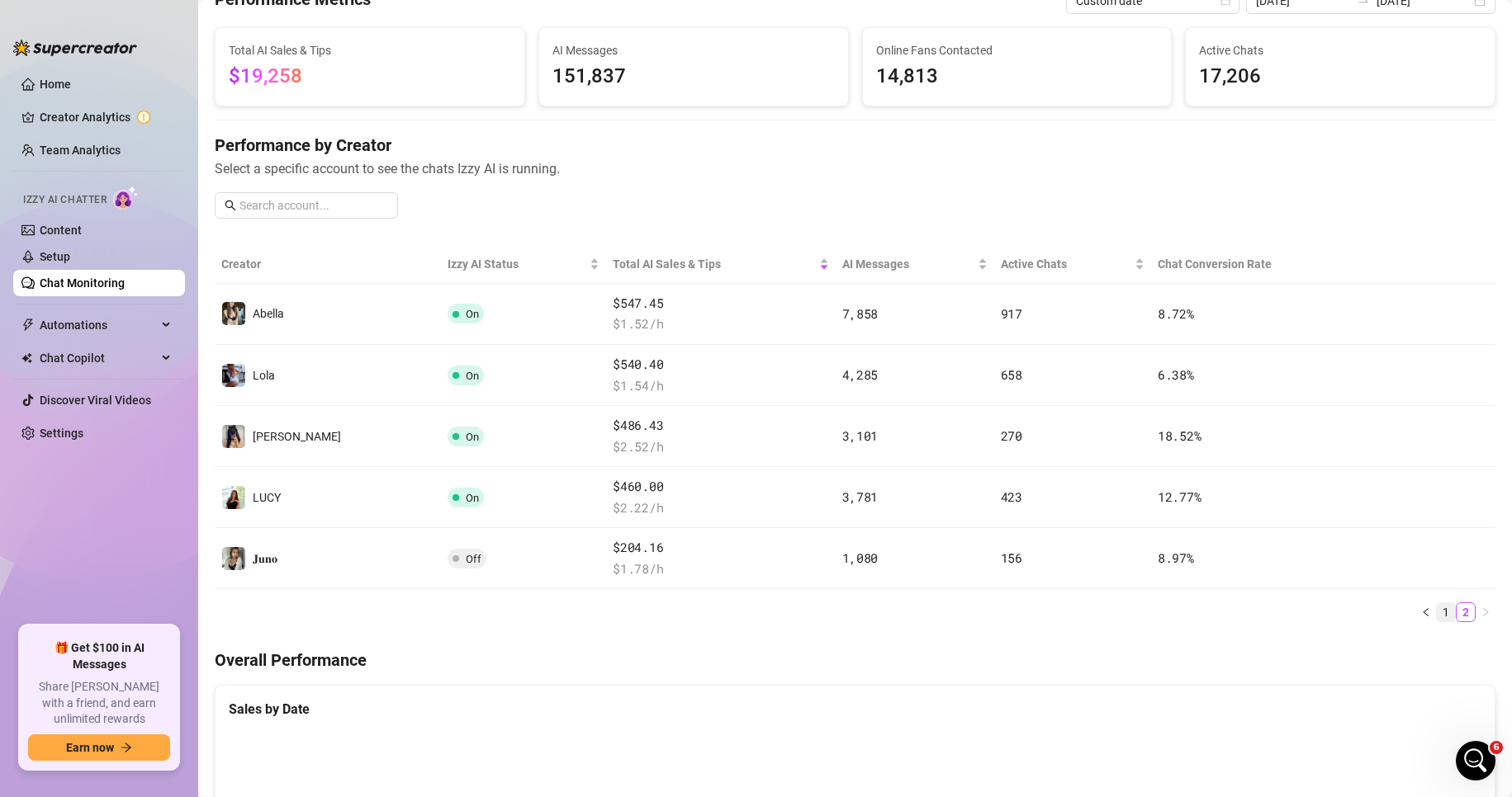
click at [1055, 617] on link "1" at bounding box center [1445, 612] width 18 height 18
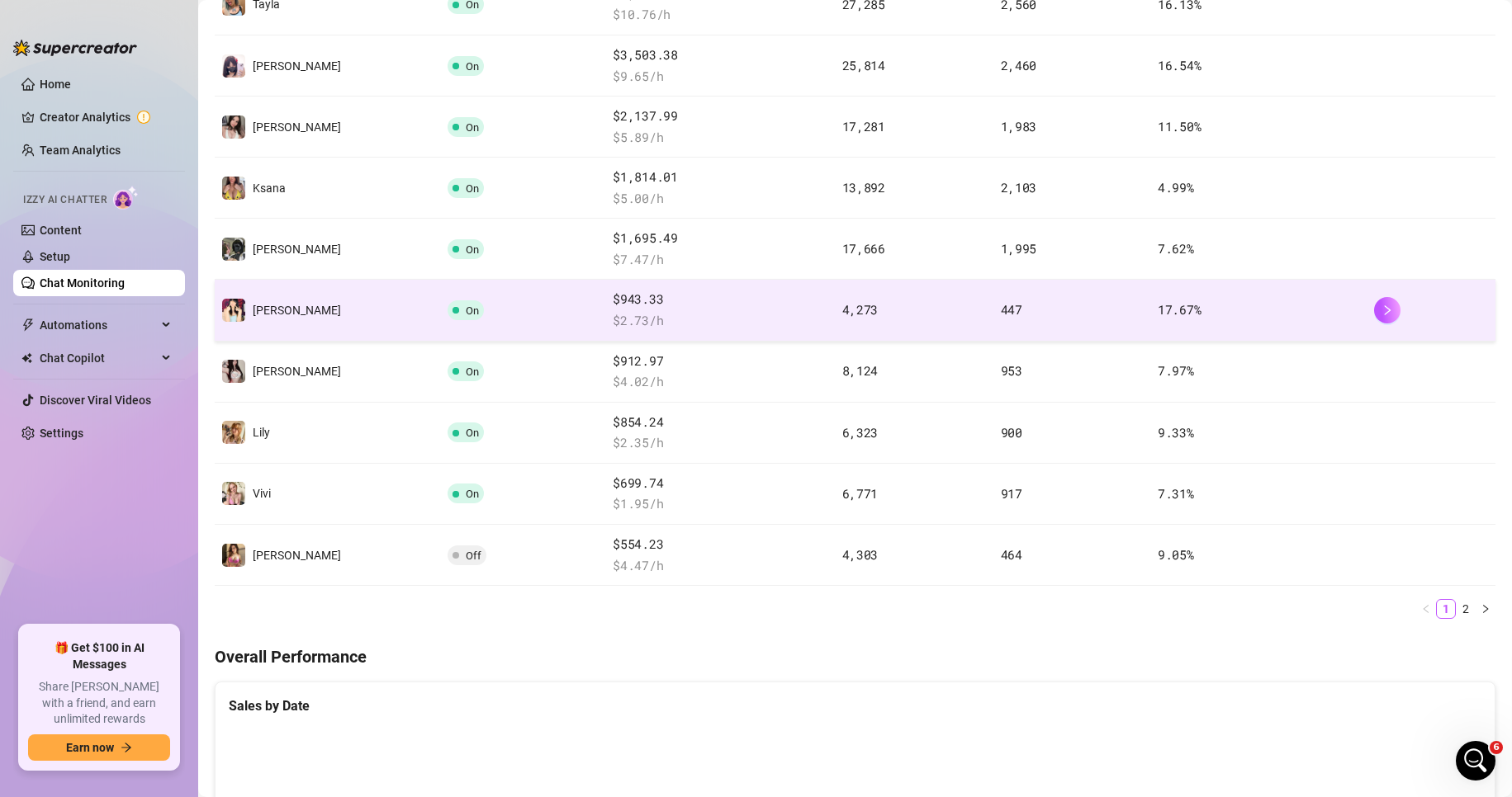
scroll to position [413, 0]
